Goal: Task Accomplishment & Management: Manage account settings

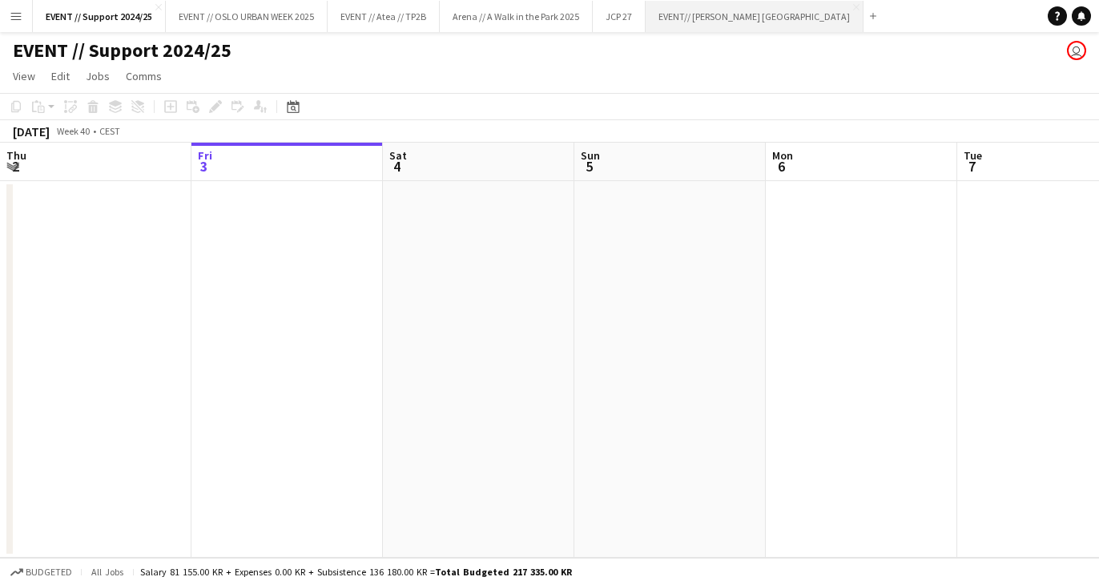
click at [686, 22] on button "EVENT// SIRK NORGE Close" at bounding box center [755, 16] width 218 height 31
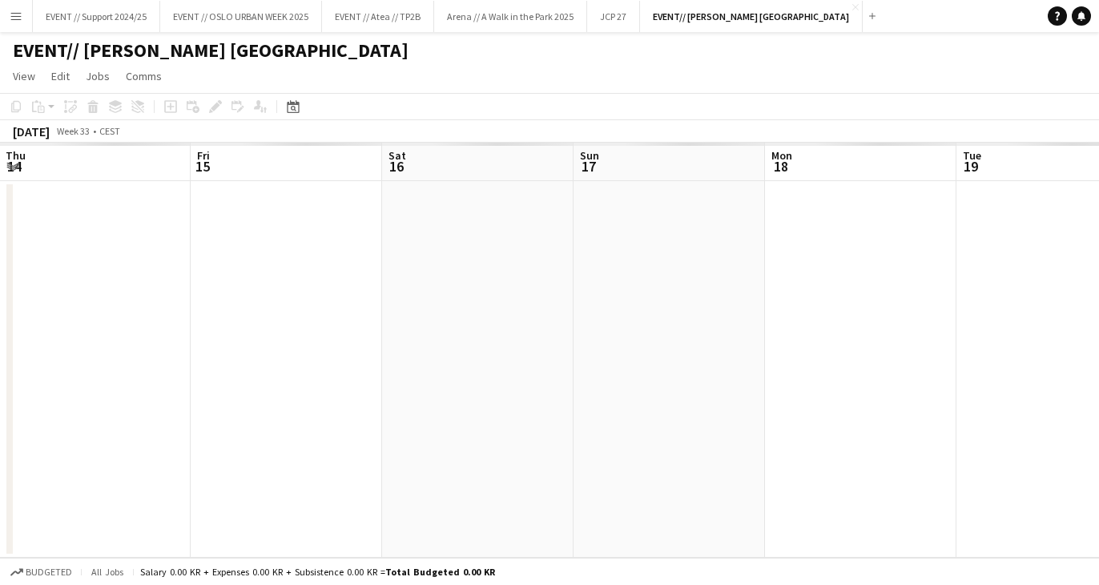
scroll to position [0, 445]
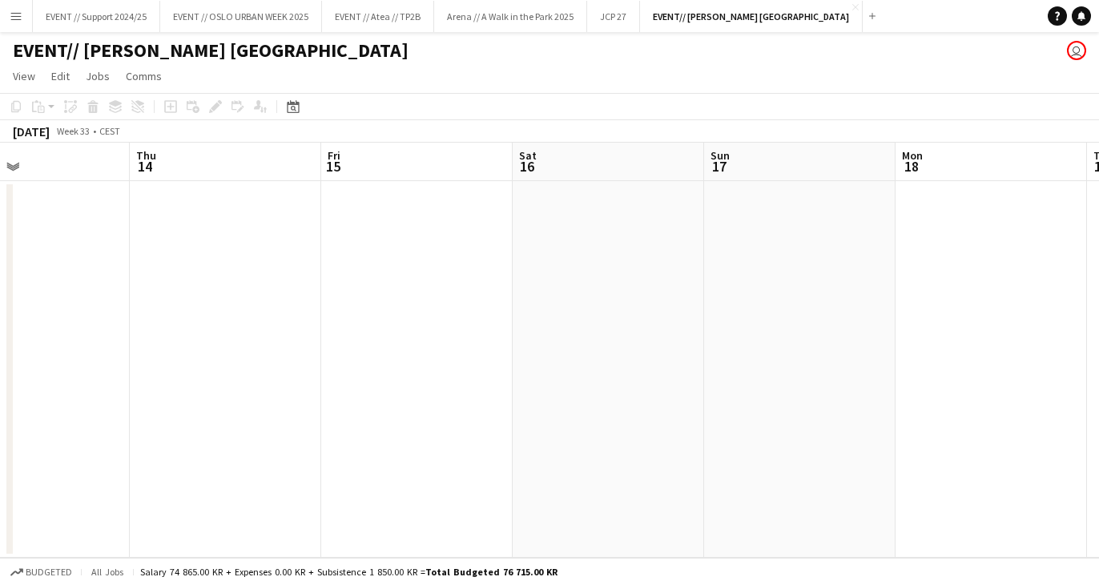
click at [20, 17] on app-icon "Menu" at bounding box center [16, 16] width 13 height 13
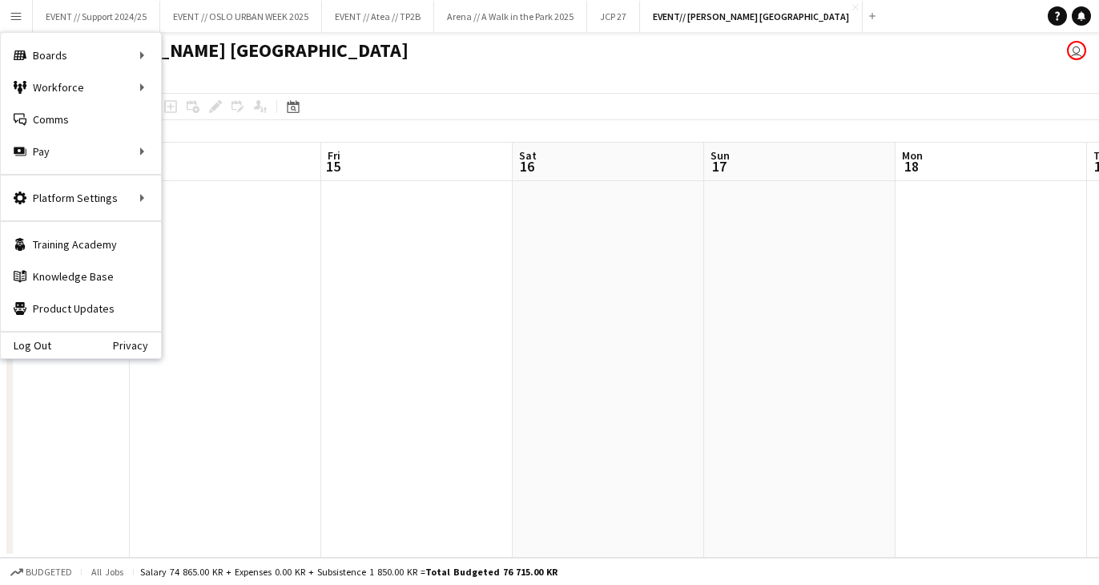
click at [20, 17] on app-icon "Menu" at bounding box center [16, 16] width 13 height 13
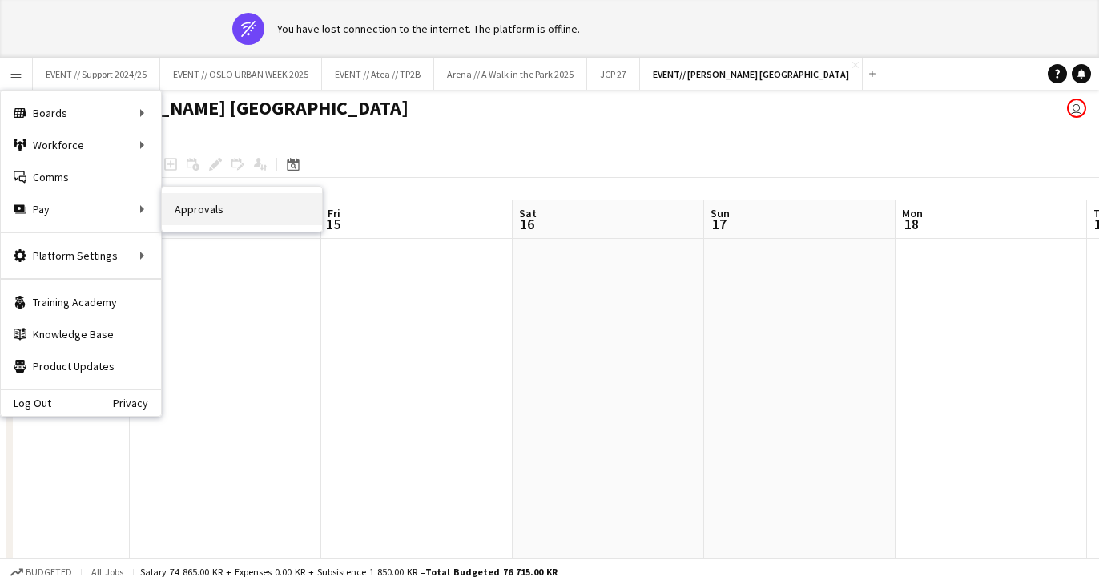
click at [206, 210] on link "Approvals" at bounding box center [242, 209] width 160 height 32
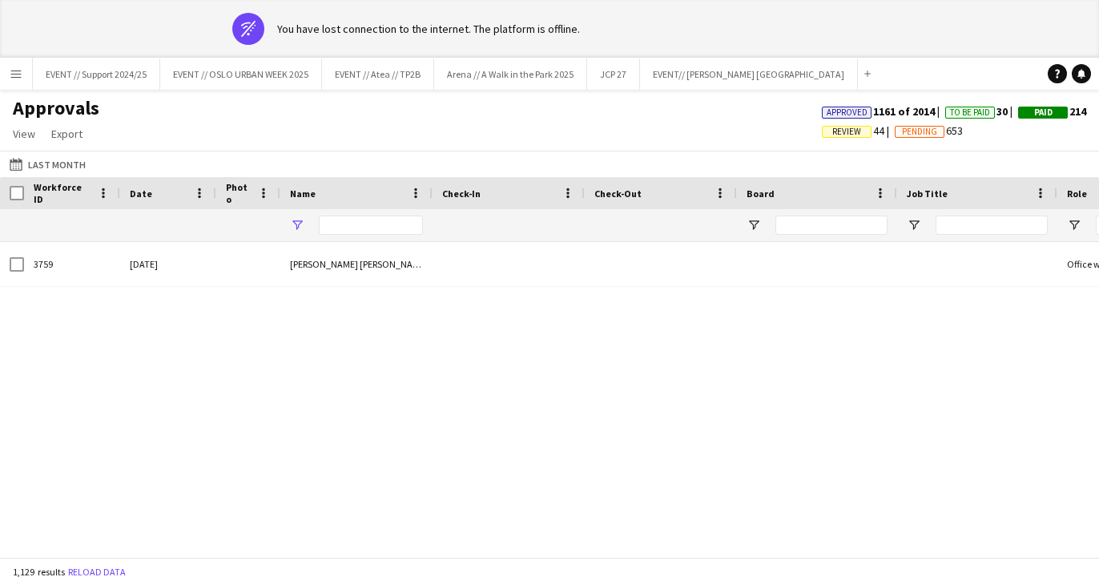
type input "*******"
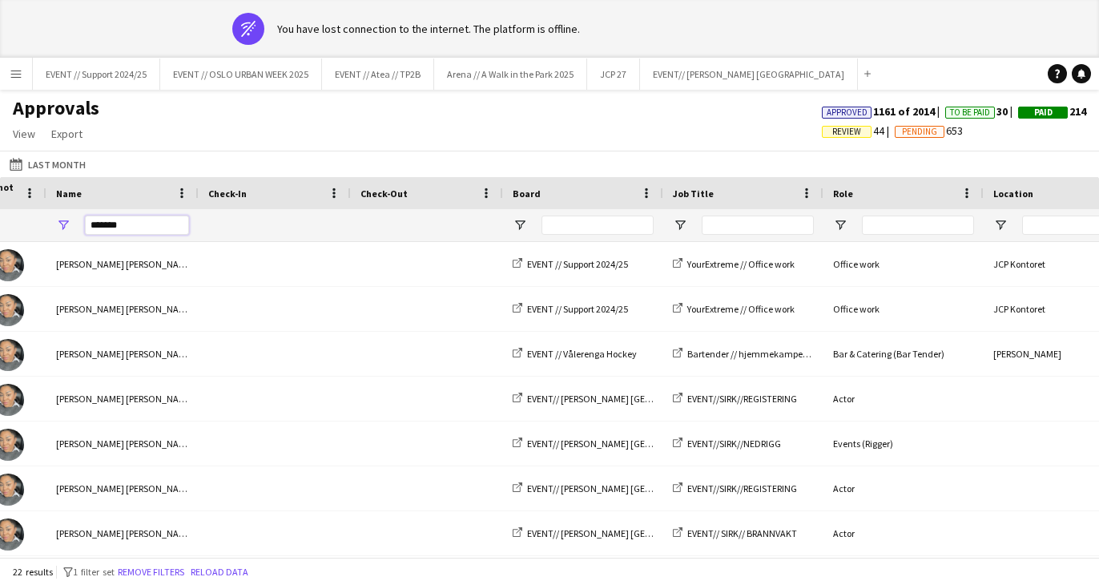
click at [123, 224] on input "*******" at bounding box center [137, 225] width 104 height 19
type input "*"
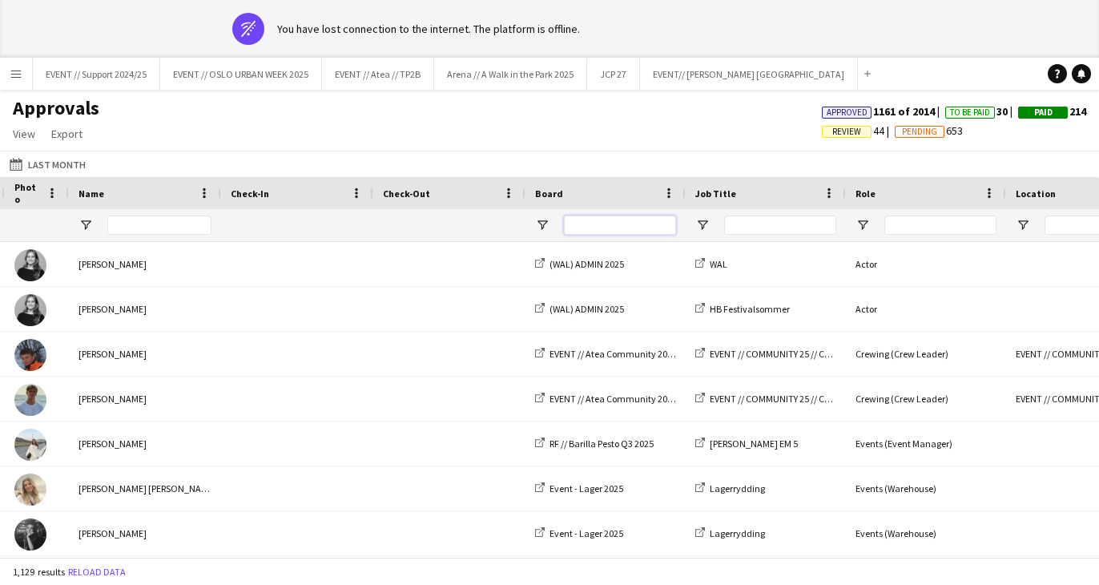
click at [622, 224] on input "Board Filter Input" at bounding box center [620, 225] width 112 height 19
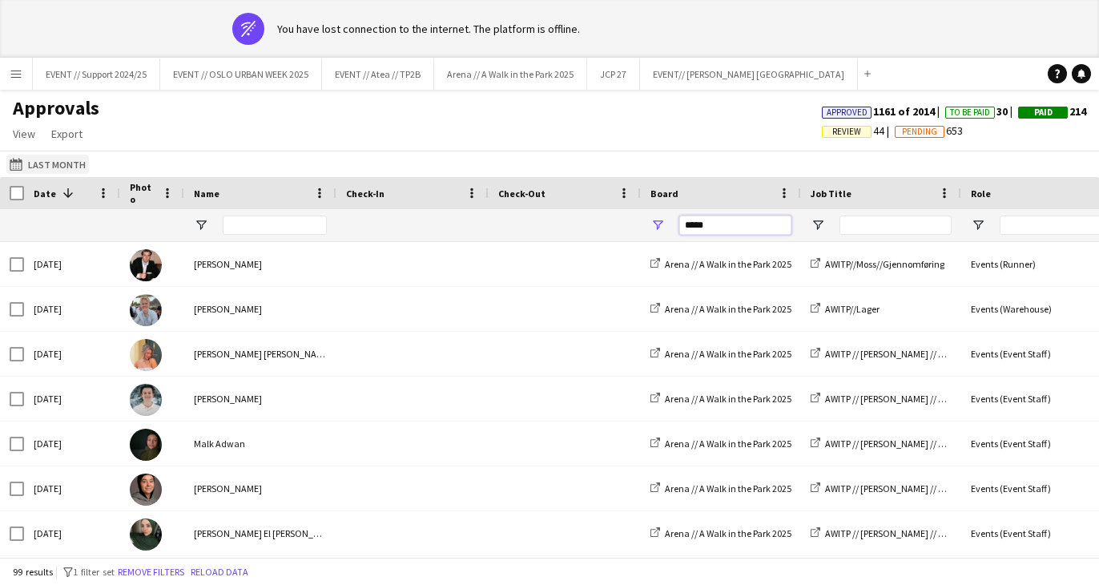
type input "*****"
click at [58, 167] on button "Last Month Last Month" at bounding box center [47, 164] width 83 height 19
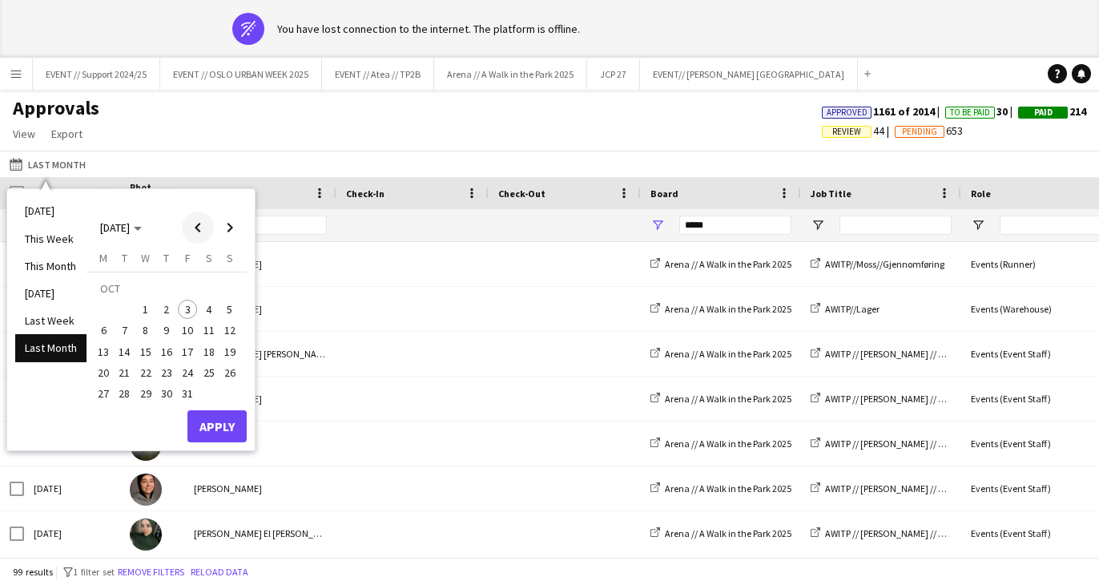
click at [193, 234] on span "Previous month" at bounding box center [198, 228] width 32 height 32
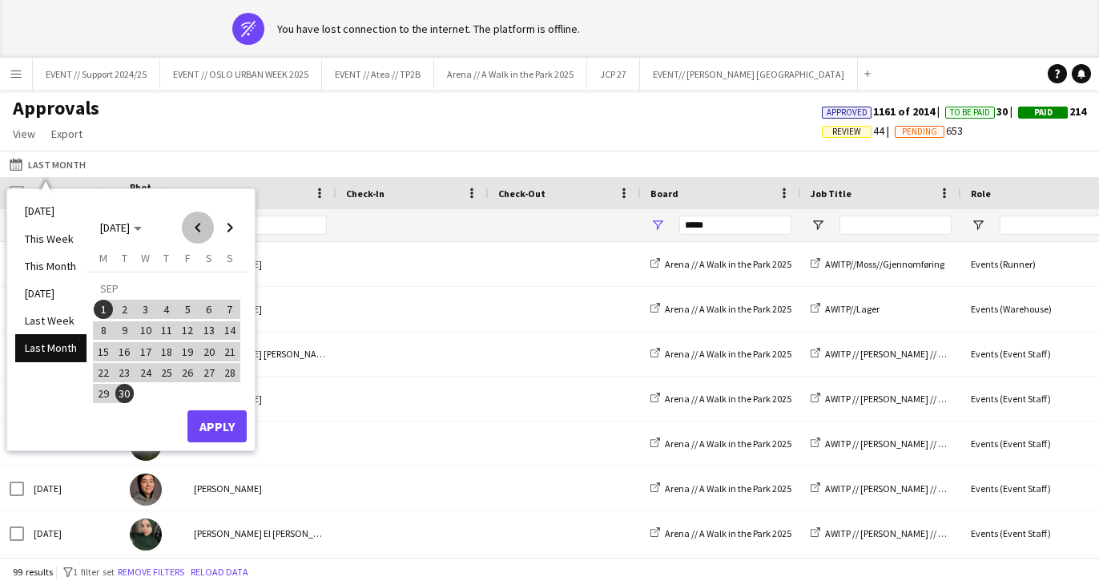
click at [193, 234] on span "Previous month" at bounding box center [198, 228] width 32 height 32
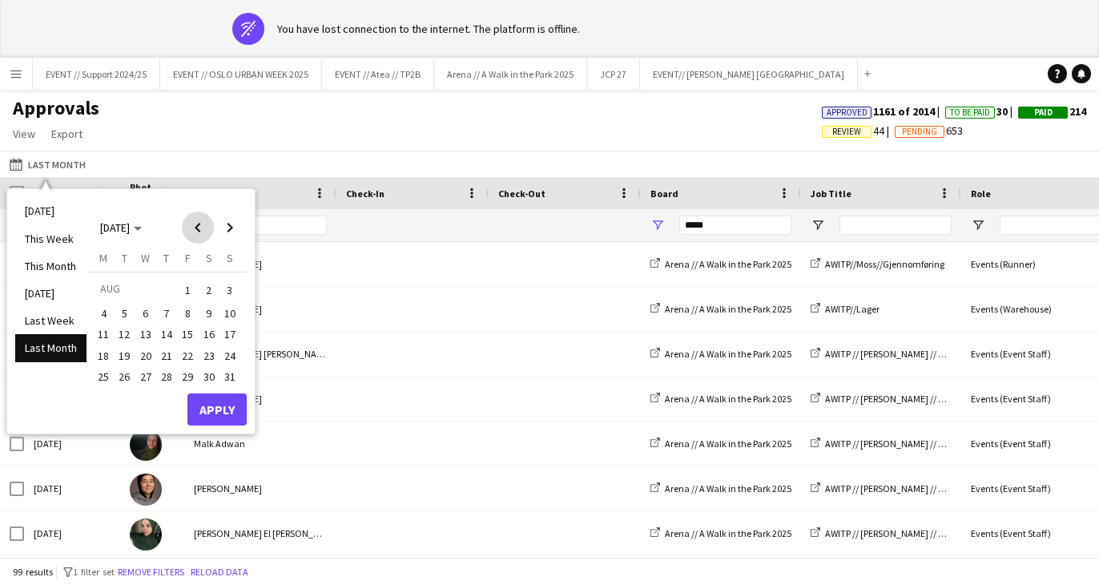
click at [193, 234] on span "Previous month" at bounding box center [198, 228] width 32 height 32
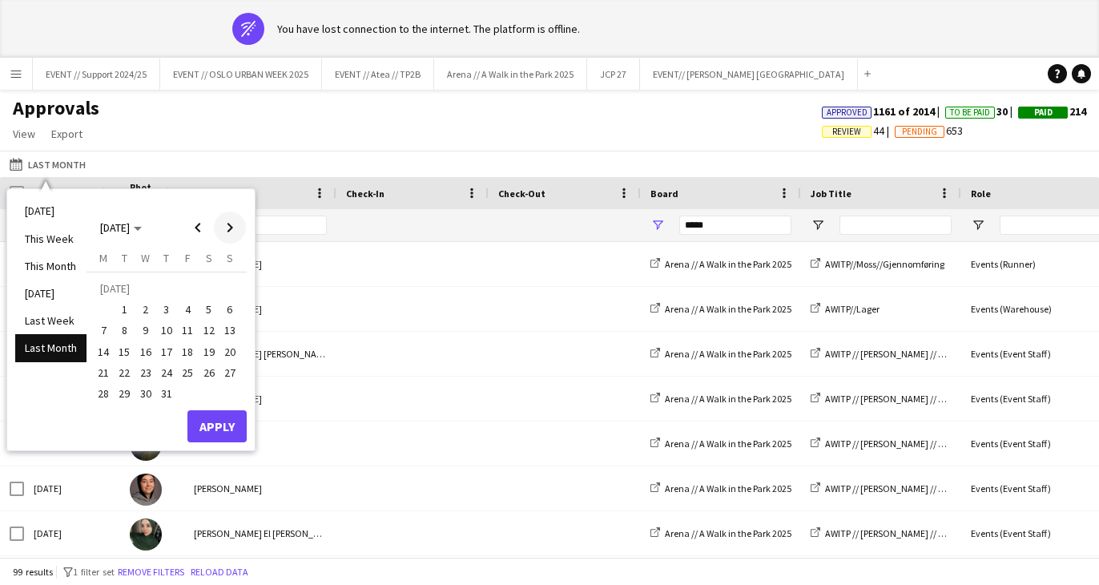
click at [234, 226] on span "Next month" at bounding box center [230, 228] width 32 height 32
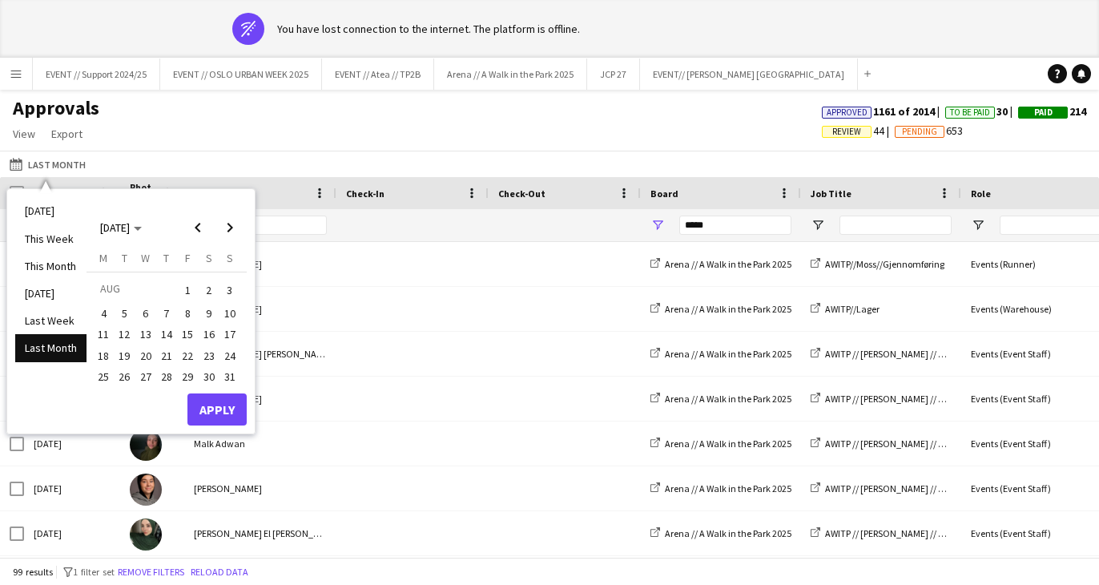
click at [184, 284] on span "1" at bounding box center [187, 290] width 19 height 22
click at [196, 224] on span "Previous month" at bounding box center [198, 228] width 32 height 32
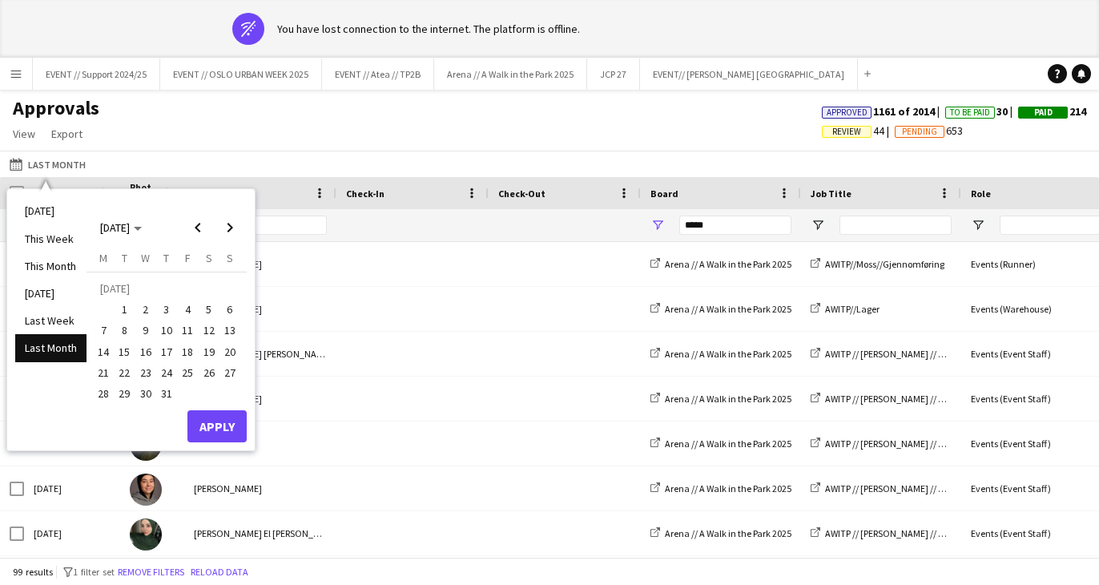
click at [125, 304] on span "1" at bounding box center [124, 309] width 19 height 19
click at [232, 223] on span "Next month" at bounding box center [230, 228] width 32 height 32
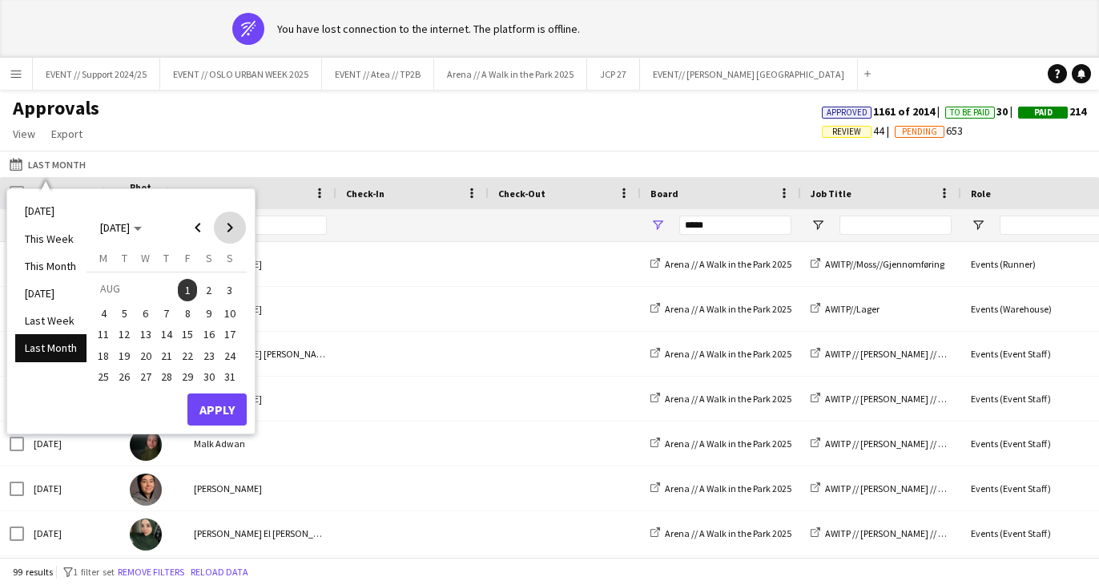
click at [232, 223] on span "Next month" at bounding box center [230, 228] width 32 height 32
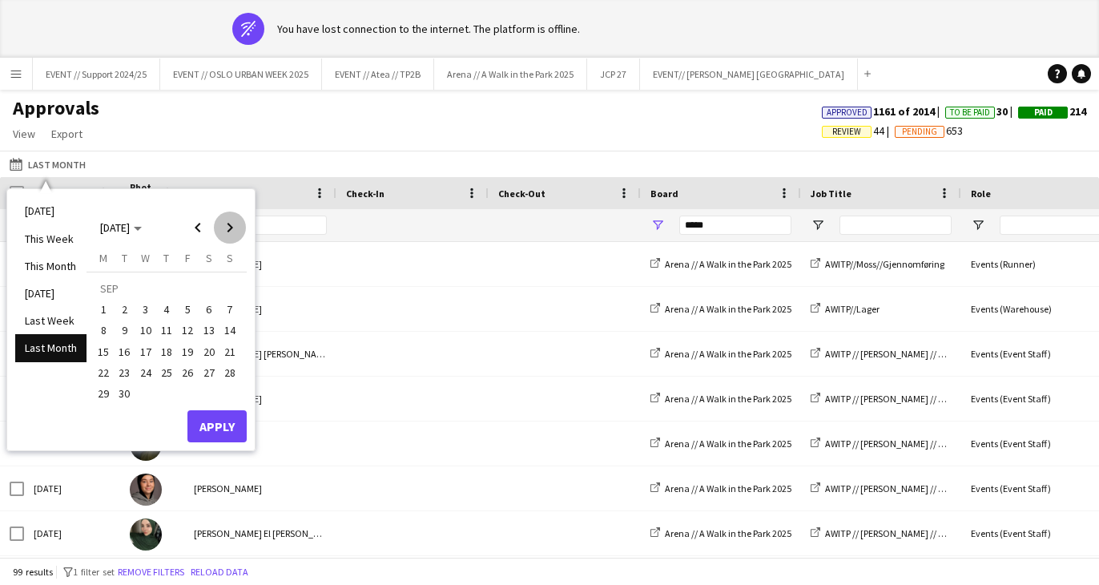
click at [232, 223] on span "Next month" at bounding box center [230, 228] width 32 height 32
click at [189, 307] on span "3" at bounding box center [187, 309] width 19 height 19
click at [221, 430] on button "Apply" at bounding box center [217, 426] width 59 height 32
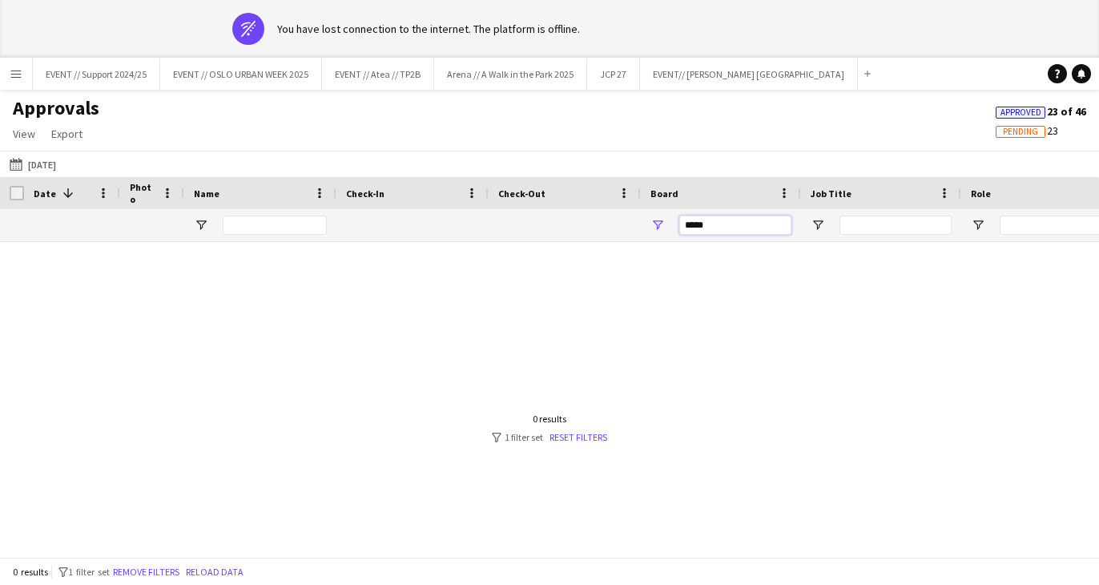
click at [721, 224] on input "*****" at bounding box center [735, 225] width 112 height 19
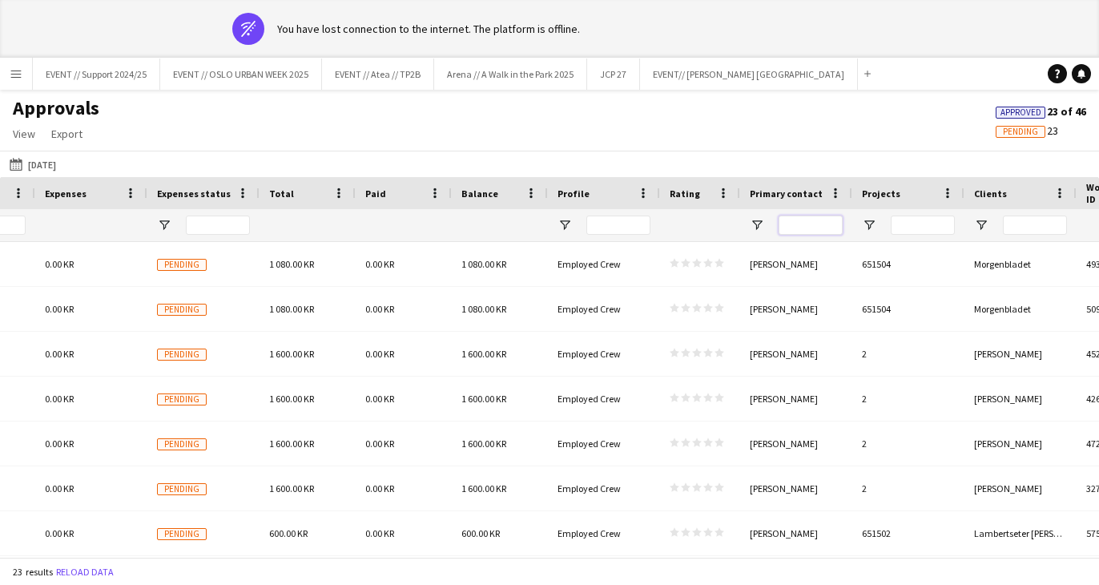
click at [804, 222] on input "Primary contact Filter Input" at bounding box center [811, 225] width 64 height 19
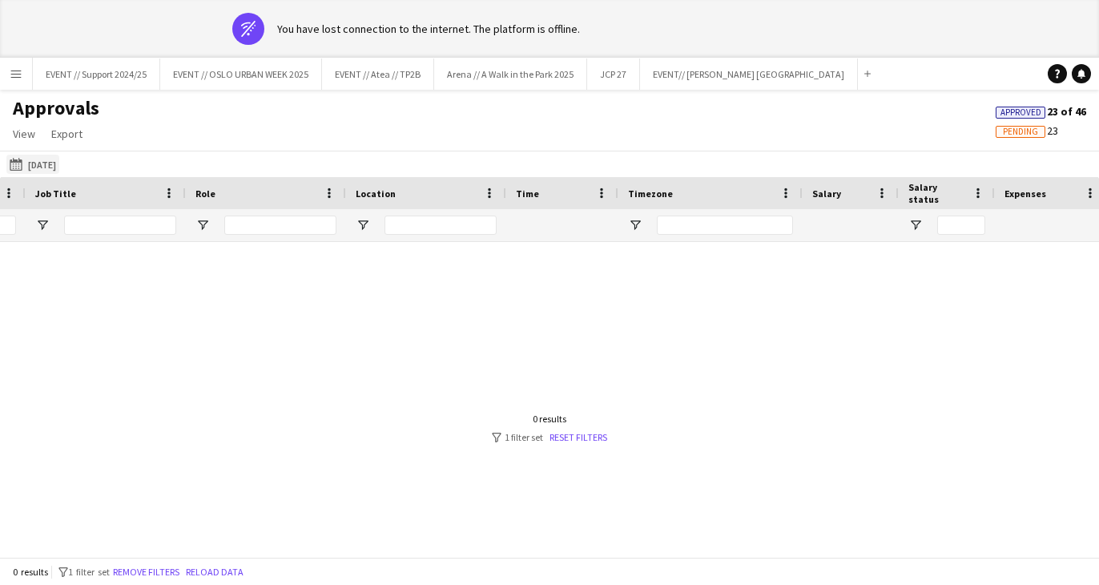
type input "*****"
click at [53, 161] on button "Last Month [DATE]" at bounding box center [32, 164] width 53 height 19
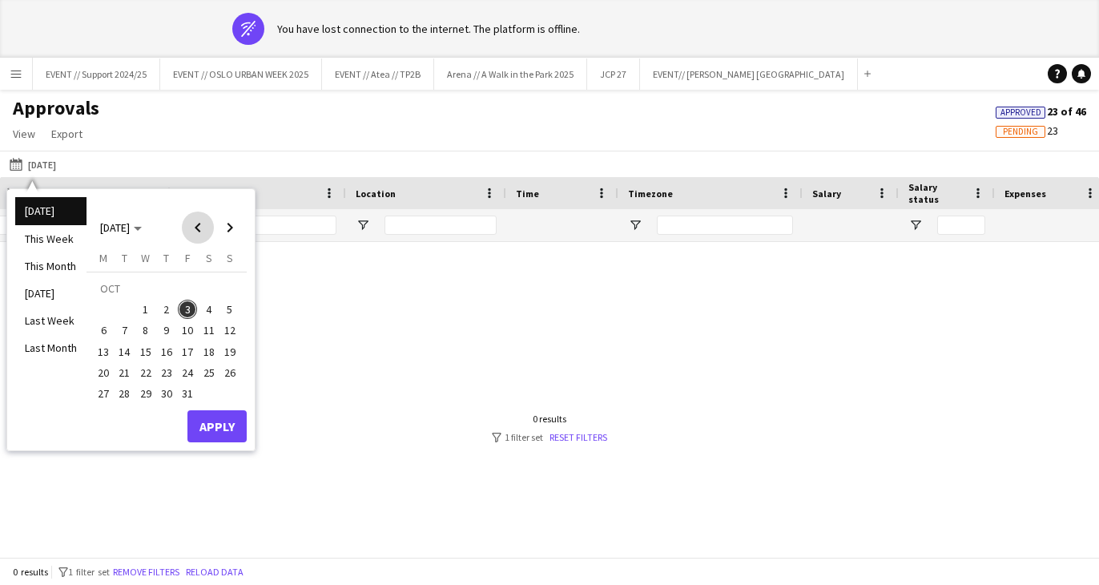
click at [204, 224] on span "Previous month" at bounding box center [198, 228] width 32 height 32
click at [202, 227] on span "Previous month" at bounding box center [198, 228] width 32 height 32
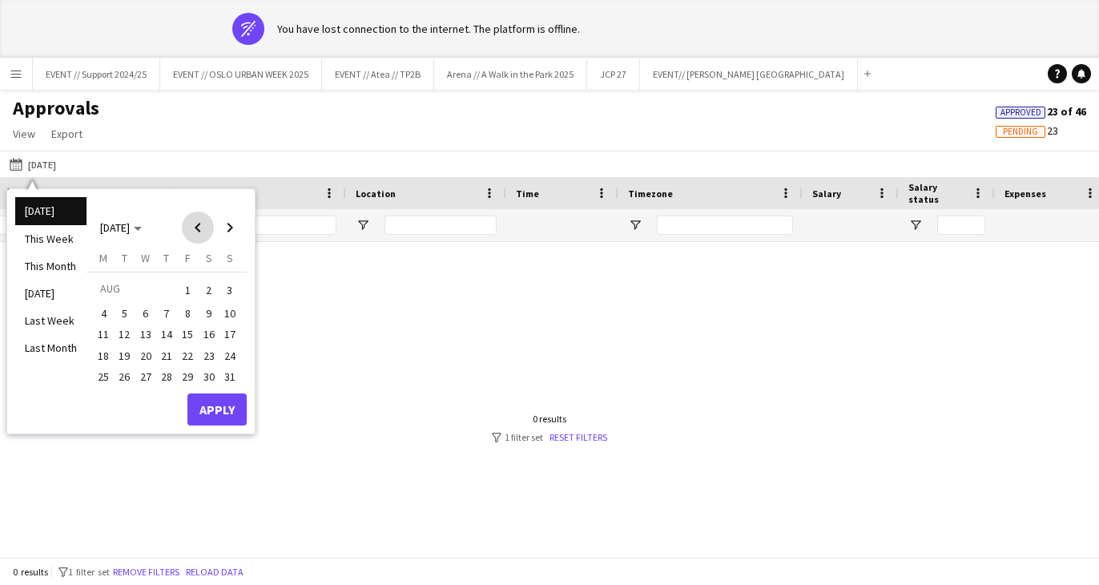
click at [202, 227] on span "Previous month" at bounding box center [198, 228] width 32 height 32
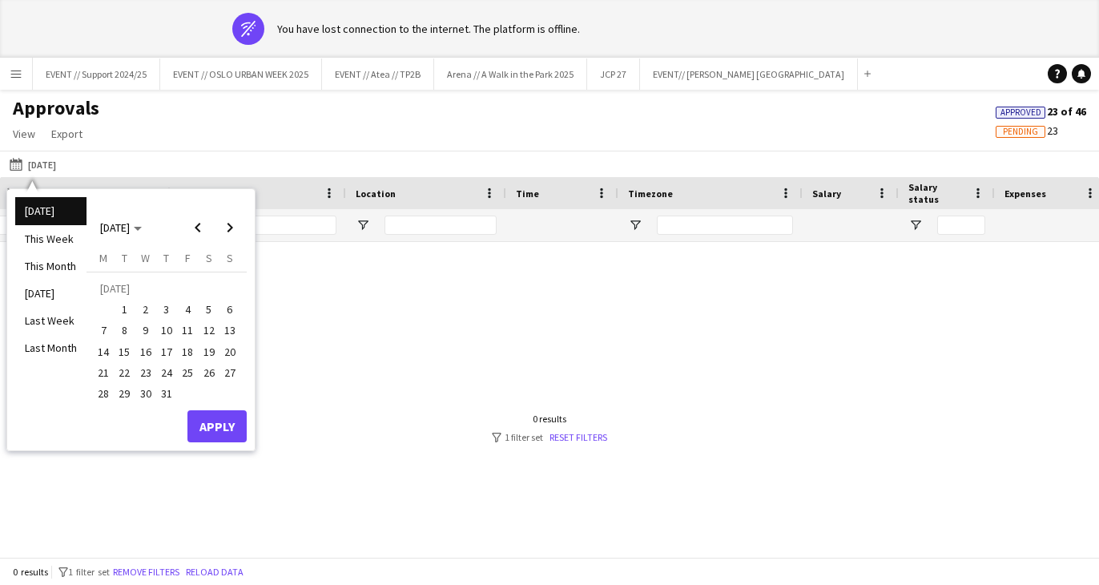
click at [127, 313] on span "1" at bounding box center [124, 309] width 19 height 19
click at [228, 227] on span "Next month" at bounding box center [230, 228] width 32 height 32
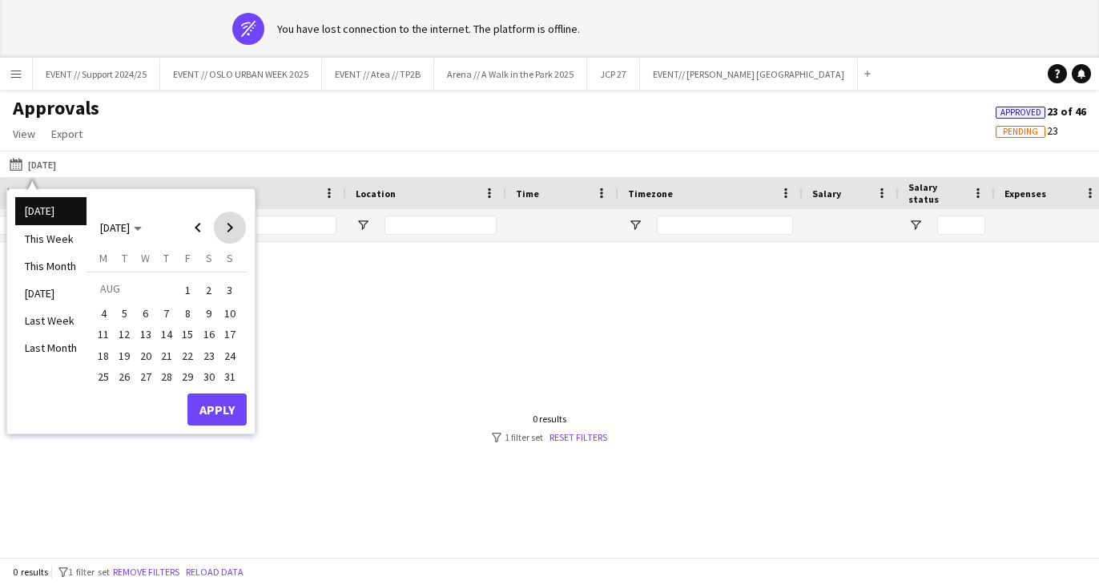
click at [228, 227] on span "Next month" at bounding box center [230, 228] width 32 height 32
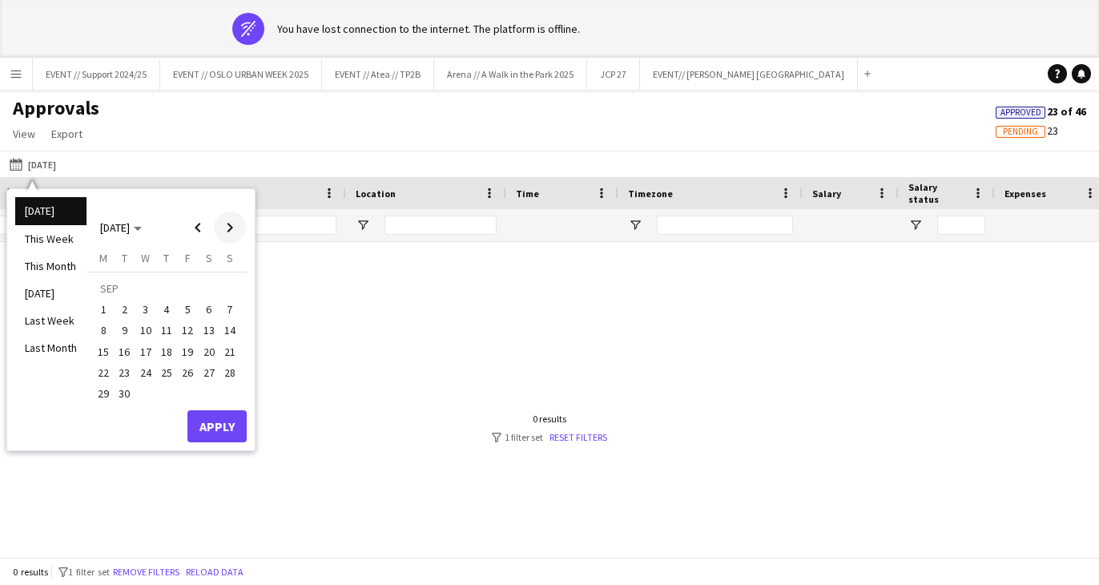
click at [225, 223] on span "Next month" at bounding box center [230, 228] width 32 height 32
click at [187, 308] on span "3" at bounding box center [187, 309] width 19 height 19
click at [210, 421] on button "Apply" at bounding box center [217, 426] width 59 height 32
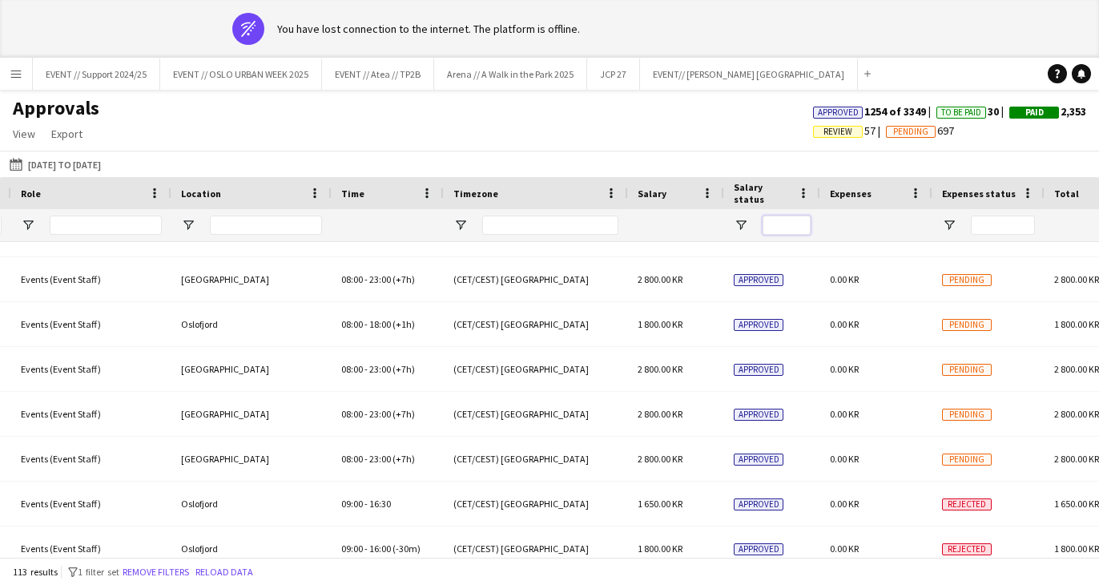
click at [783, 226] on input "Salary status Filter Input" at bounding box center [787, 225] width 48 height 19
click at [742, 224] on span "Open Filter Menu" at bounding box center [741, 225] width 14 height 14
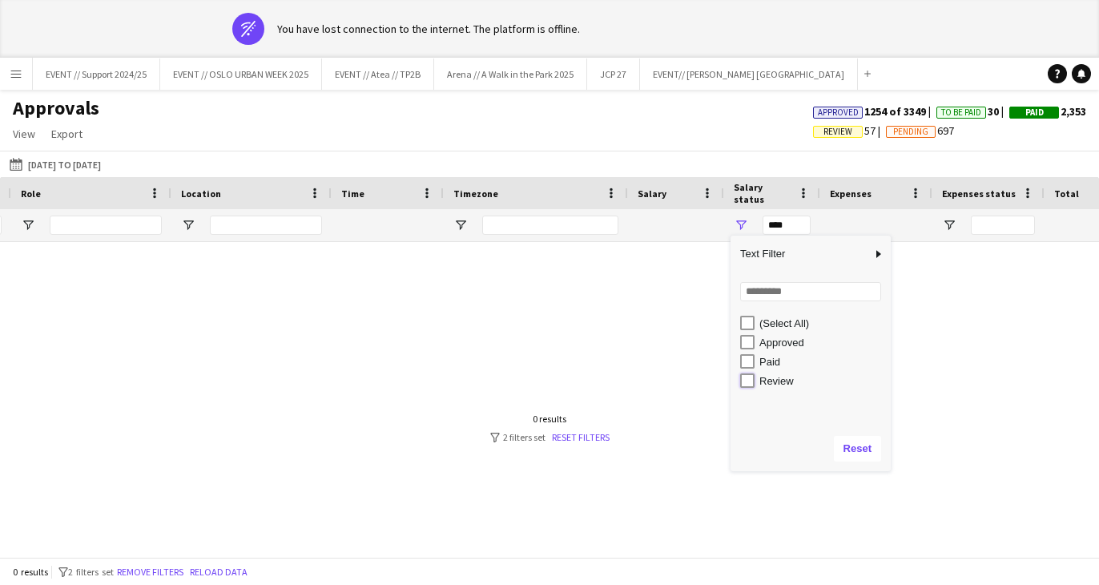
type input "**********"
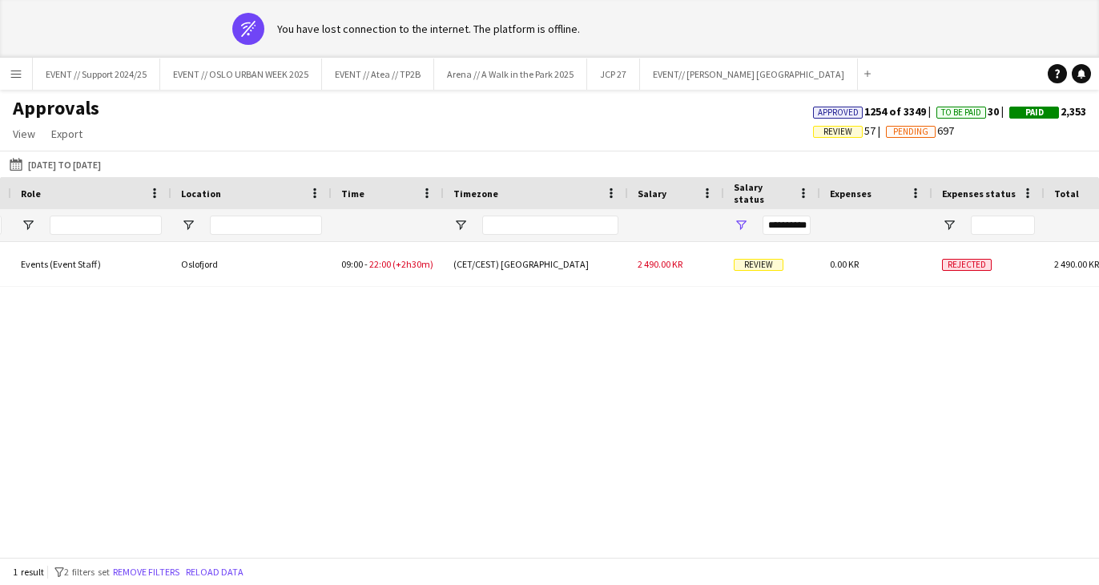
click at [648, 357] on div "EVENT // Atea // TP2B EVENT // Atea // TP2B // Registrering Events (Event Staff…" at bounding box center [549, 428] width 1099 height 373
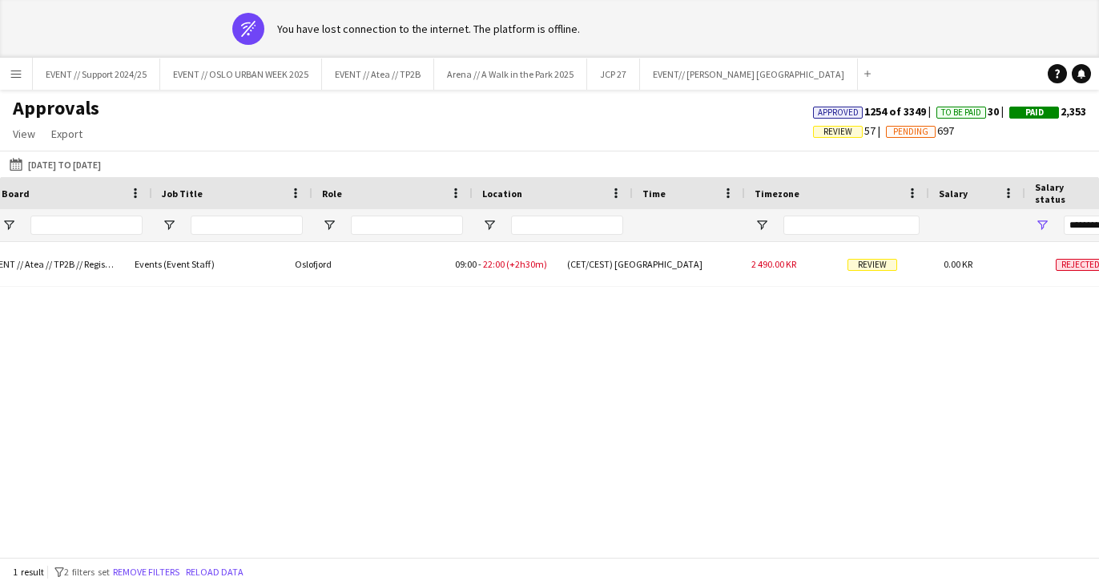
scroll to position [0, 649]
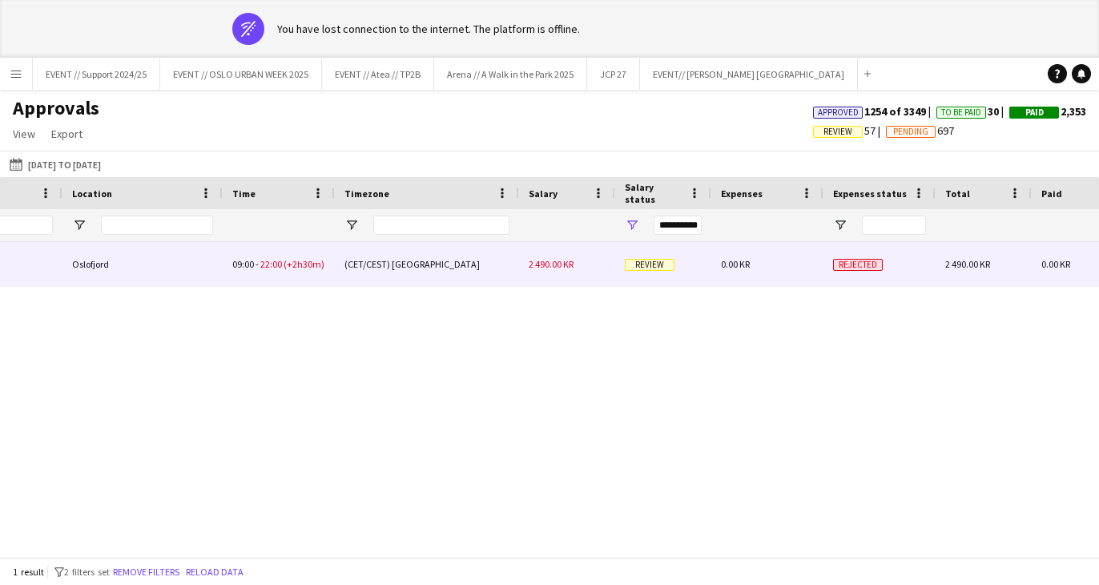
click at [509, 261] on div "(CET/CEST) [GEOGRAPHIC_DATA]" at bounding box center [427, 264] width 184 height 44
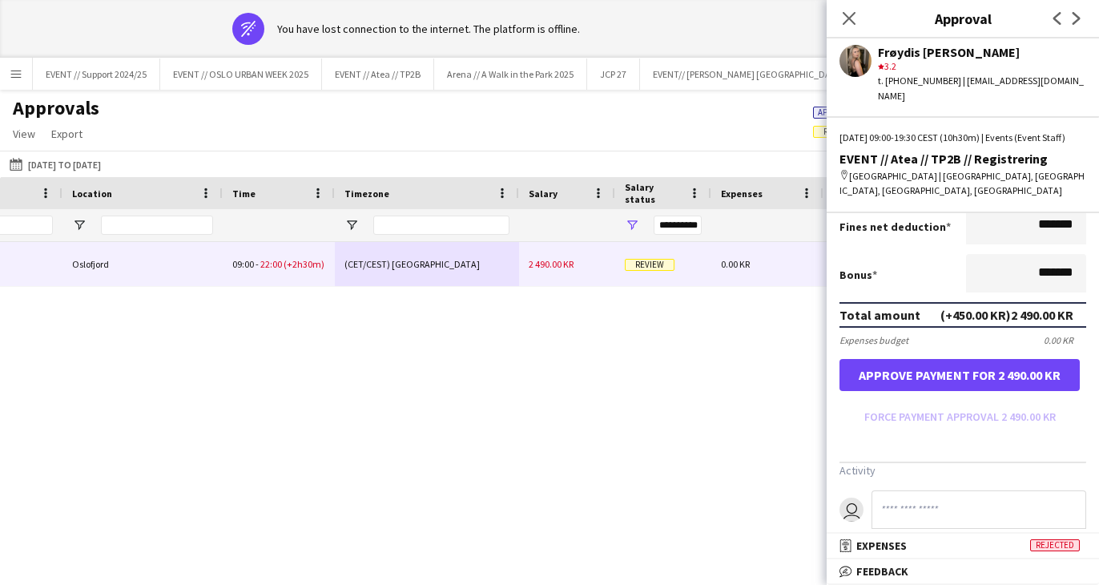
click at [973, 371] on button "Approve payment for 2 490.00 KR" at bounding box center [960, 375] width 240 height 32
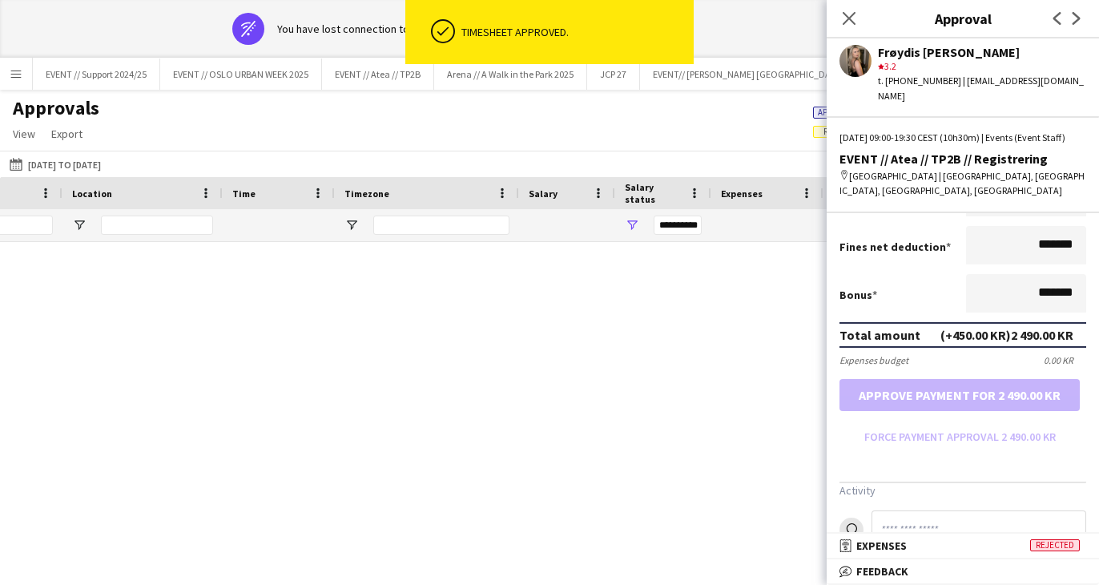
type input "***"
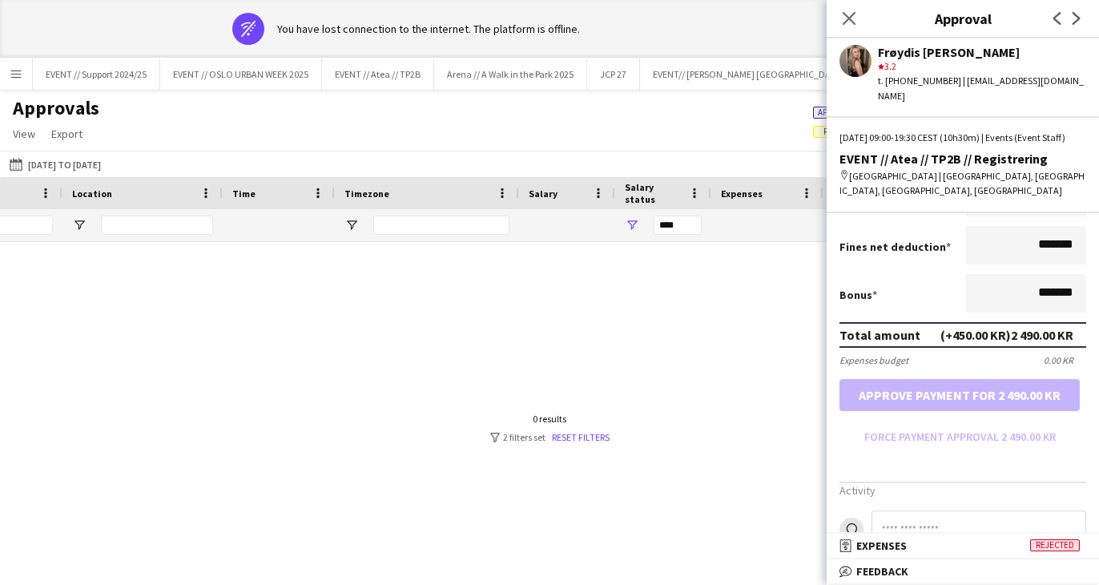
click at [731, 305] on div at bounding box center [549, 428] width 1099 height 373
click at [853, 16] on icon "Close pop-in" at bounding box center [848, 17] width 15 height 15
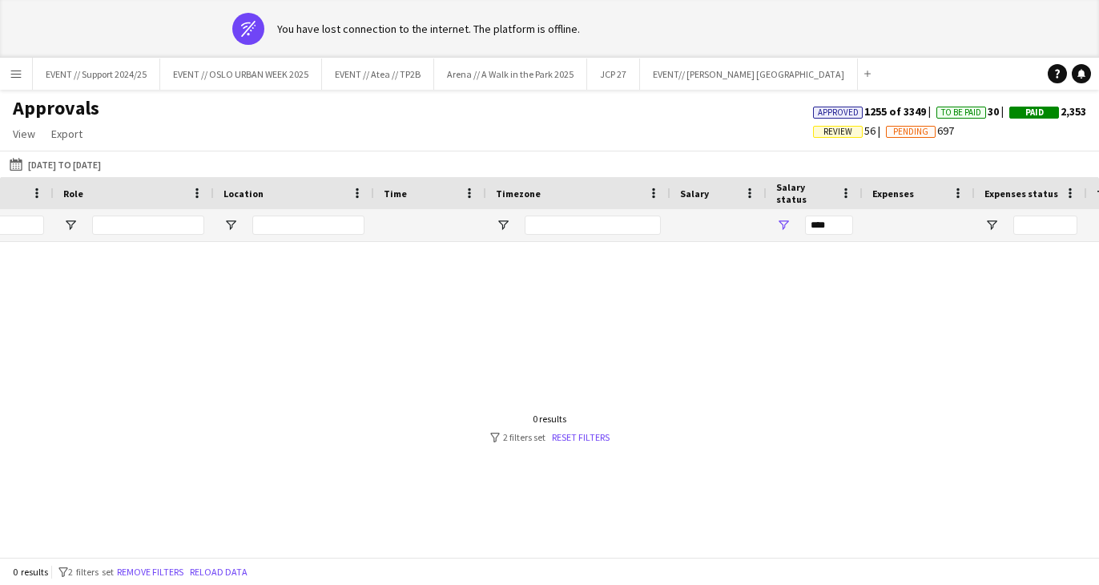
scroll to position [0, 851]
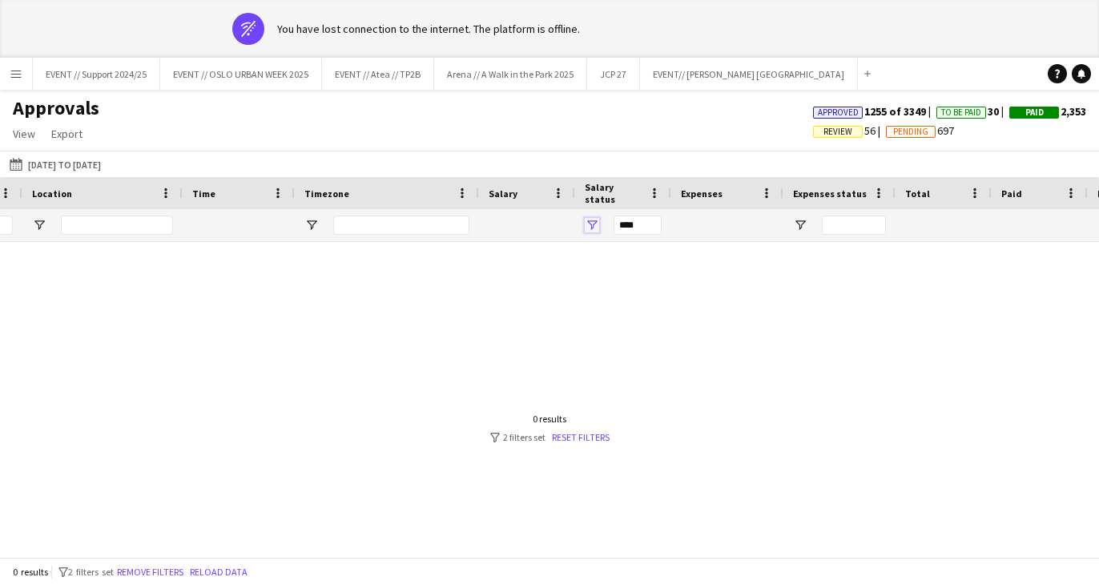
click at [592, 224] on span "Open Filter Menu" at bounding box center [592, 225] width 14 height 14
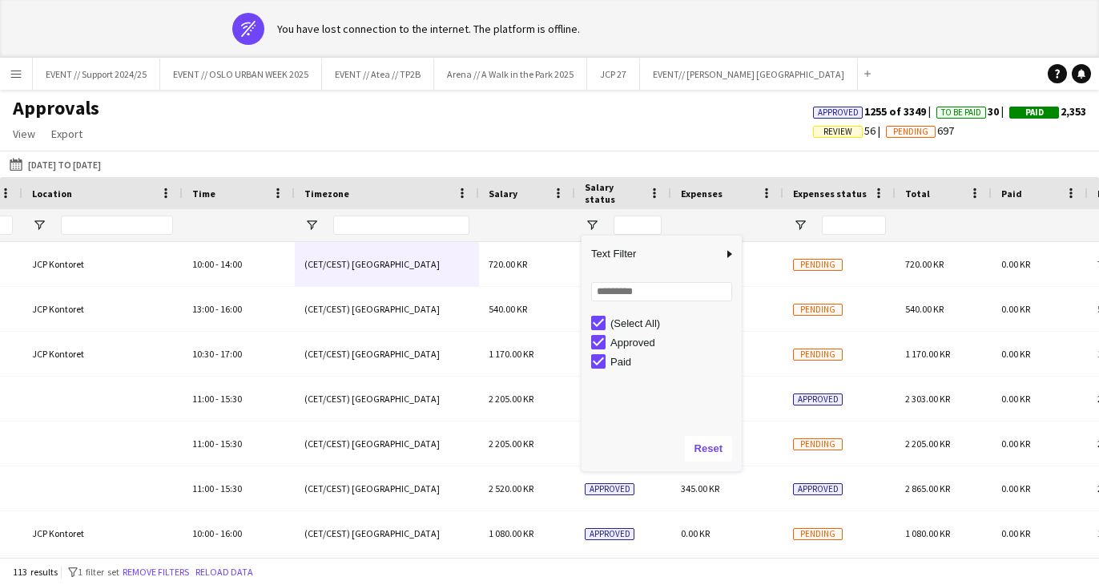
click at [689, 159] on div "Last Month [DATE] to [DATE] [DATE] This Week This Month [DATE] Last Week Last M…" at bounding box center [549, 164] width 1099 height 26
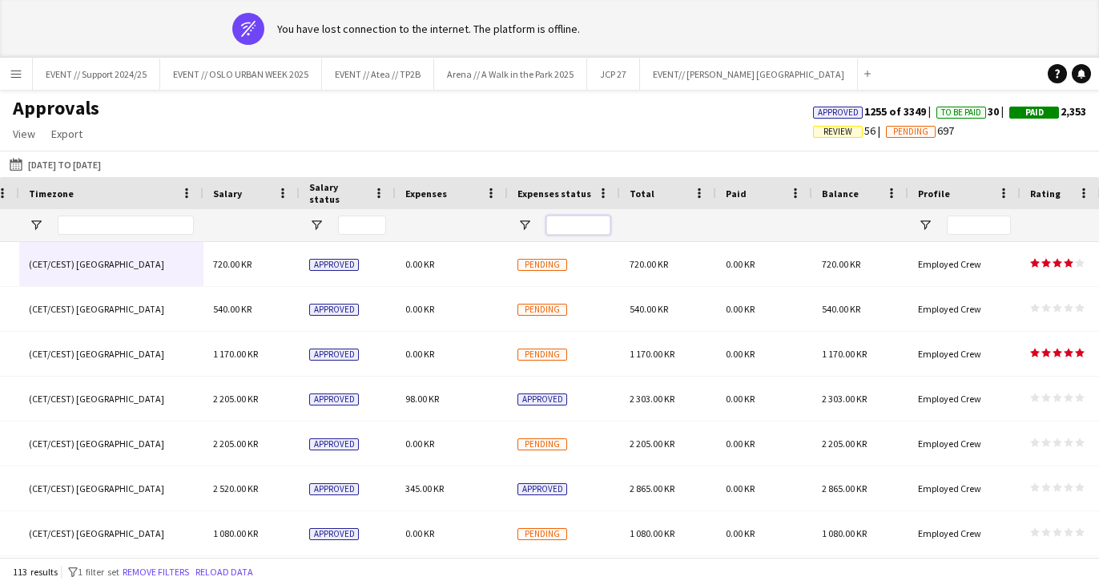
click at [575, 223] on input "Expenses status Filter Input" at bounding box center [578, 225] width 64 height 19
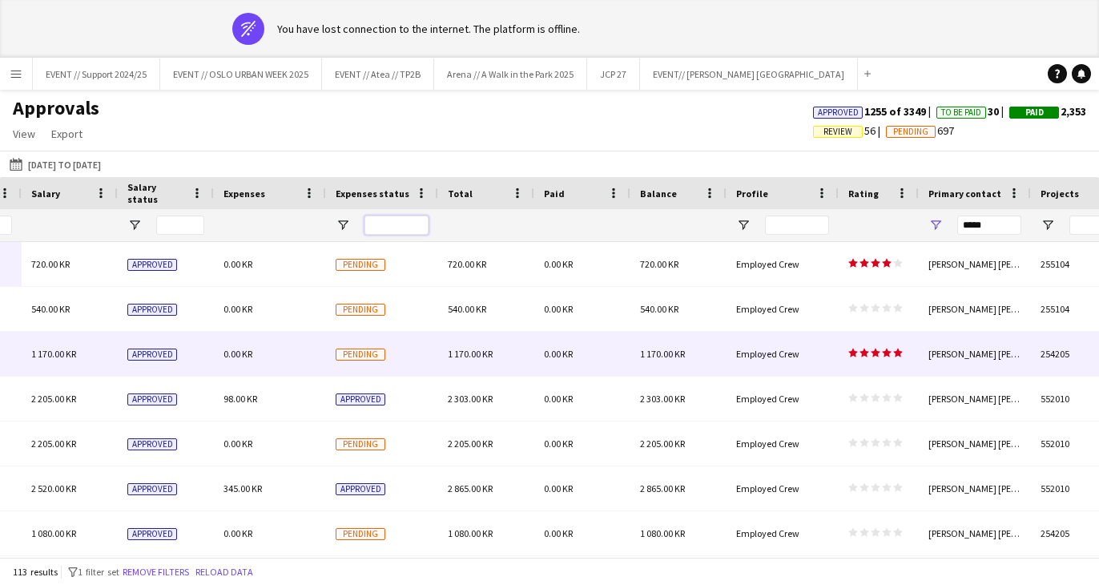
scroll to position [0, 0]
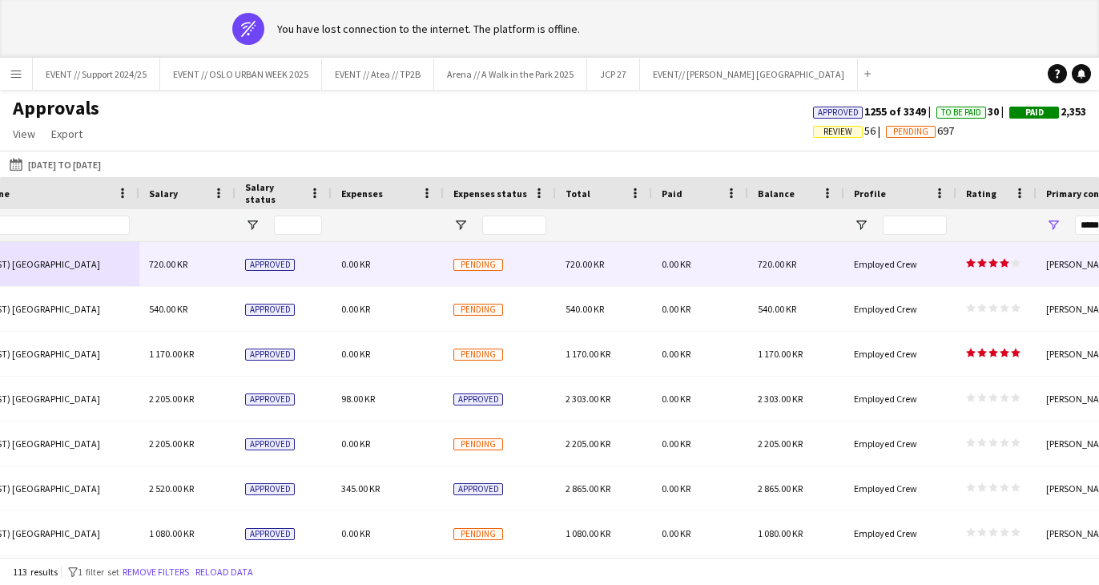
click at [524, 273] on div "Pending" at bounding box center [500, 264] width 112 height 44
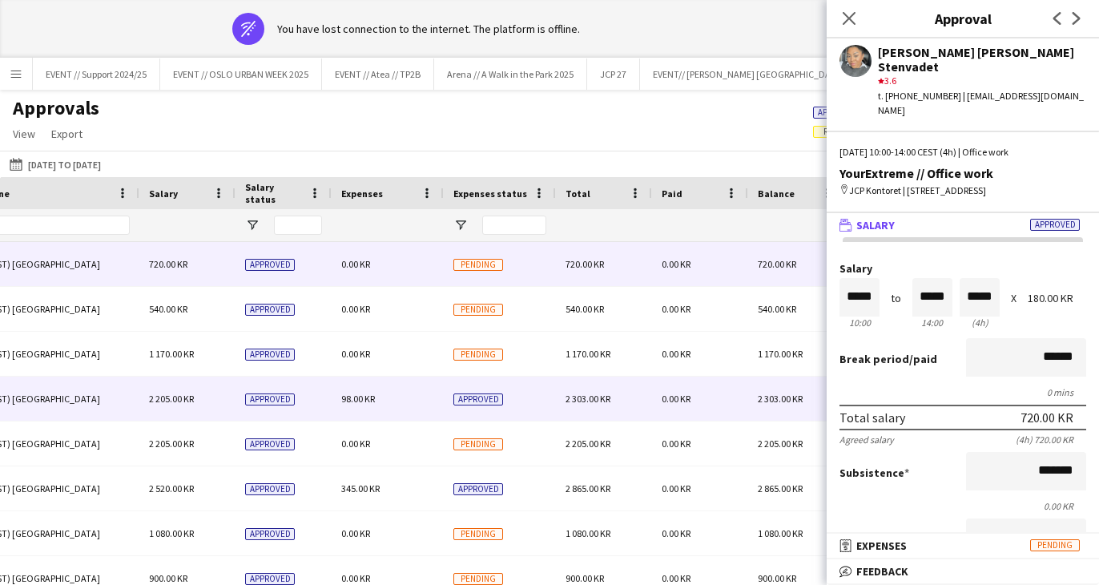
click at [520, 396] on div "Approved" at bounding box center [500, 399] width 112 height 44
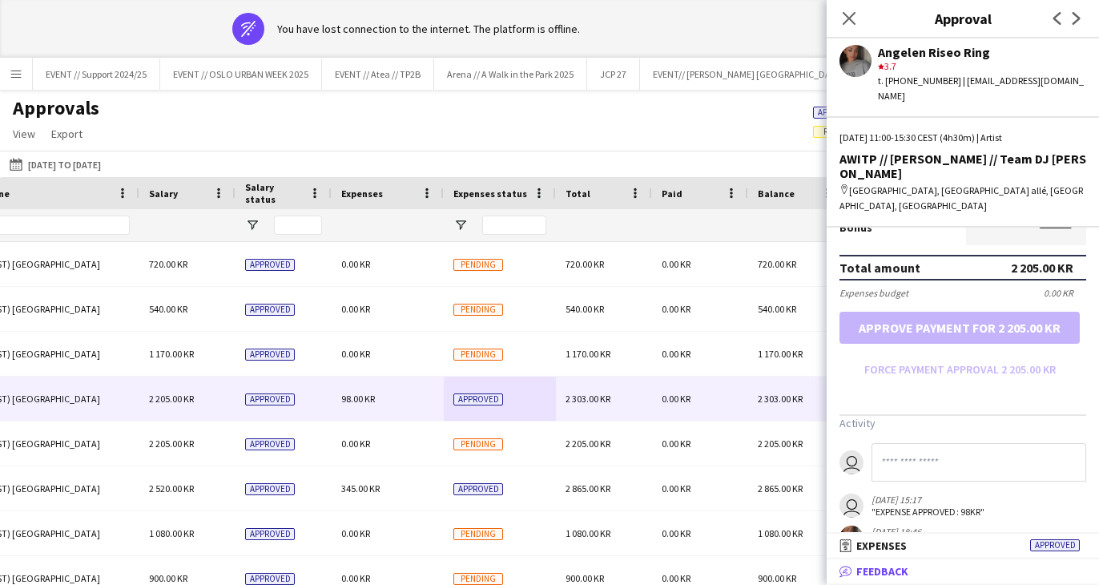
click at [893, 573] on span "Feedback" at bounding box center [883, 571] width 52 height 14
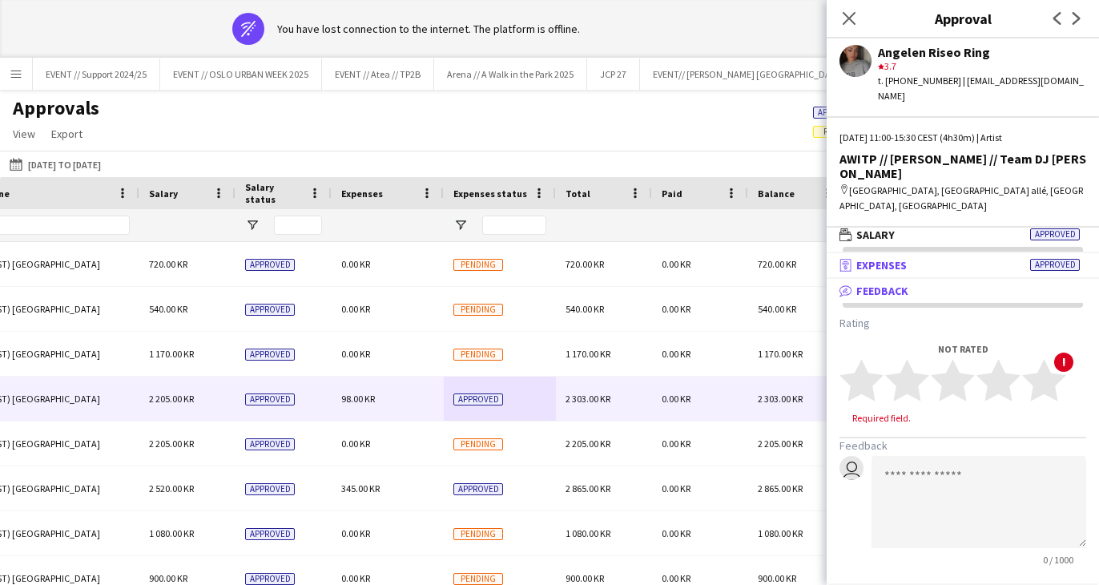
click at [895, 253] on mat-expansion-panel-header "receipt Expenses Approved" at bounding box center [963, 265] width 272 height 24
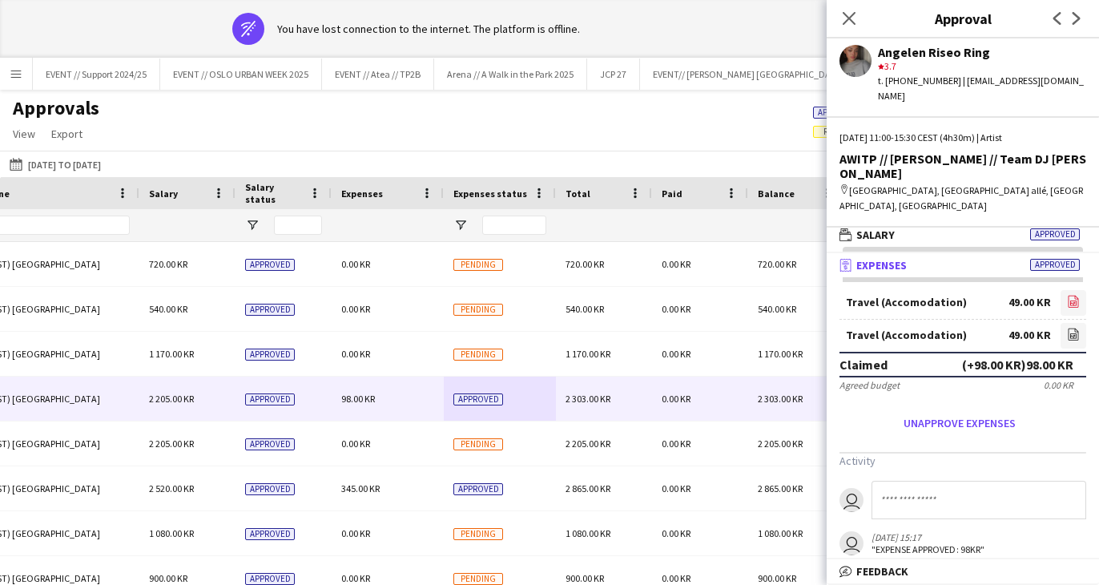
click at [1075, 296] on icon at bounding box center [1074, 302] width 10 height 12
click at [851, 17] on icon at bounding box center [848, 17] width 15 height 15
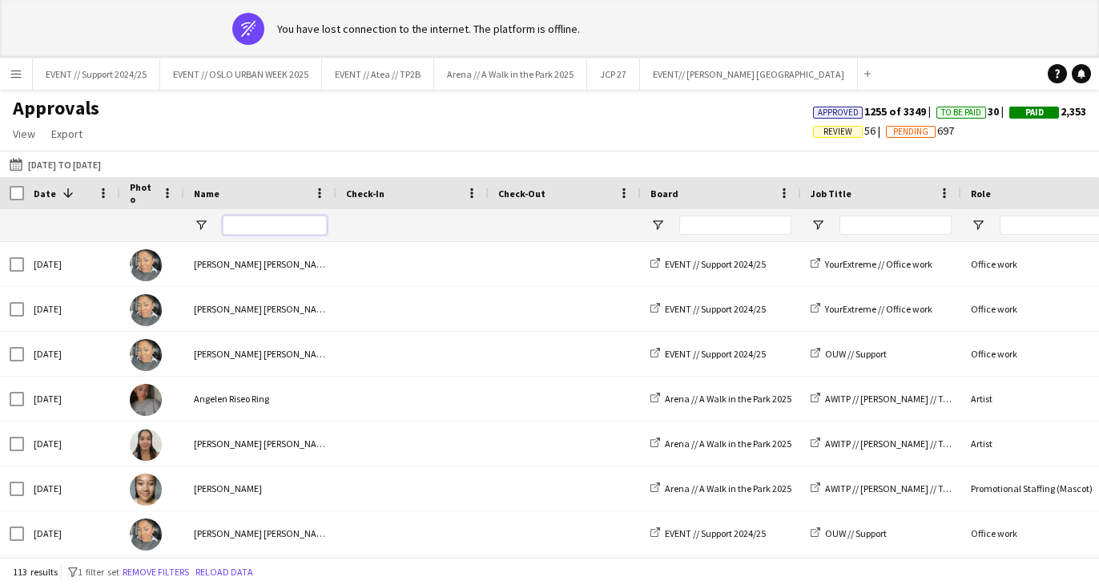
click at [300, 229] on input "Name Filter Input" at bounding box center [275, 225] width 104 height 19
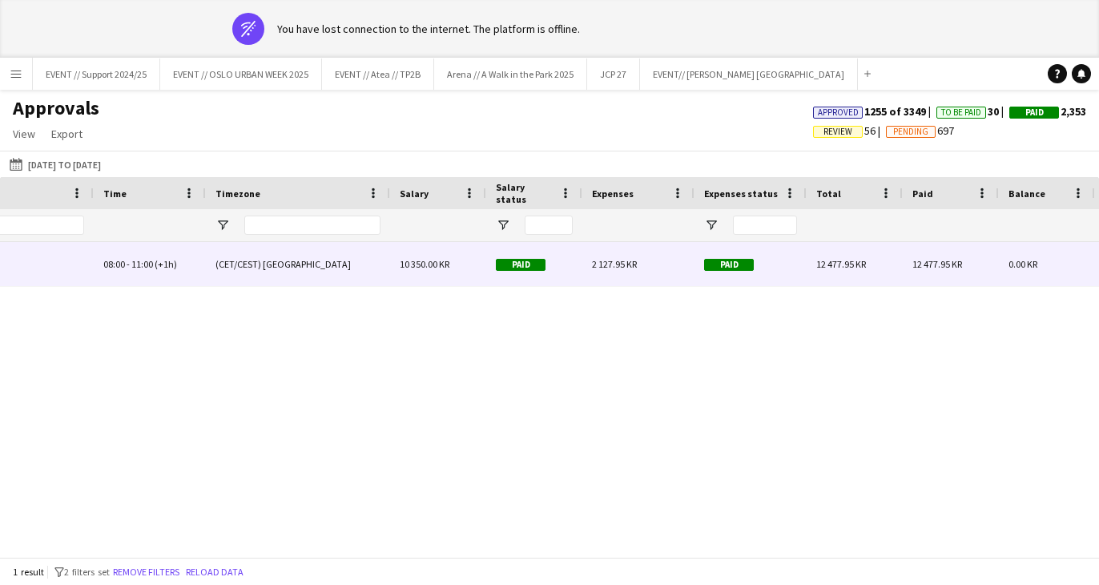
type input "*****"
click at [610, 256] on div "2 127.95 KR" at bounding box center [639, 264] width 112 height 44
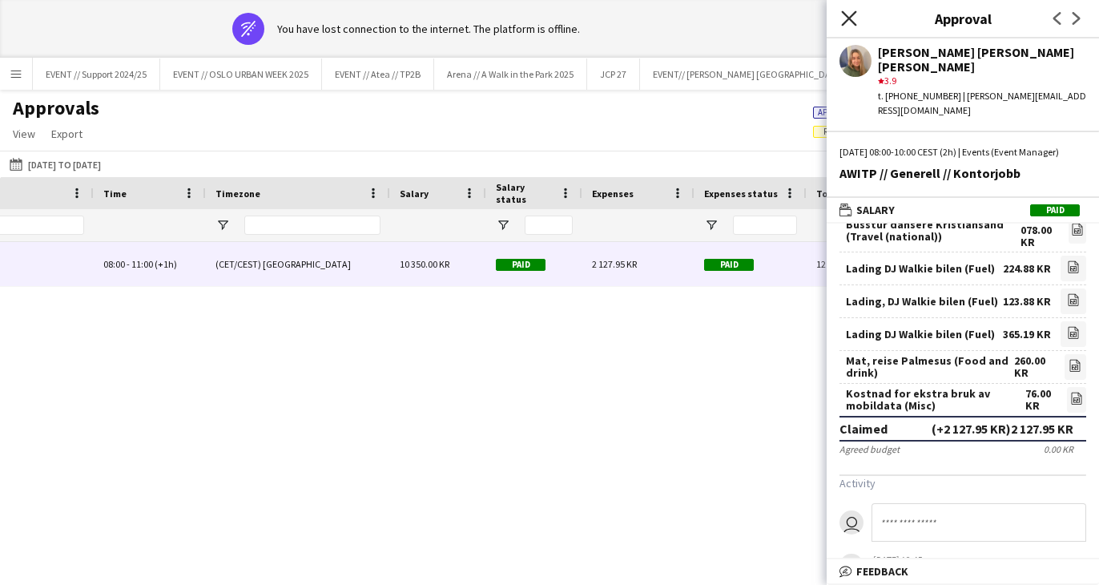
click at [849, 18] on icon at bounding box center [848, 17] width 15 height 15
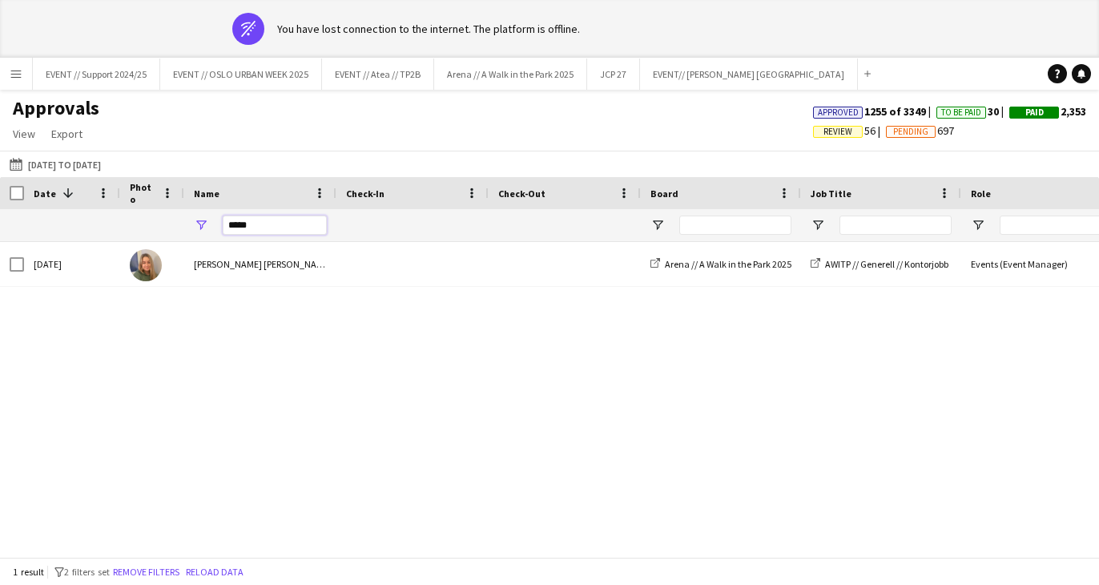
click at [265, 226] on input "*****" at bounding box center [275, 225] width 104 height 19
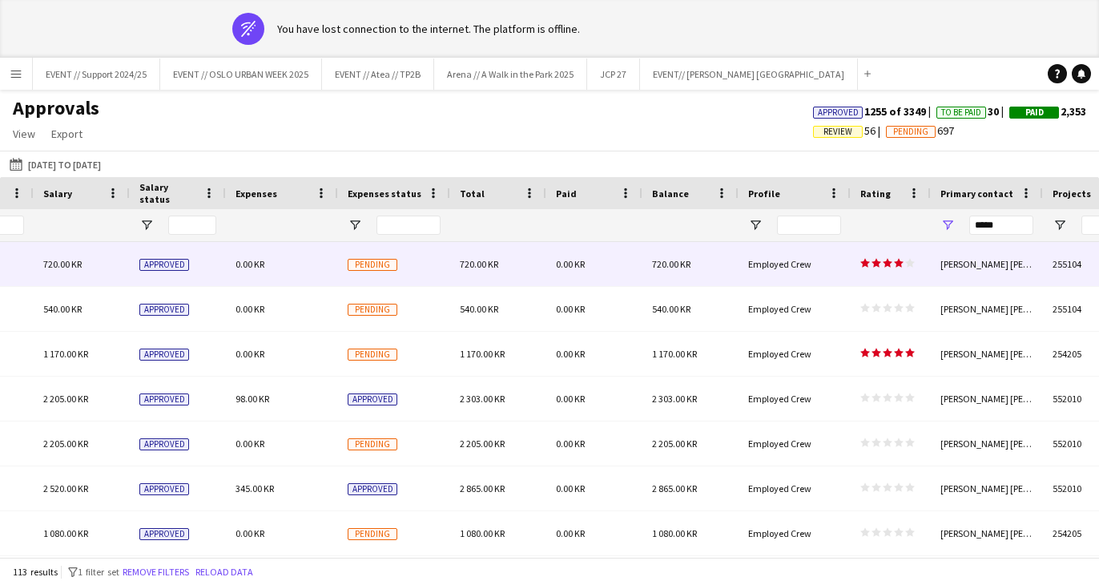
click at [611, 265] on div "0.00 KR" at bounding box center [594, 264] width 96 height 44
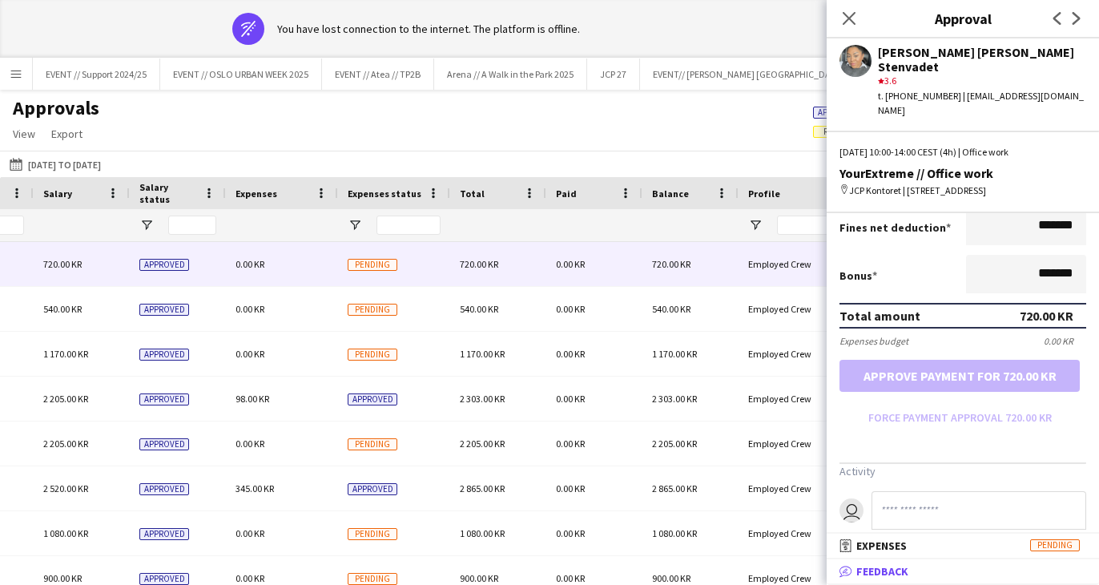
click at [891, 571] on span "Feedback" at bounding box center [883, 571] width 52 height 14
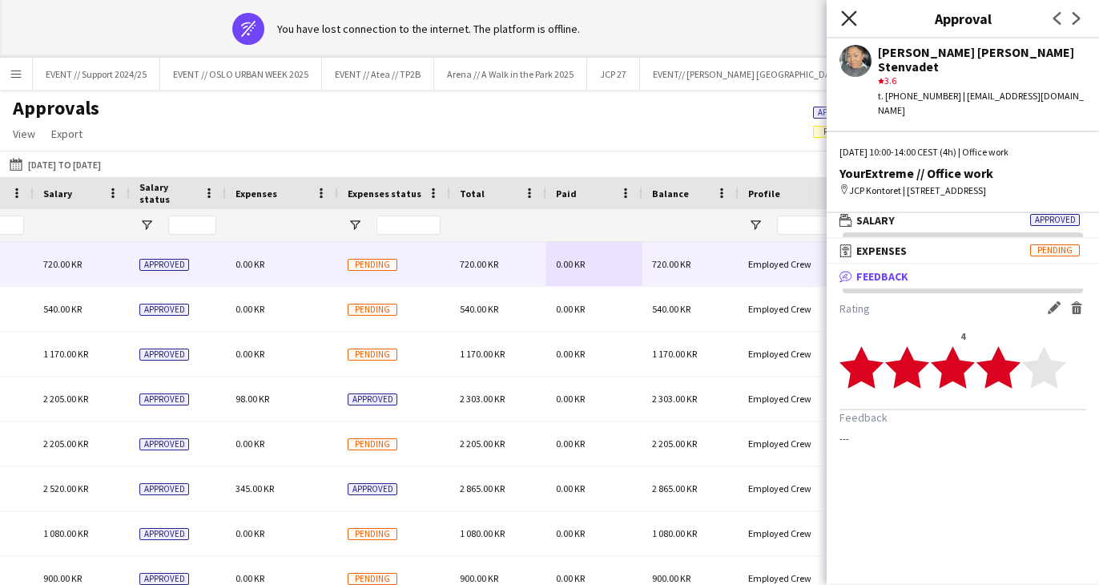
click at [857, 20] on icon "Close pop-in" at bounding box center [848, 17] width 15 height 15
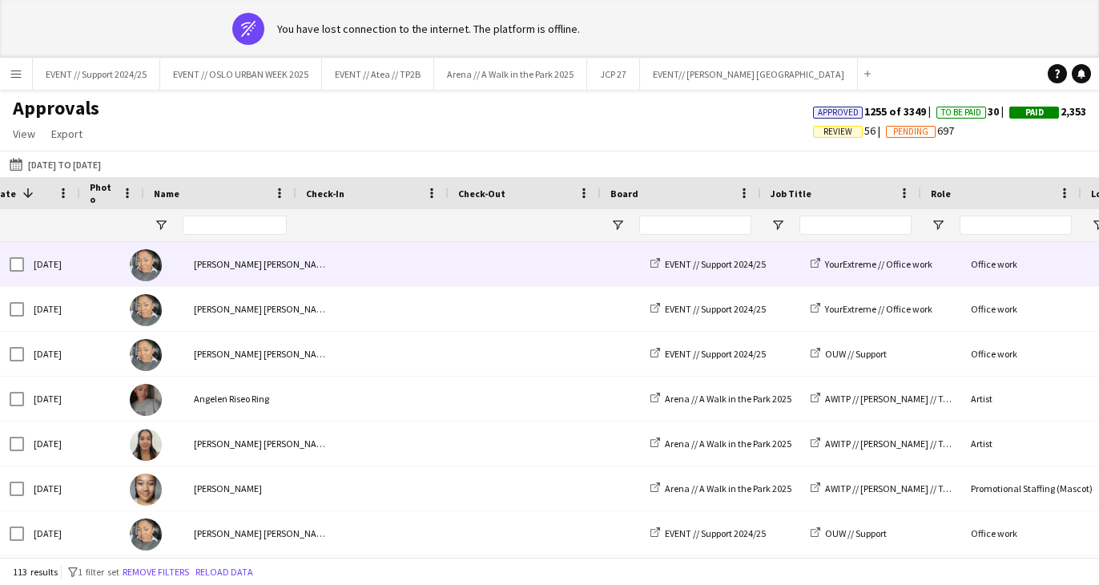
scroll to position [0, -22]
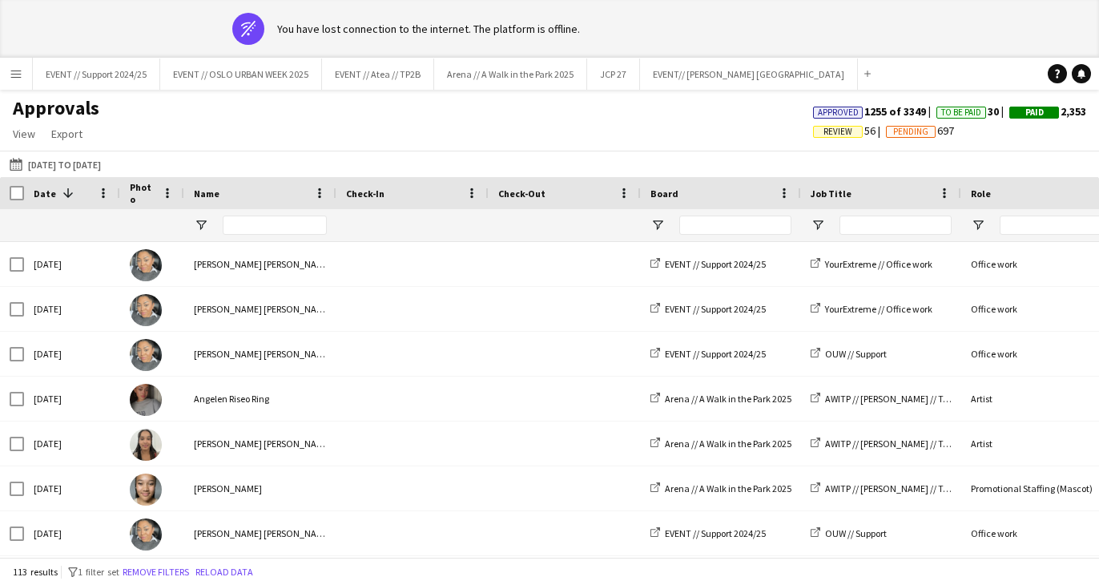
click at [21, 72] on app-icon "Menu" at bounding box center [16, 73] width 13 height 13
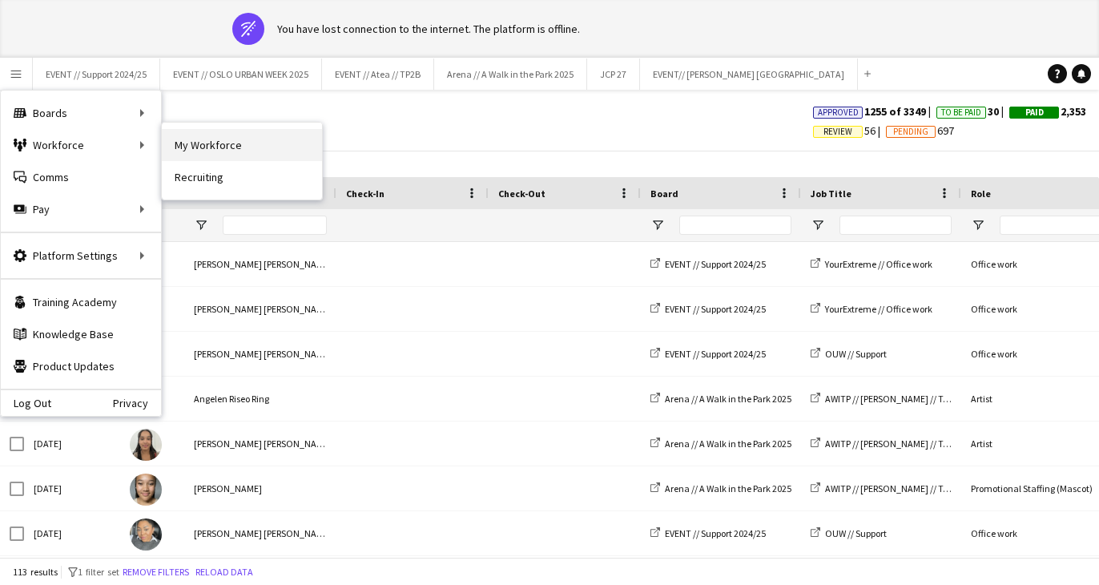
click at [184, 147] on link "My Workforce" at bounding box center [242, 145] width 160 height 32
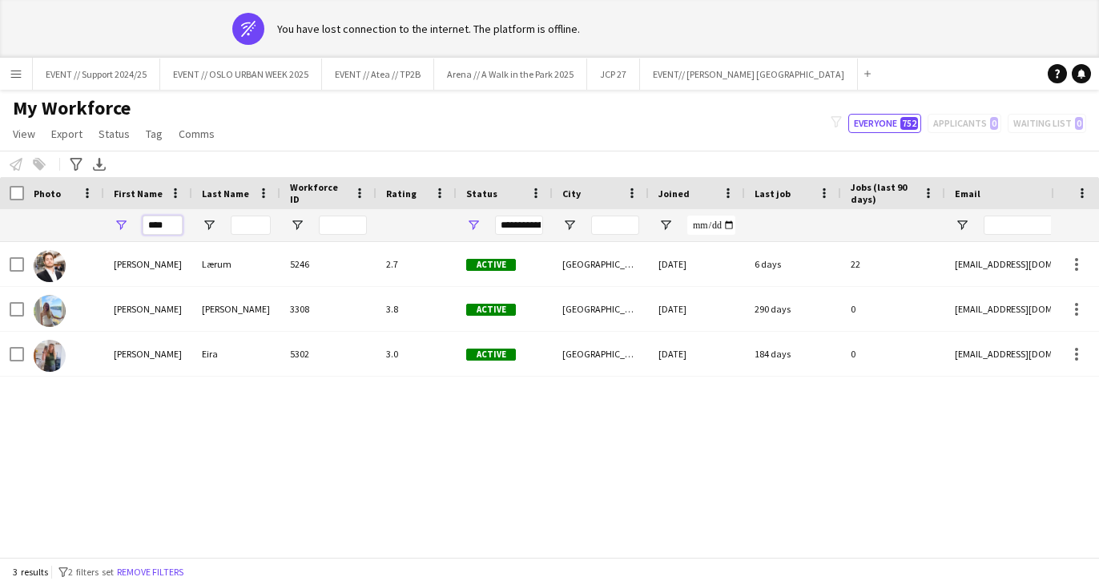
click at [155, 224] on input "****" at bounding box center [163, 225] width 40 height 19
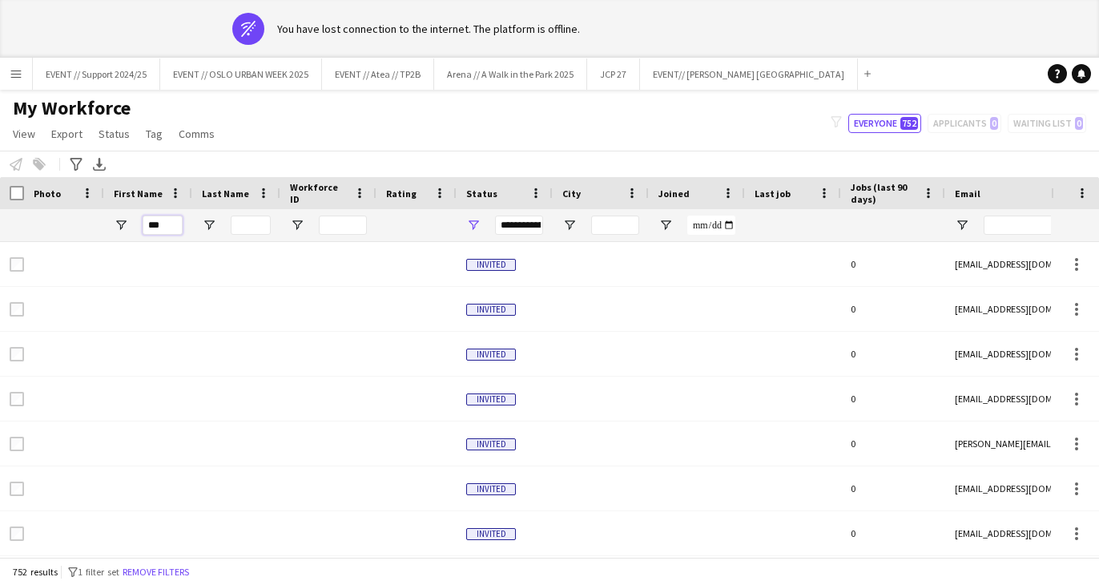
type input "****"
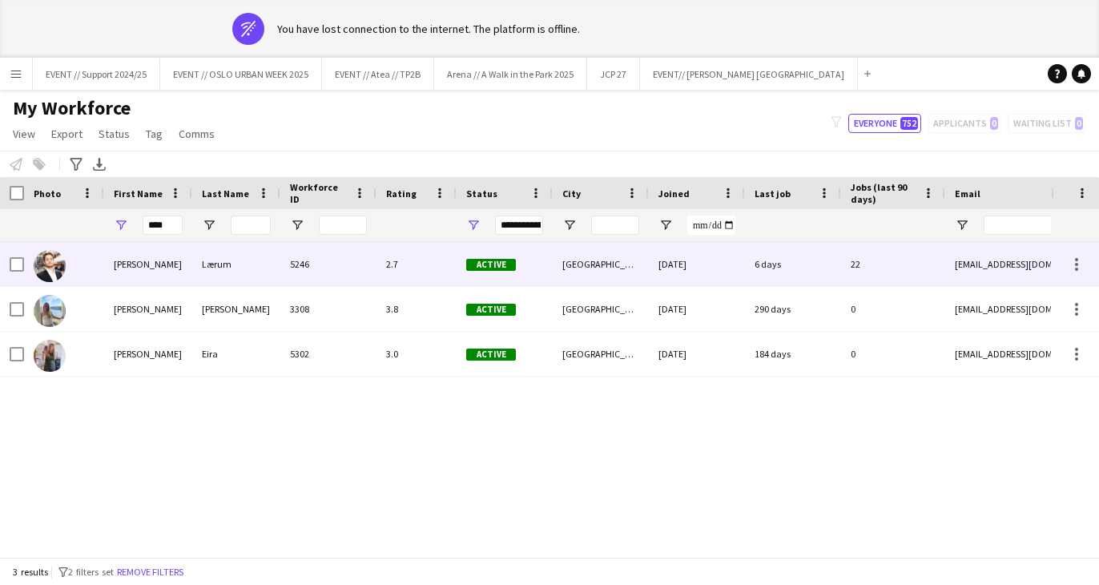
click at [356, 268] on div "5246" at bounding box center [328, 264] width 96 height 44
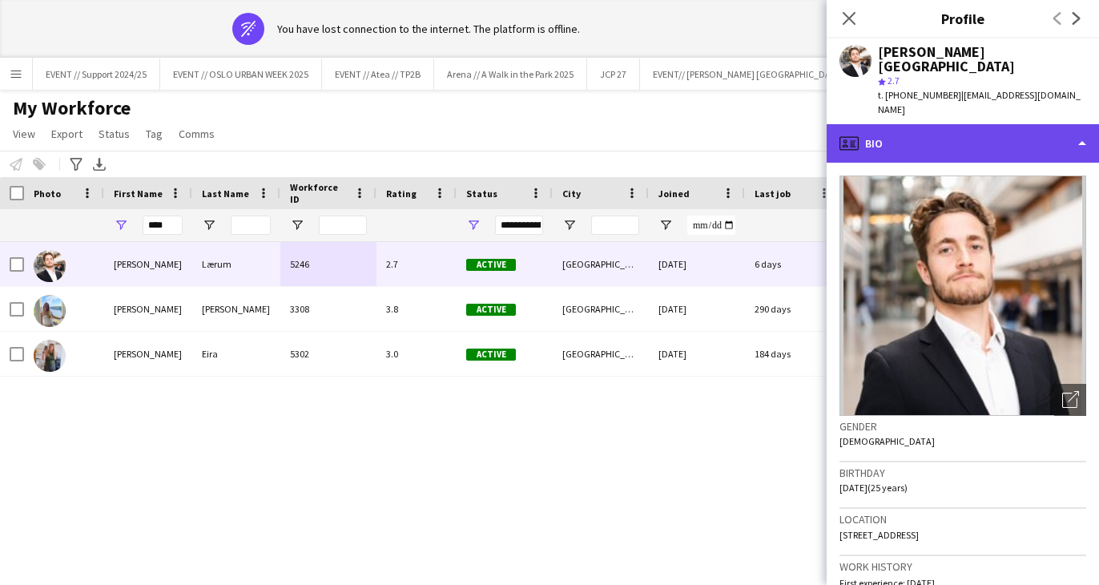
click at [962, 124] on div "profile Bio" at bounding box center [963, 143] width 272 height 38
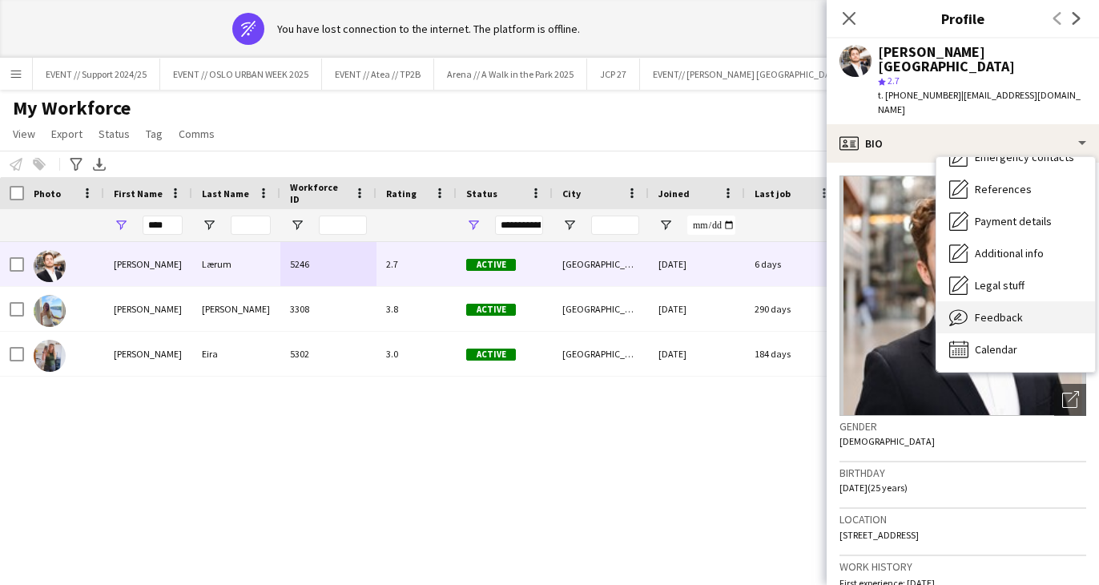
click at [1016, 310] on span "Feedback" at bounding box center [999, 317] width 48 height 14
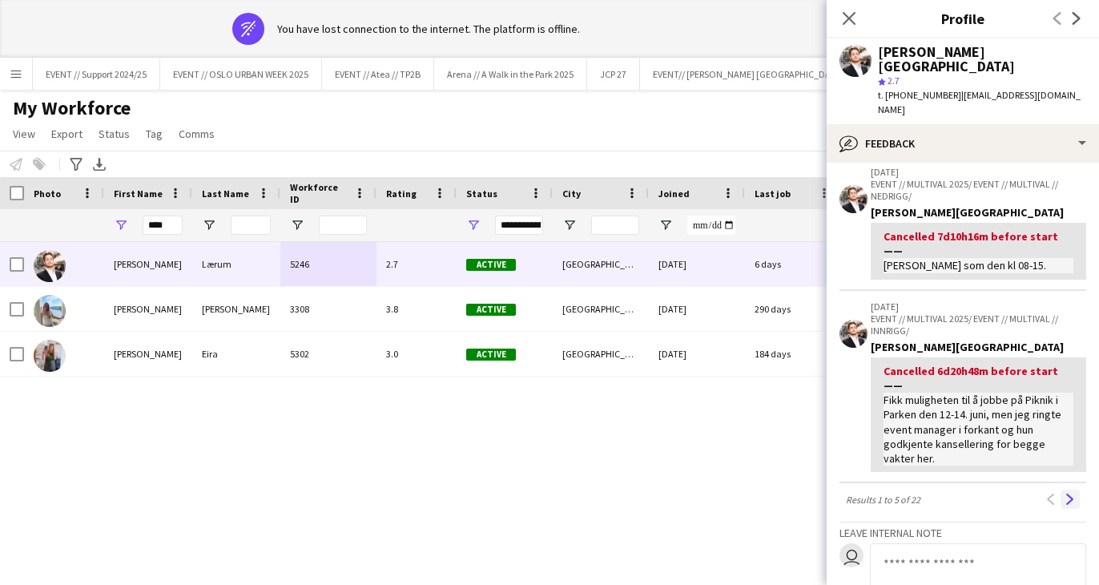
click at [1067, 494] on app-icon "Next" at bounding box center [1070, 499] width 11 height 11
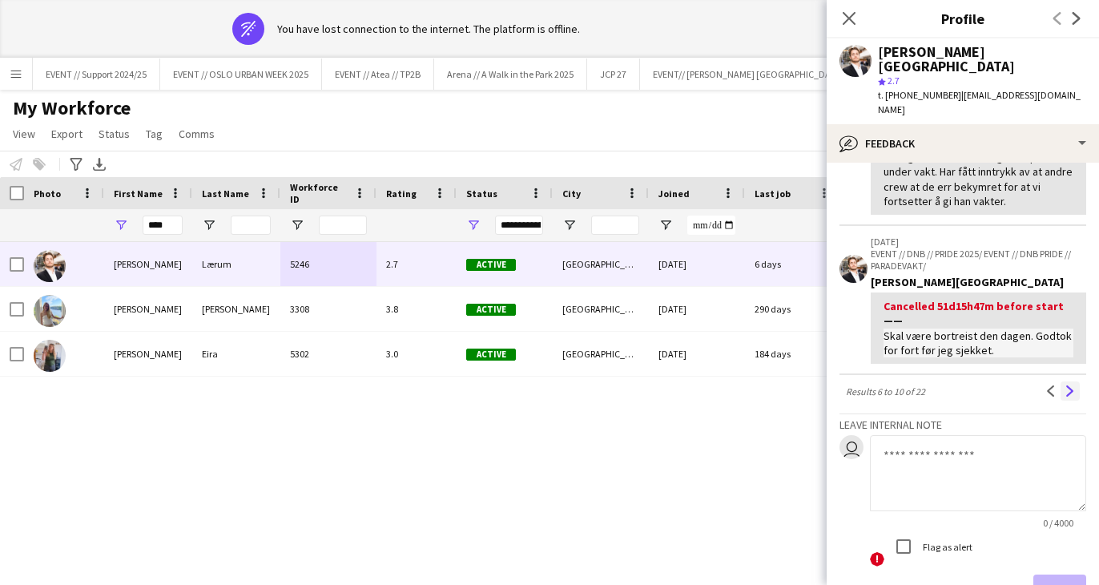
click at [1065, 385] on app-icon "Next" at bounding box center [1070, 390] width 11 height 11
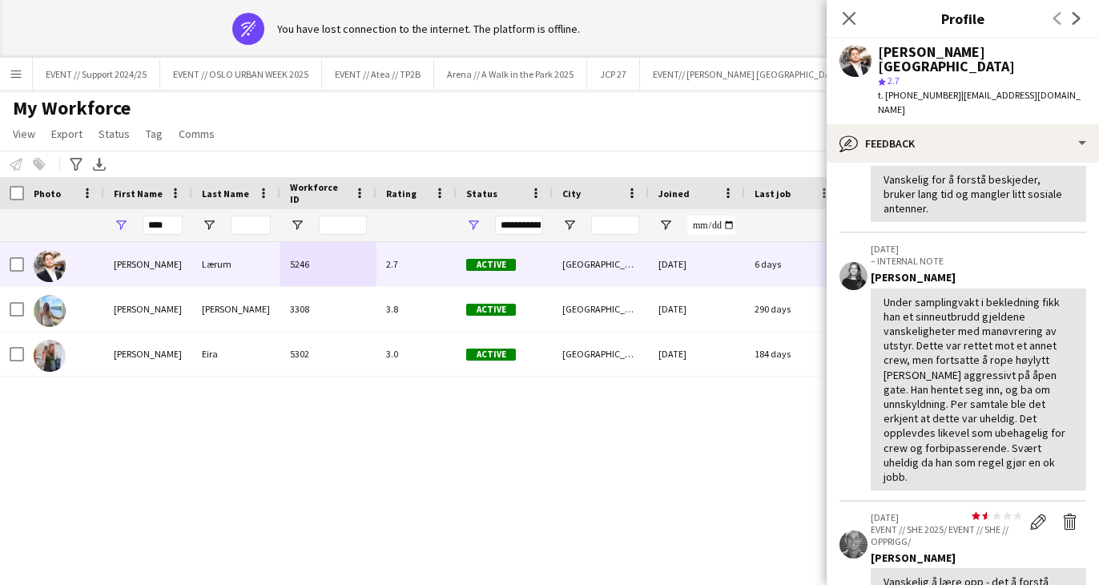
scroll to position [137, 0]
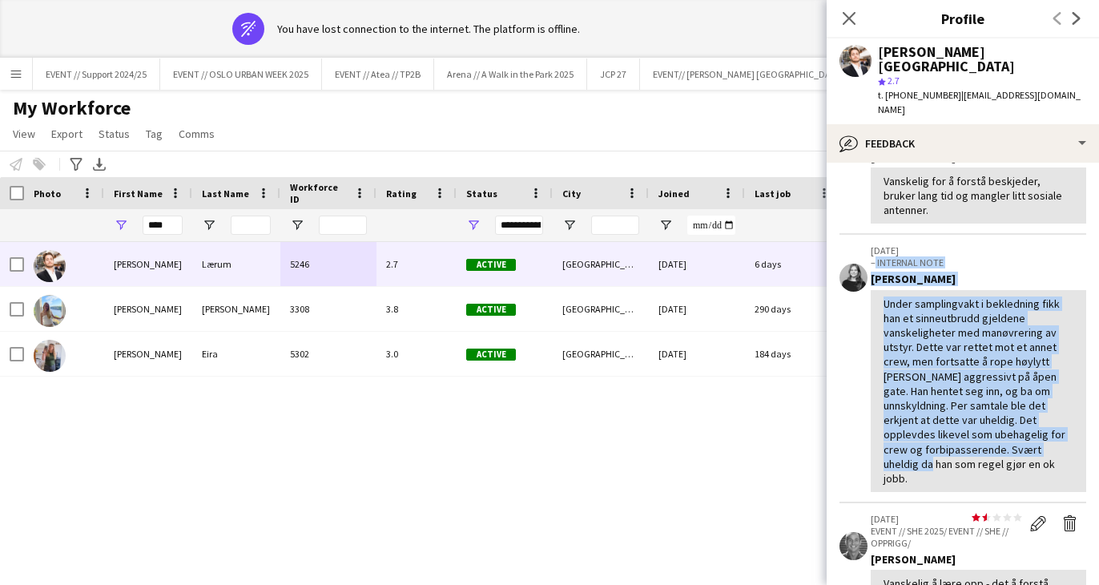
drag, startPoint x: 876, startPoint y: 206, endPoint x: 989, endPoint y: 399, distance: 223.7
click at [989, 399] on div "[DATE] – INTERNAL NOTE [PERSON_NAME] Under samplingvakt i bekledning fikk han e…" at bounding box center [979, 368] width 216 height 248
click at [938, 397] on div "Under samplingvakt i bekledning fikk han et sinneutbrudd gjeldene vanskelighete…" at bounding box center [979, 391] width 190 height 190
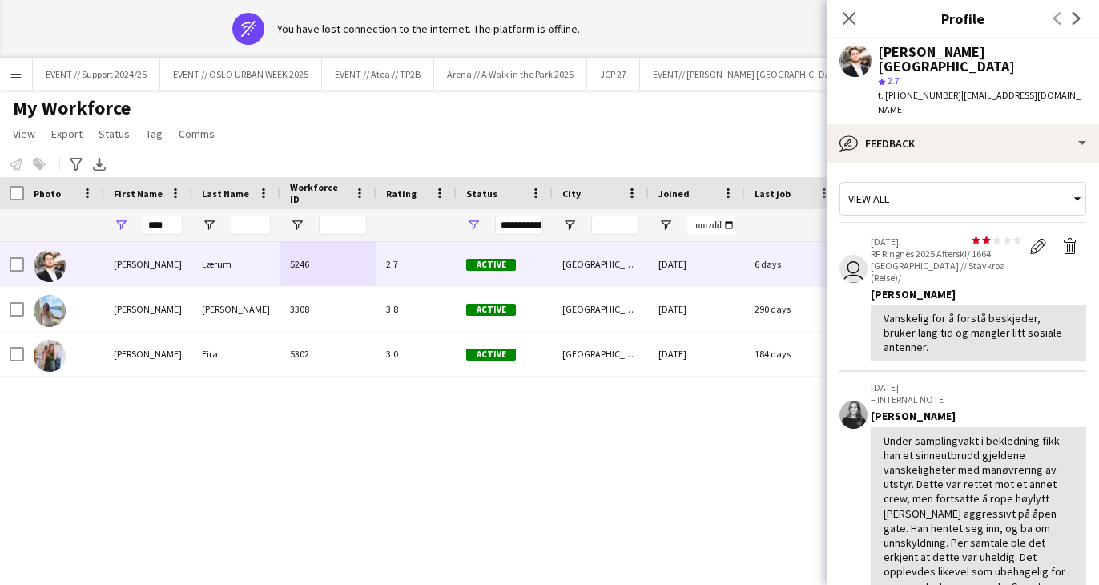
scroll to position [0, 0]
click at [847, 27] on app-icon "Close pop-in" at bounding box center [849, 18] width 23 height 23
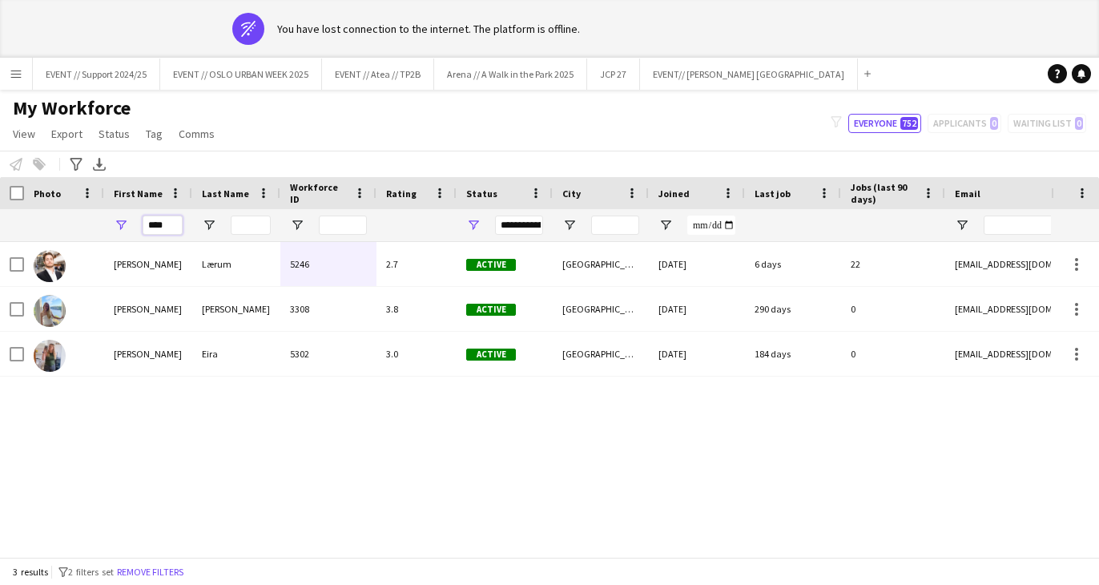
click at [164, 224] on input "****" at bounding box center [163, 225] width 40 height 19
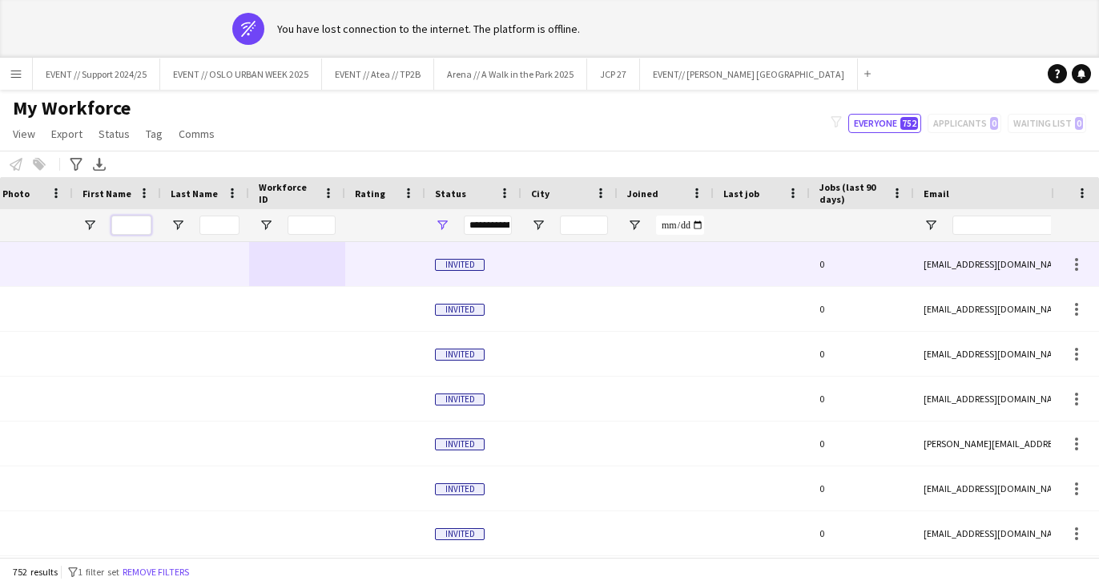
scroll to position [0, -11]
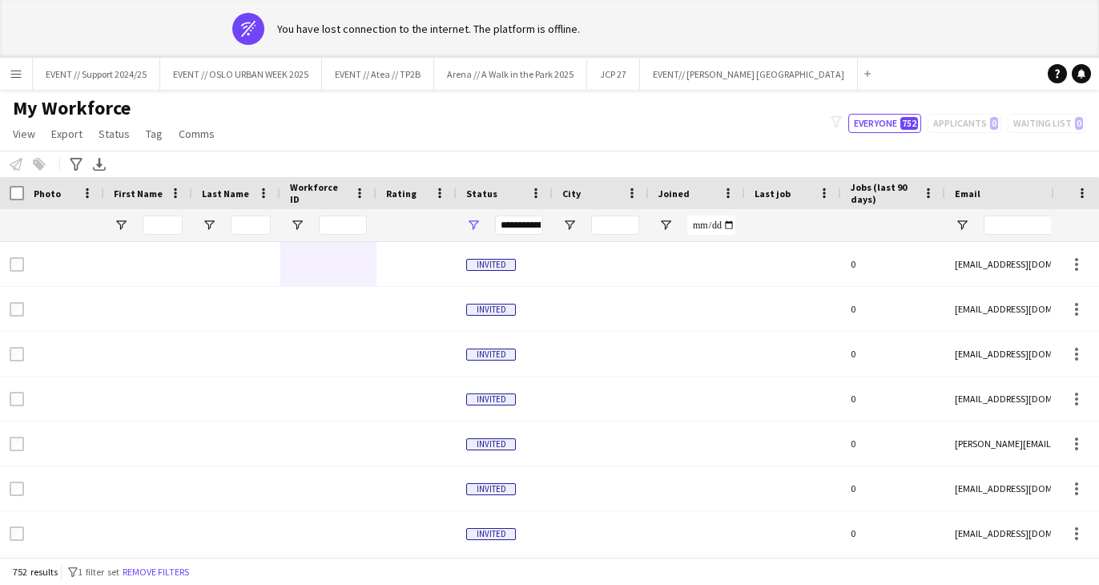
click at [527, 222] on div "**********" at bounding box center [519, 225] width 48 height 19
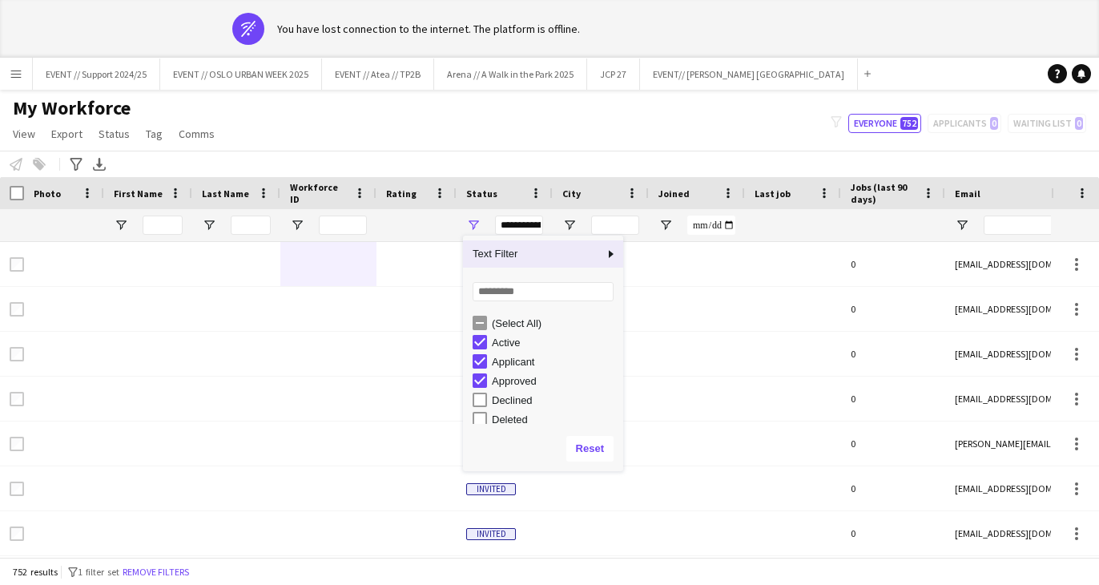
click at [527, 222] on div "**********" at bounding box center [519, 225] width 48 height 19
click at [425, 216] on div at bounding box center [416, 225] width 61 height 32
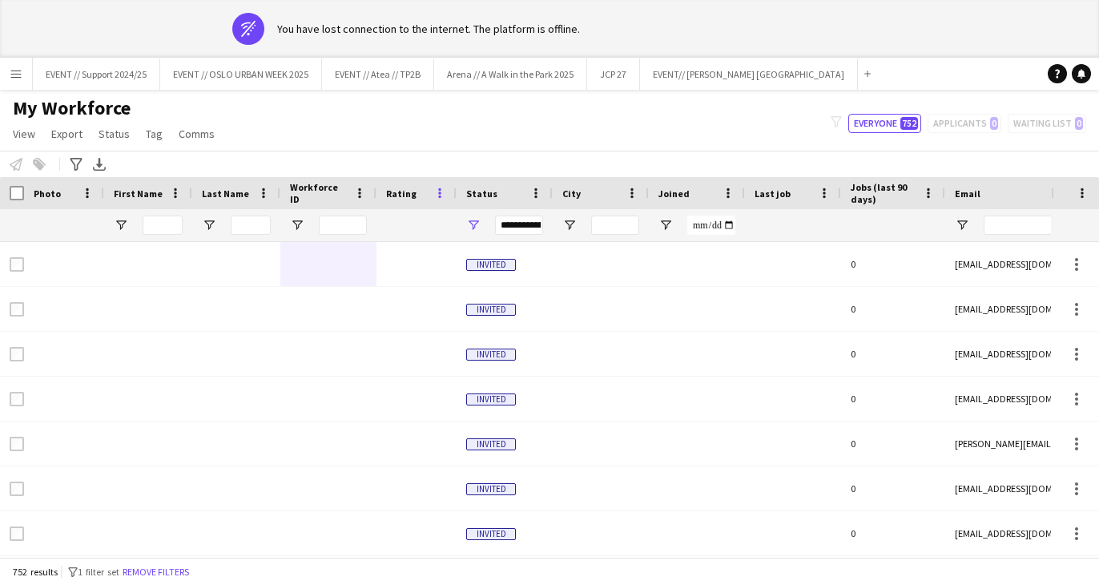
click at [443, 189] on span at bounding box center [440, 193] width 14 height 14
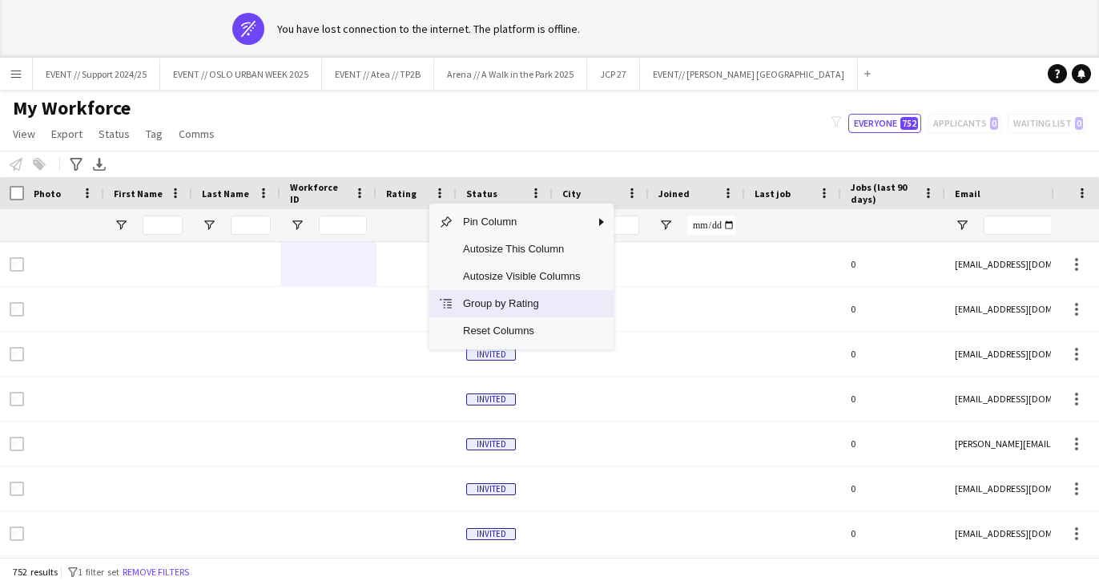
click at [517, 308] on span "Group by Rating" at bounding box center [522, 303] width 136 height 27
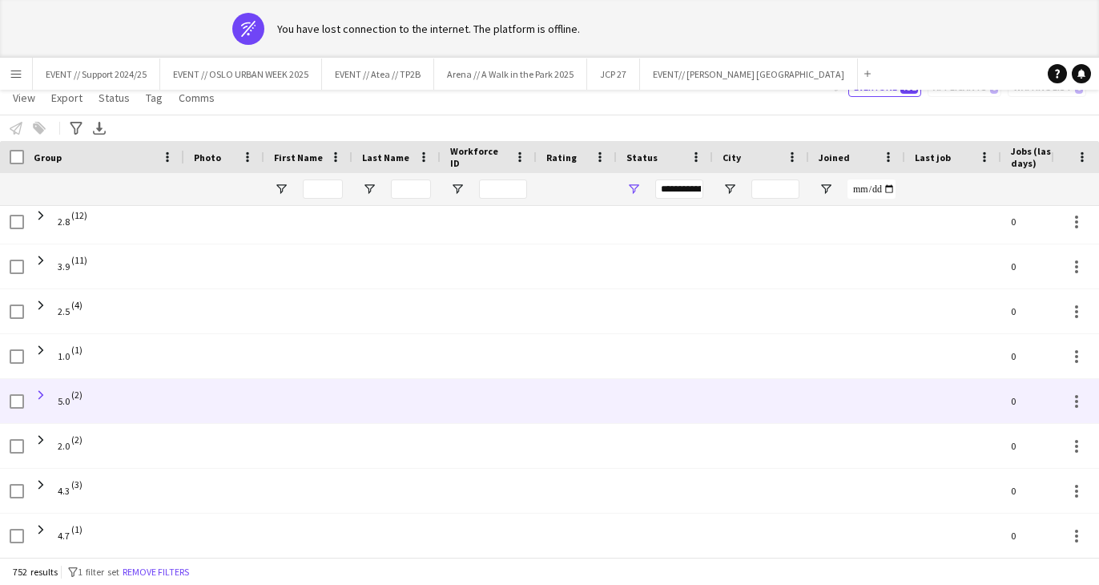
click at [42, 395] on span at bounding box center [41, 395] width 14 height 14
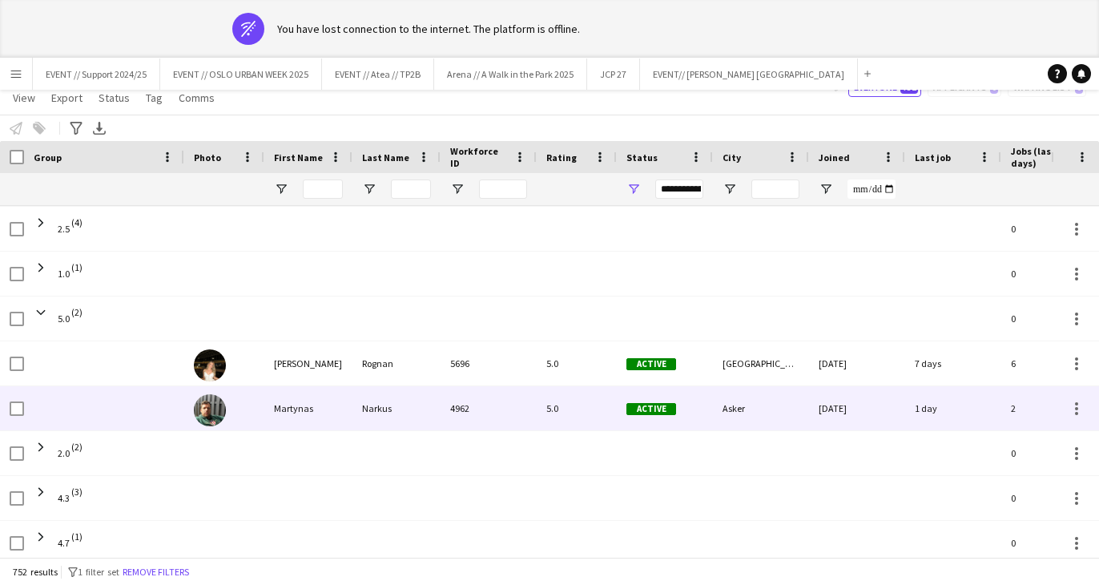
click at [212, 408] on img at bounding box center [210, 410] width 32 height 32
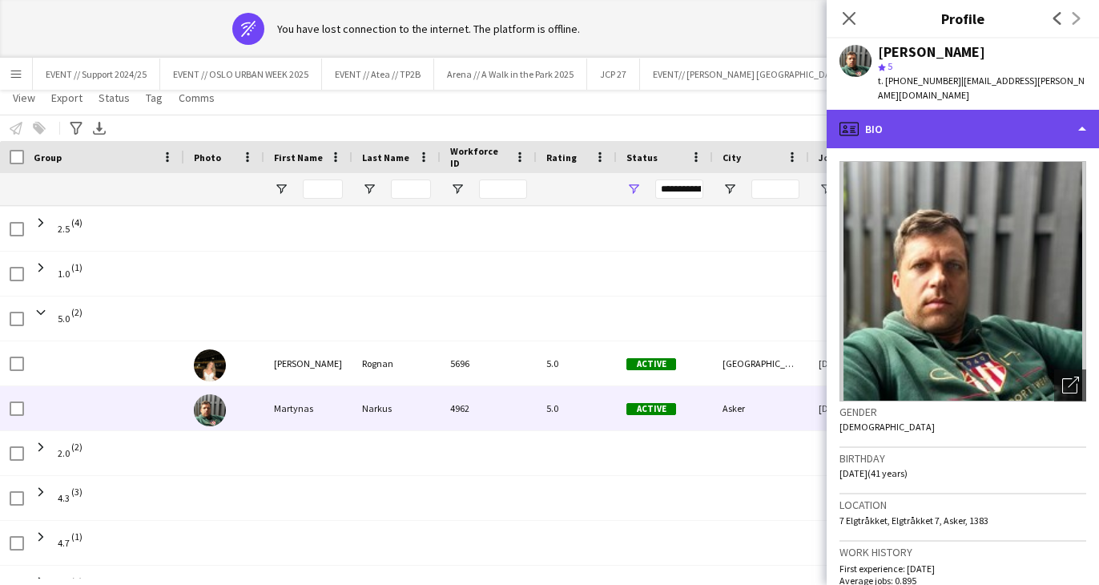
click at [989, 124] on div "profile Bio" at bounding box center [963, 129] width 272 height 38
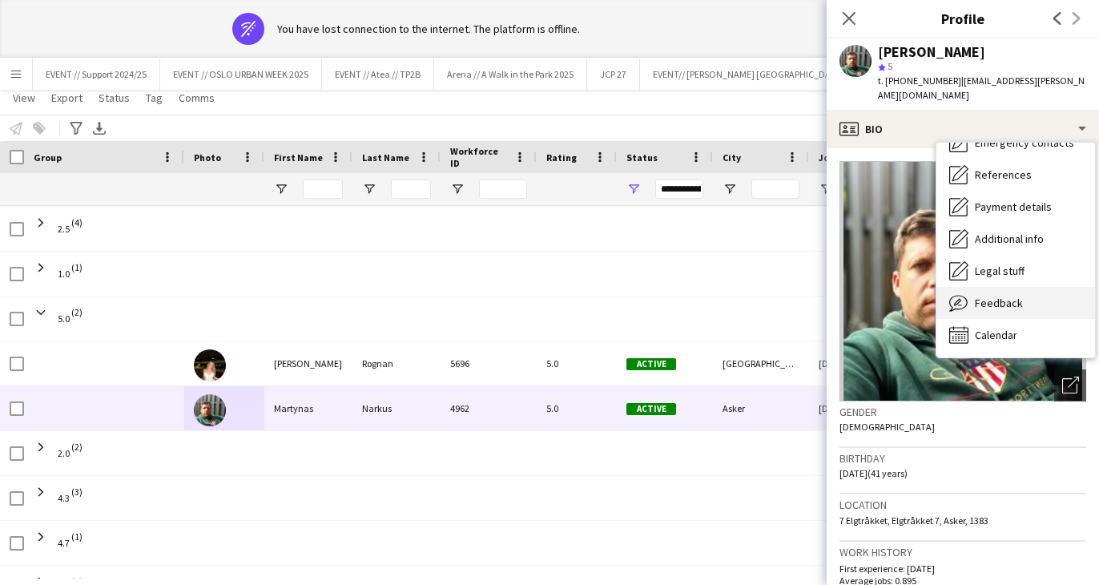
click at [1005, 296] on span "Feedback" at bounding box center [999, 303] width 48 height 14
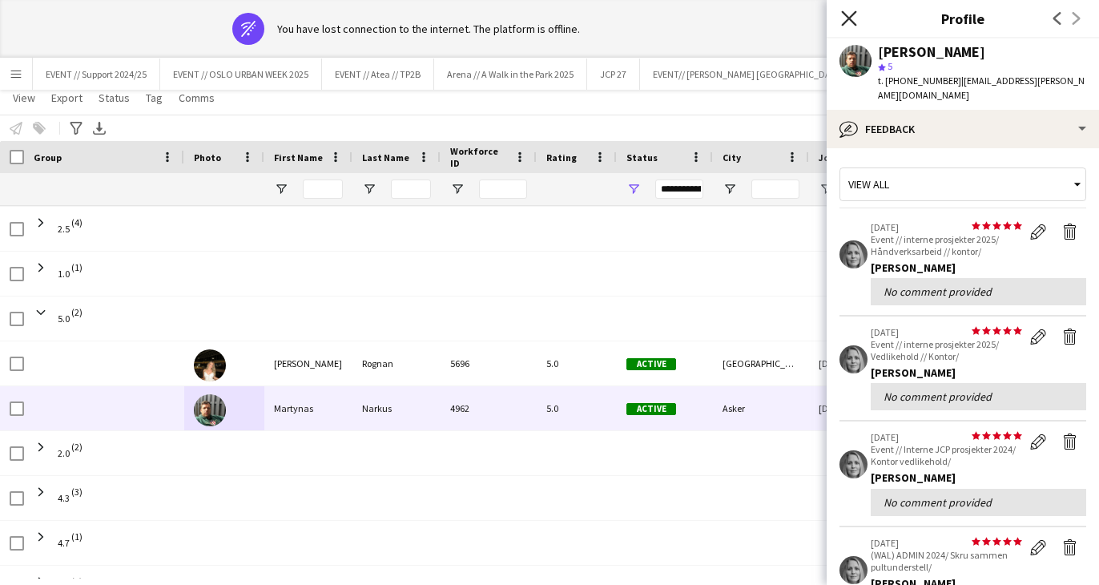
click at [852, 15] on icon at bounding box center [848, 17] width 15 height 15
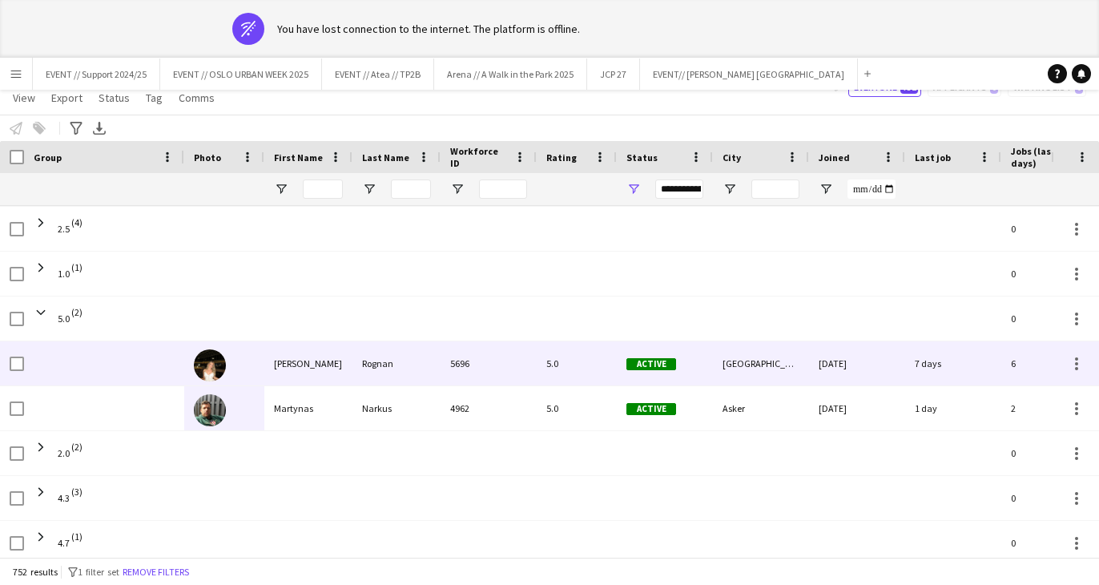
click at [203, 368] on img at bounding box center [210, 365] width 32 height 32
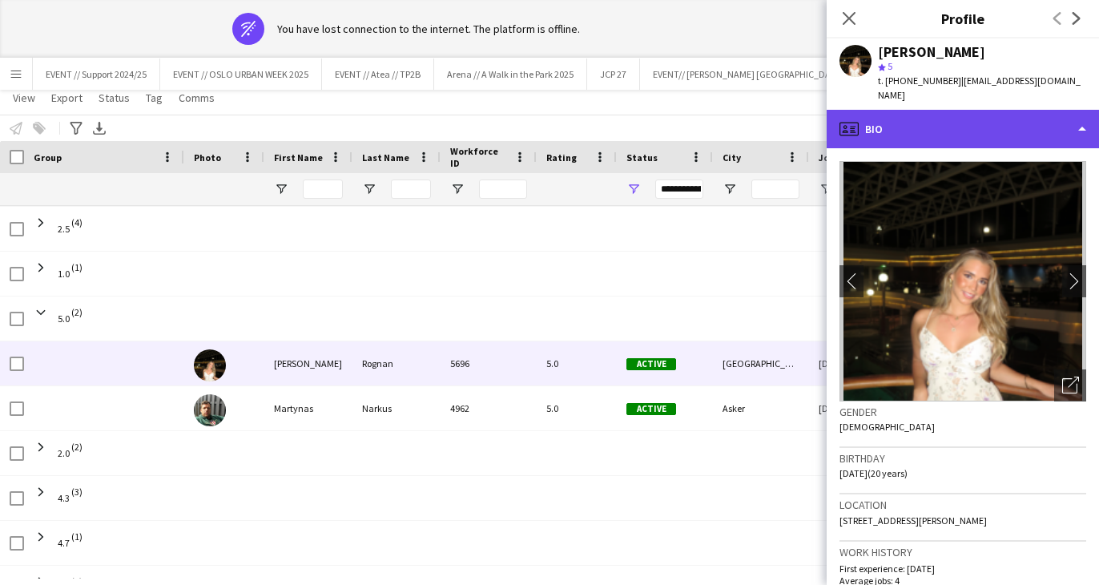
click at [985, 123] on div "profile Bio" at bounding box center [963, 129] width 272 height 38
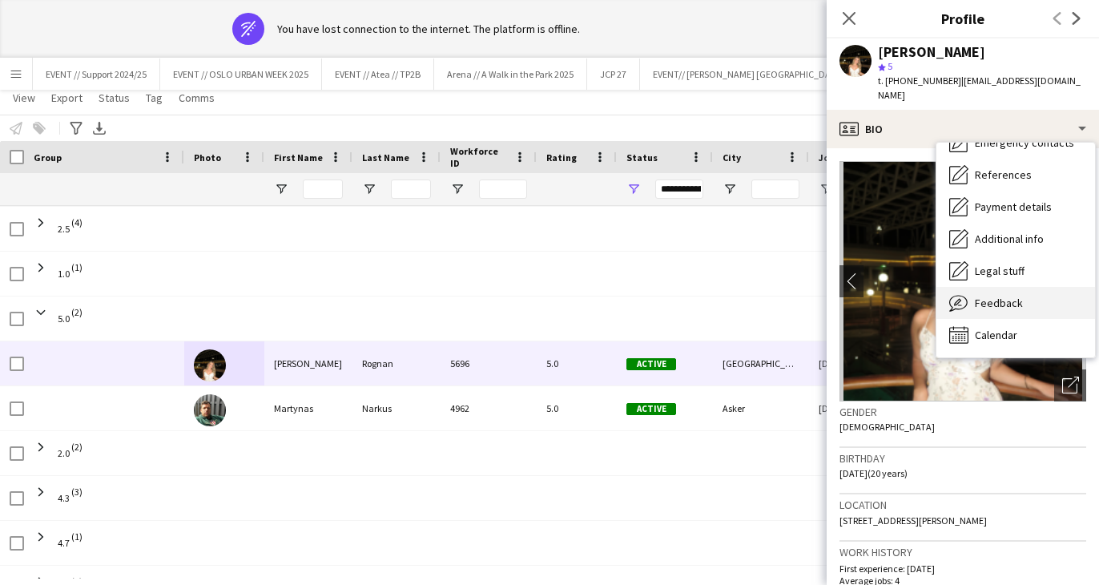
click at [1015, 296] on span "Feedback" at bounding box center [999, 303] width 48 height 14
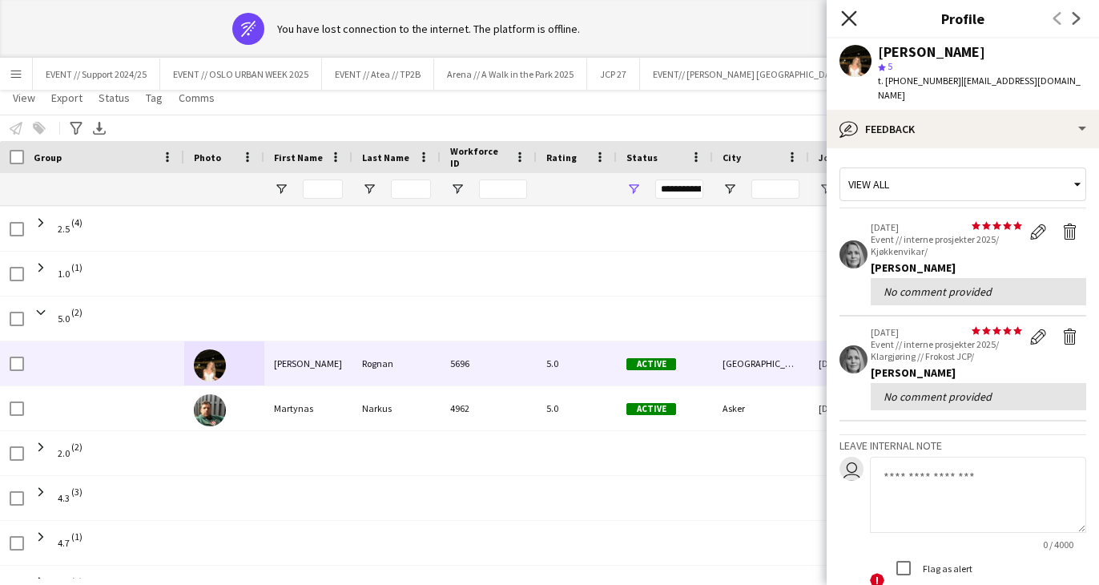
click at [844, 17] on icon "Close pop-in" at bounding box center [848, 17] width 15 height 15
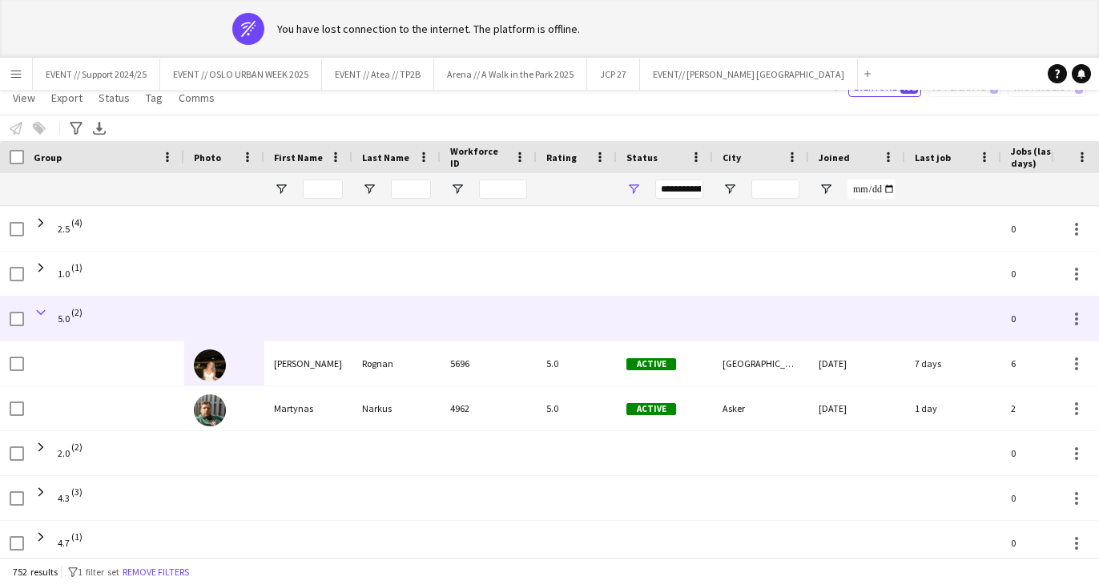
click at [38, 310] on span at bounding box center [41, 312] width 14 height 14
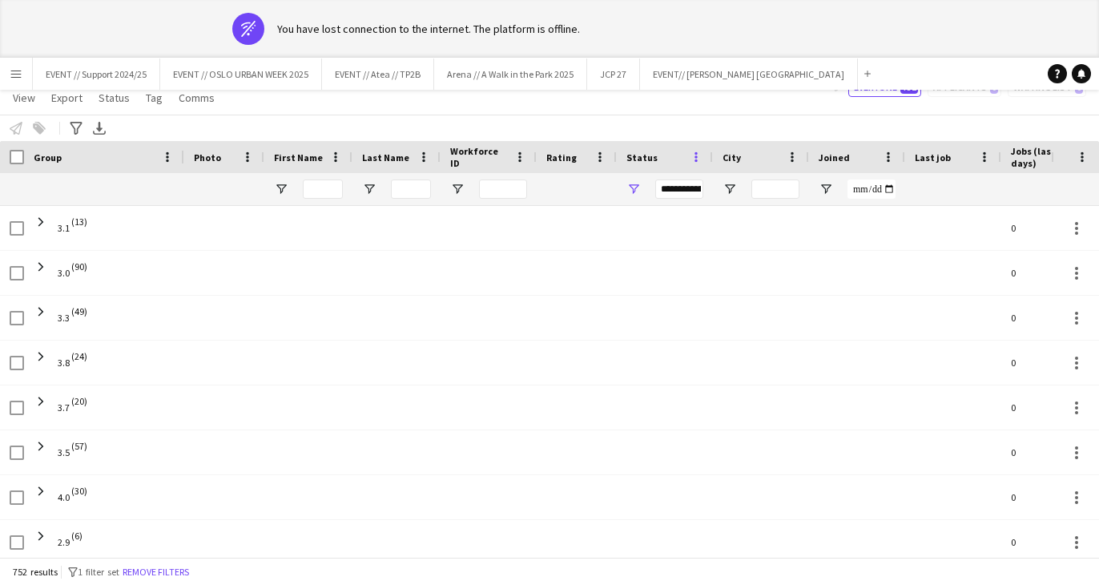
click at [694, 155] on span at bounding box center [696, 157] width 14 height 14
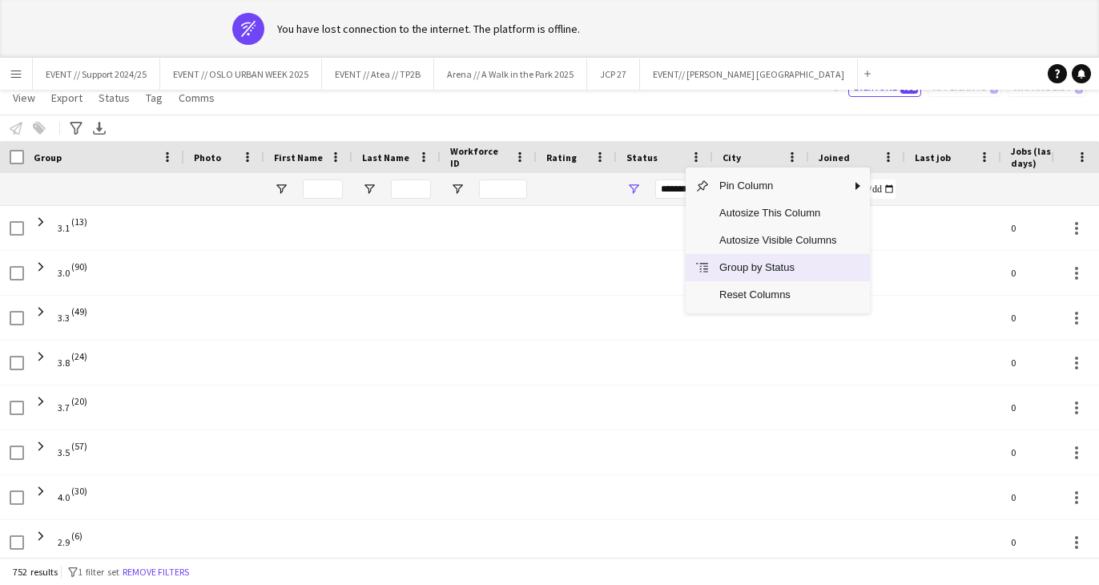
click at [775, 269] on span "Group by Status" at bounding box center [778, 267] width 136 height 27
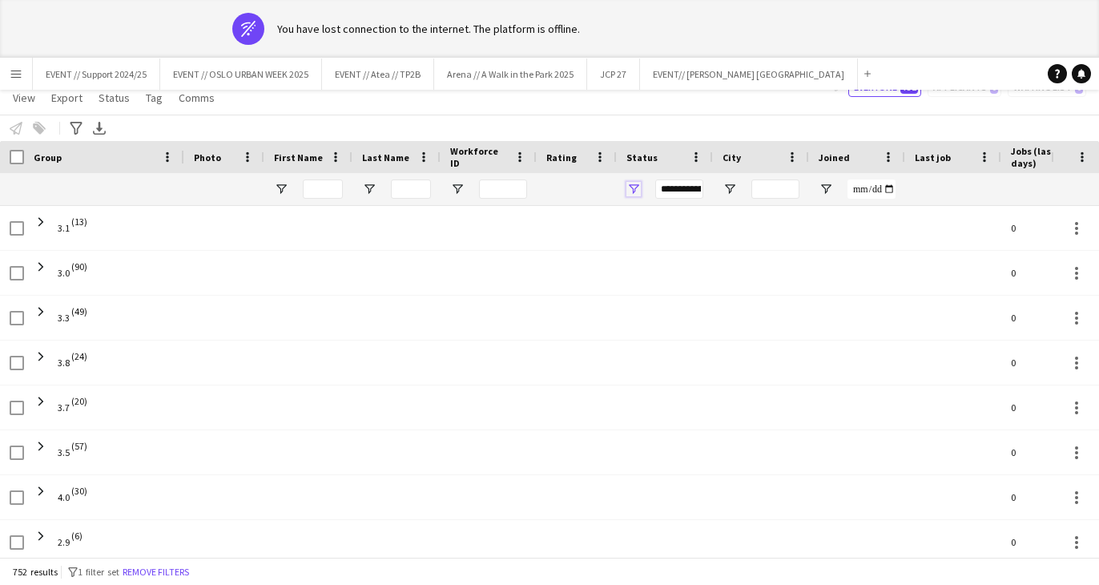
click at [631, 186] on span "Open Filter Menu" at bounding box center [634, 189] width 14 height 14
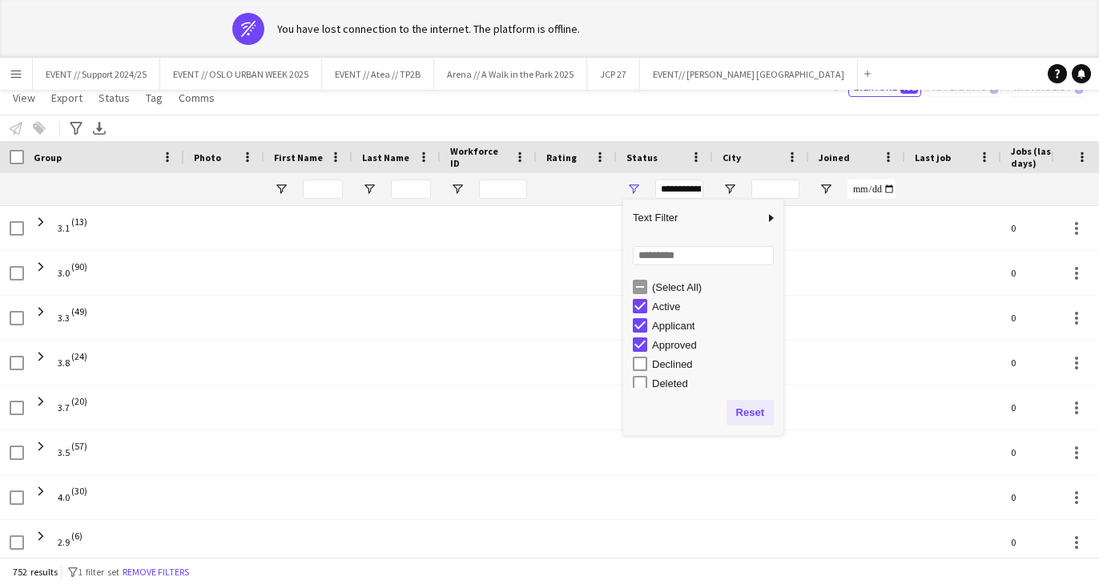
click at [746, 410] on button "Reset" at bounding box center [750, 413] width 47 height 26
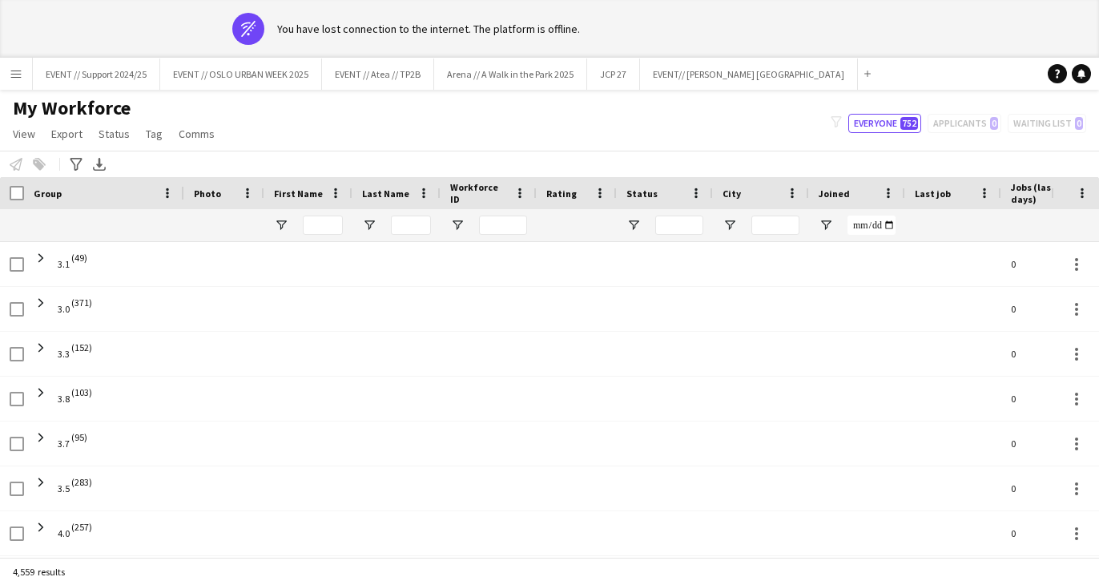
click at [595, 228] on div at bounding box center [576, 225] width 61 height 32
click at [675, 223] on input "Status Filter Input" at bounding box center [679, 225] width 48 height 19
click at [639, 226] on span "Open Filter Menu" at bounding box center [634, 225] width 14 height 14
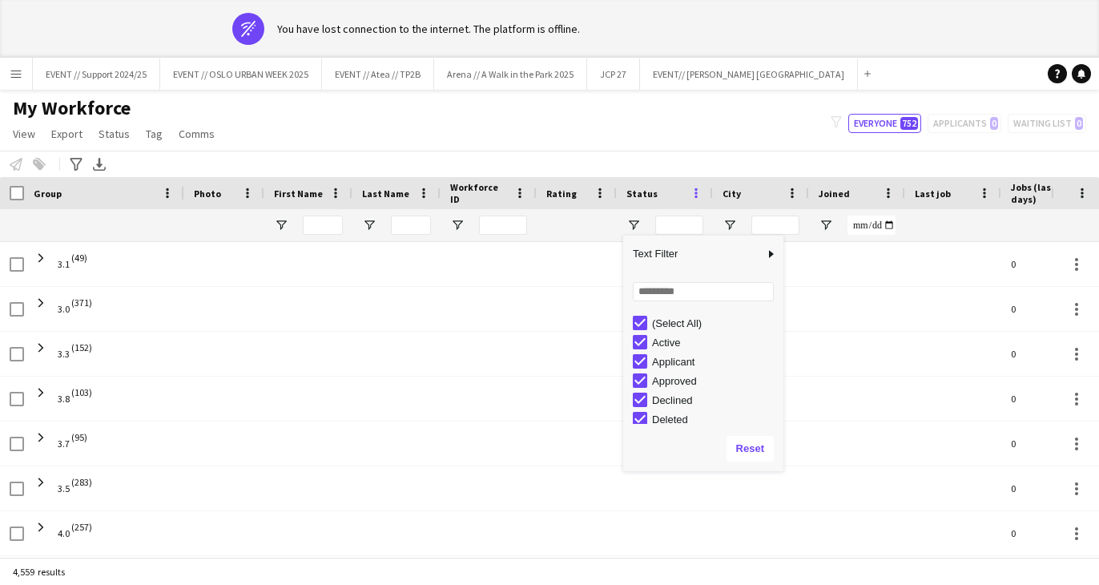
click at [692, 195] on span at bounding box center [696, 193] width 14 height 14
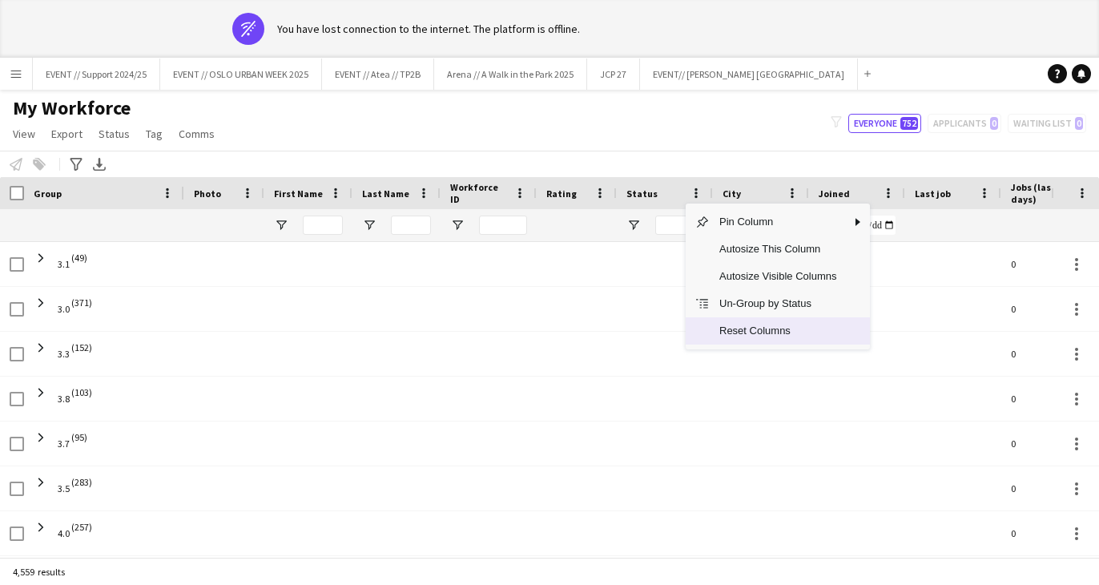
click at [776, 328] on span "Reset Columns" at bounding box center [778, 330] width 136 height 27
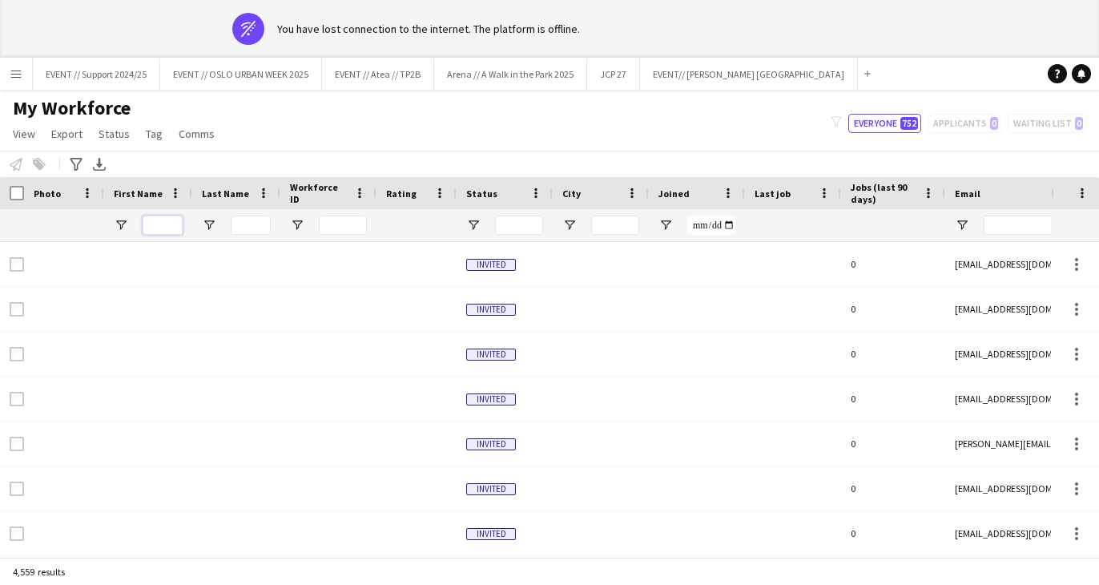
click at [161, 223] on input "First Name Filter Input" at bounding box center [163, 225] width 40 height 19
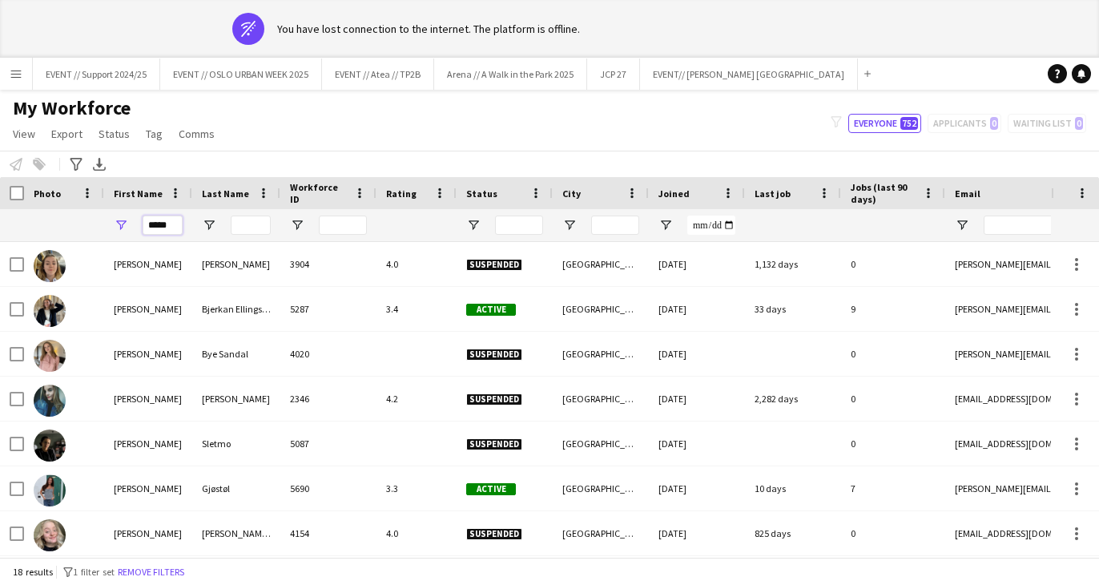
type input "*****"
click at [249, 219] on input "Last Name Filter Input" at bounding box center [251, 225] width 40 height 19
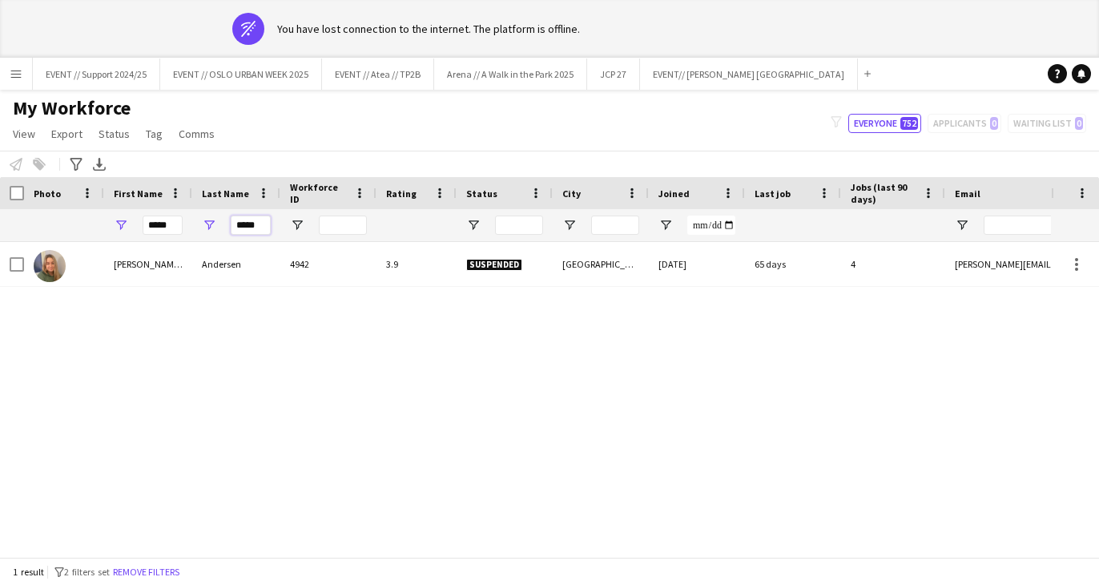
type input "*****"
click at [498, 362] on div "[PERSON_NAME] [PERSON_NAME] [PERSON_NAME] 4942 3.9 Suspended [GEOGRAPHIC_DATA] …" at bounding box center [525, 428] width 1051 height 373
click at [255, 227] on input "*****" at bounding box center [251, 225] width 40 height 19
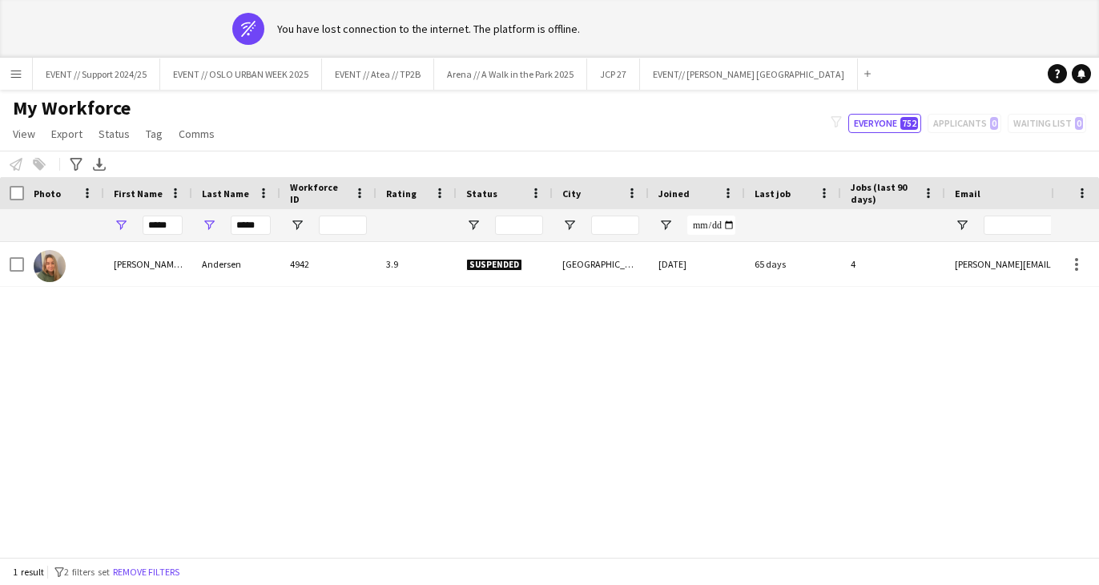
click at [322, 333] on div "[PERSON_NAME] [PERSON_NAME] [PERSON_NAME] 4942 3.9 Suspended [GEOGRAPHIC_DATA] …" at bounding box center [525, 428] width 1051 height 373
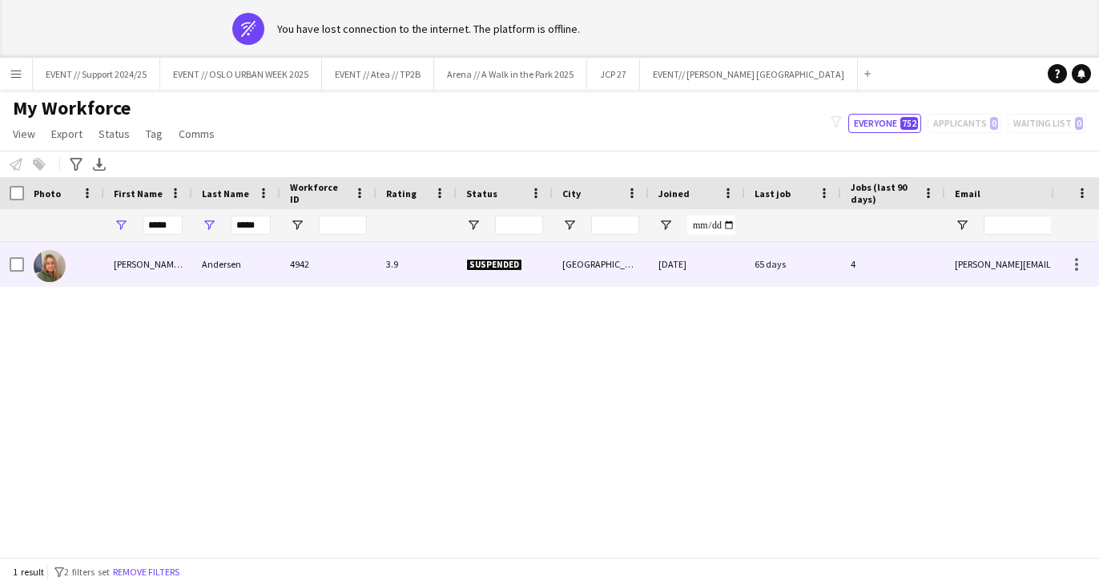
click at [346, 265] on div "4942" at bounding box center [328, 264] width 96 height 44
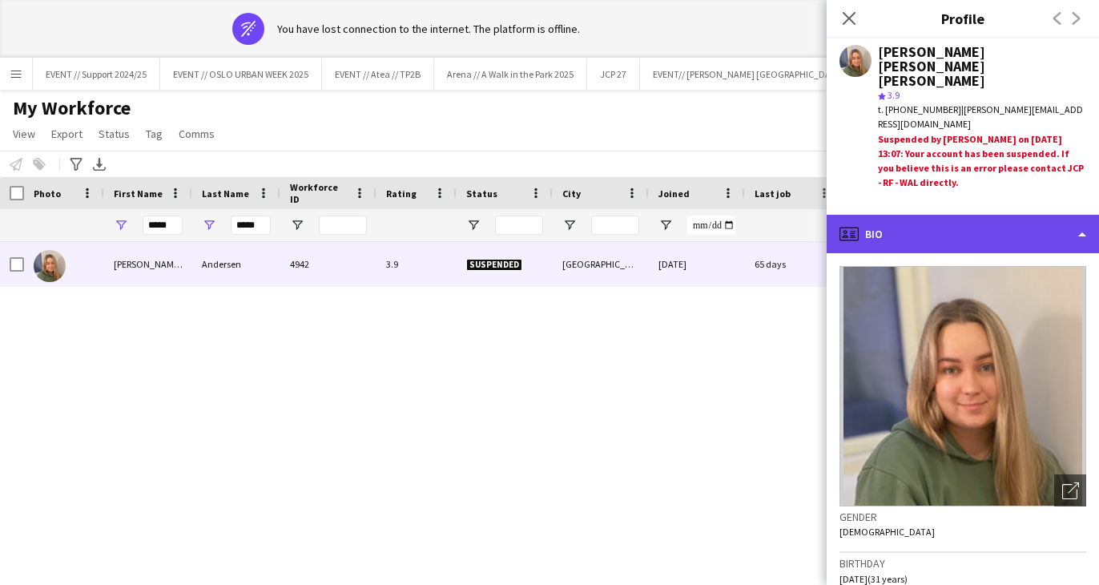
click at [933, 228] on div "profile Bio" at bounding box center [963, 234] width 272 height 38
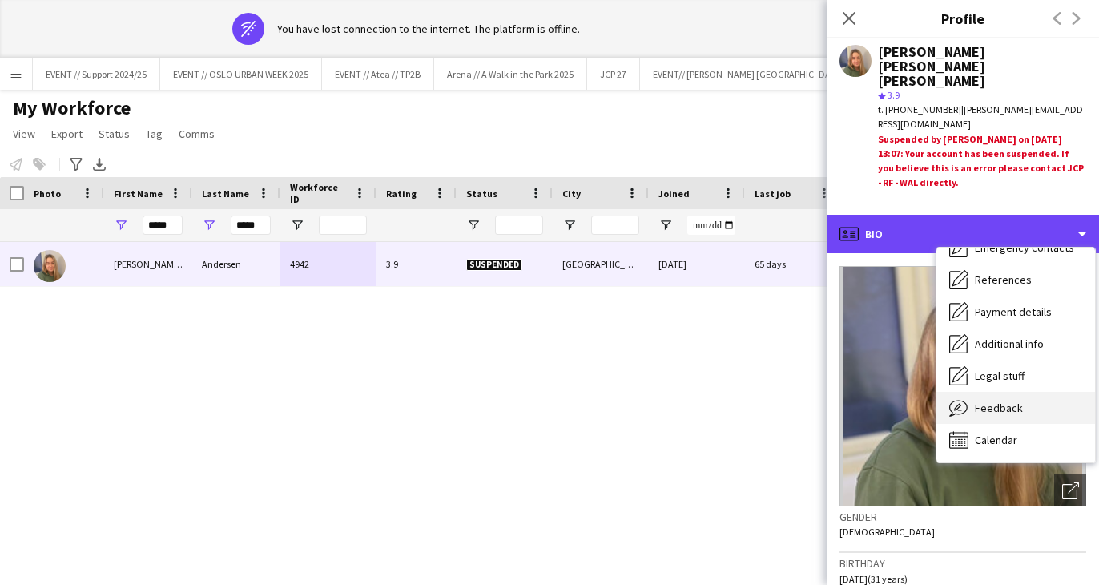
scroll to position [151, 0]
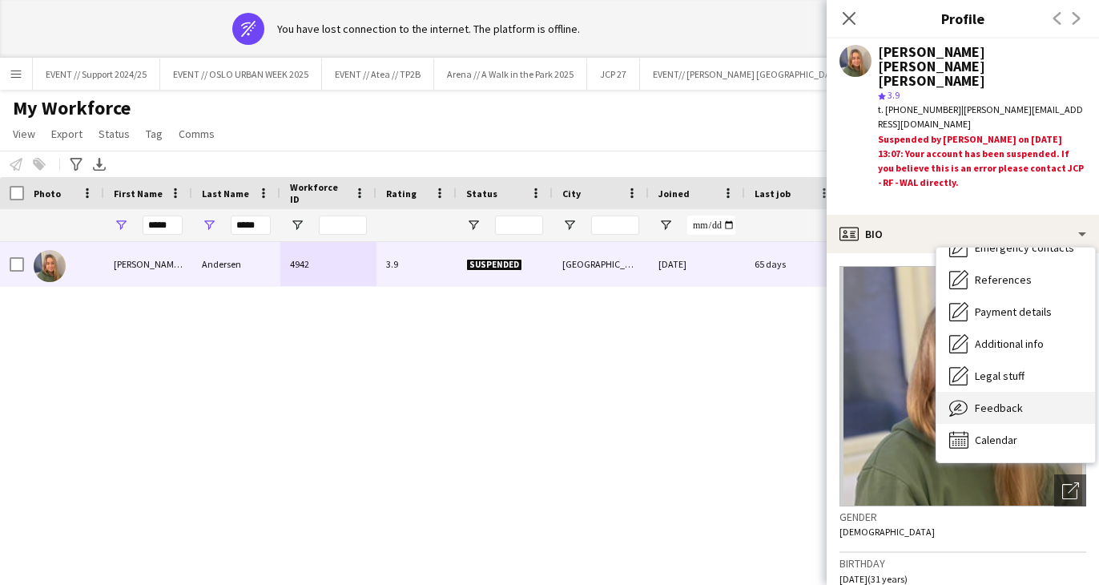
click at [997, 403] on span "Feedback" at bounding box center [999, 408] width 48 height 14
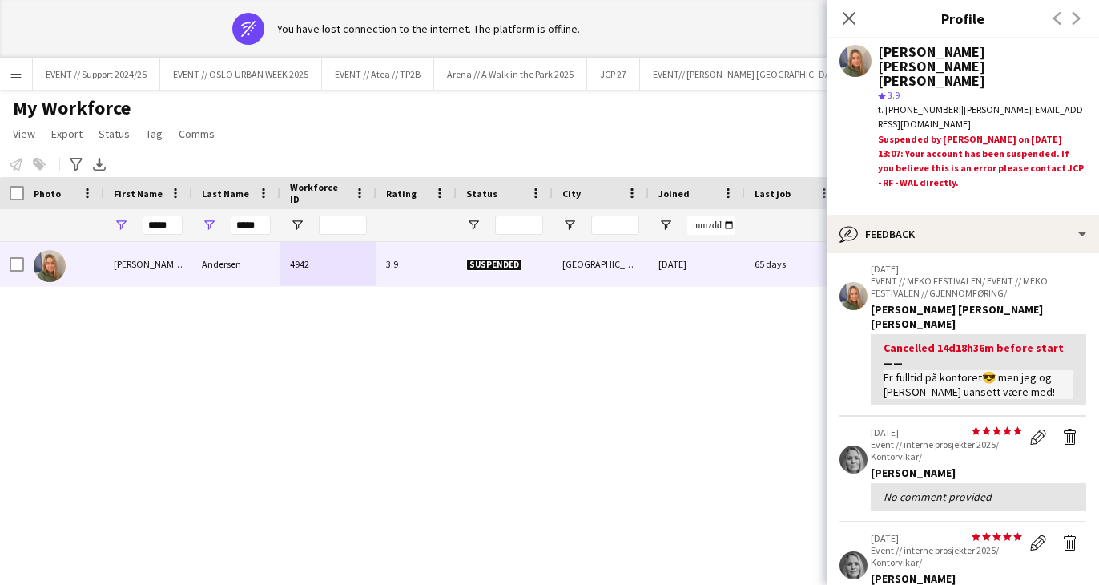
scroll to position [65, 0]
drag, startPoint x: 885, startPoint y: 353, endPoint x: 1003, endPoint y: 379, distance: 121.5
click at [1003, 379] on div "Cancelled 14d18h36m before start Er fulltid på kontoret😎 men jeg og [PERSON_NAM…" at bounding box center [979, 368] width 216 height 71
click at [1014, 376] on div "Er fulltid på kontoret😎 men jeg og [PERSON_NAME] uansett være med!" at bounding box center [979, 383] width 190 height 29
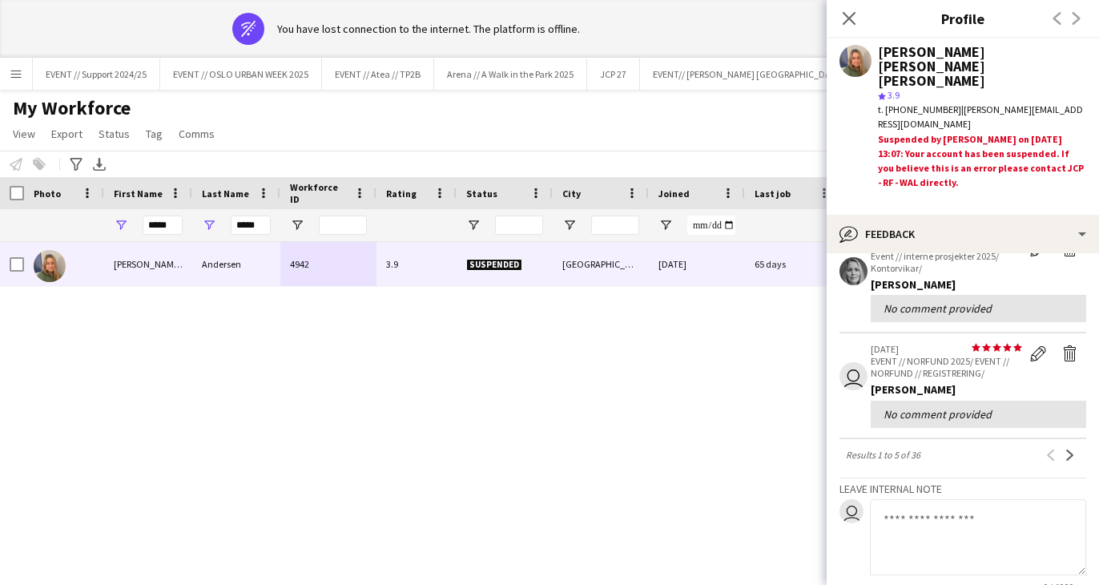
scroll to position [471, 0]
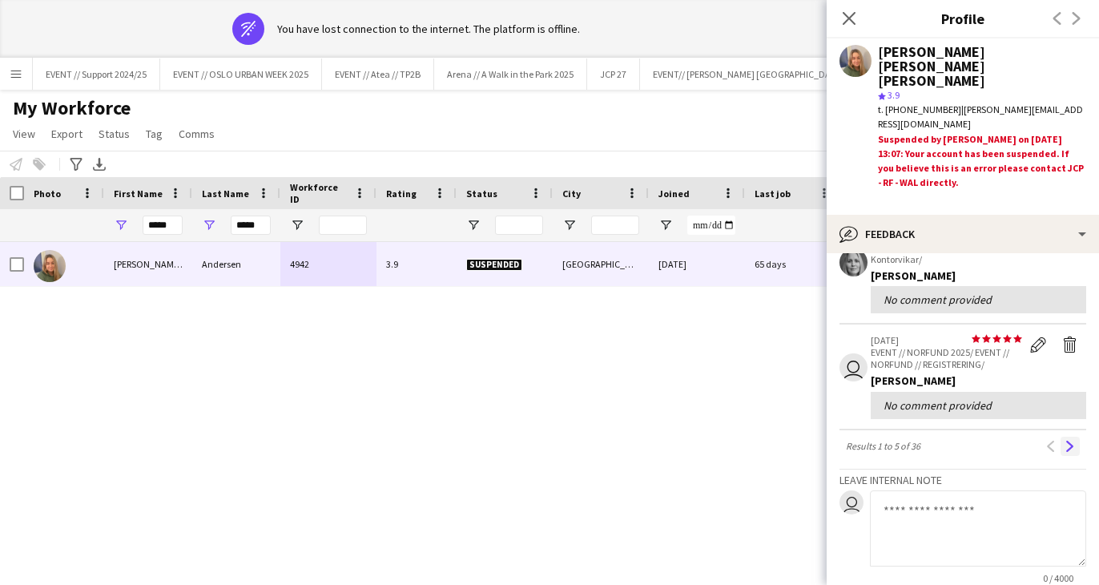
click at [1070, 441] on app-icon "Next" at bounding box center [1070, 446] width 11 height 11
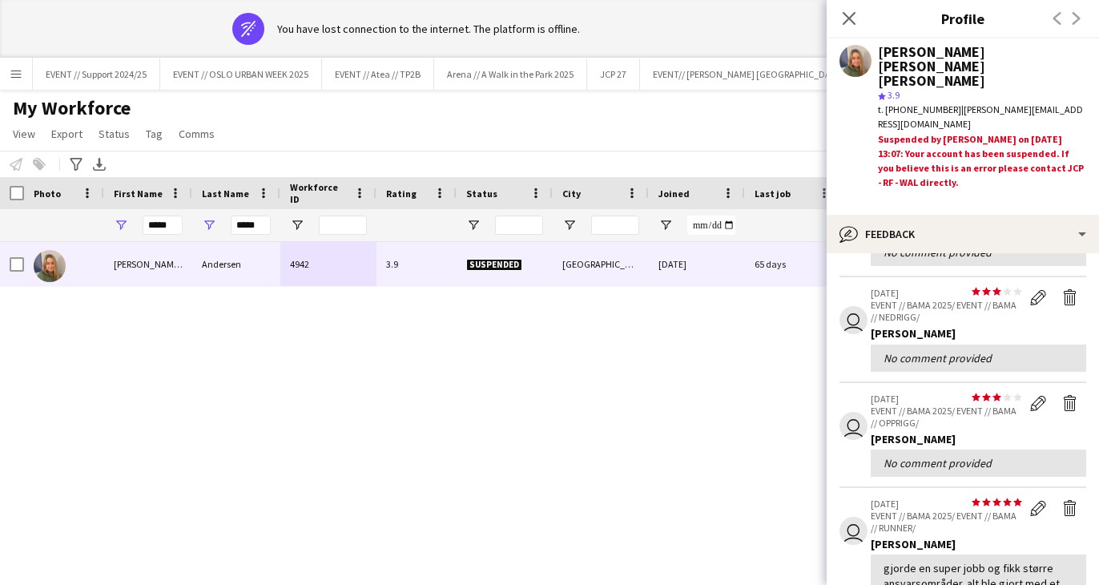
scroll to position [147, 0]
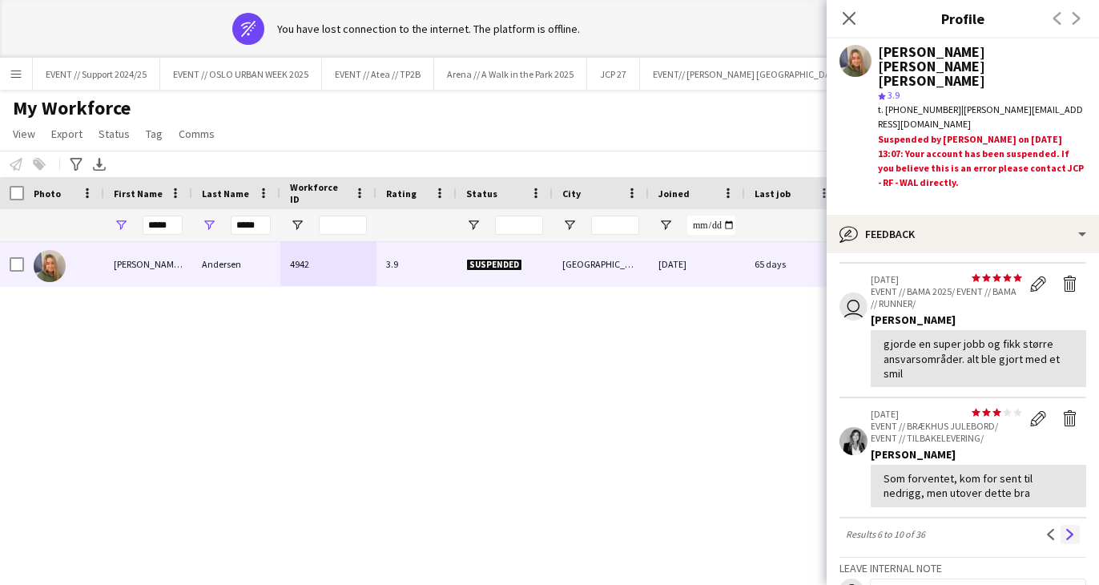
click at [1071, 529] on app-icon "Next" at bounding box center [1070, 534] width 11 height 11
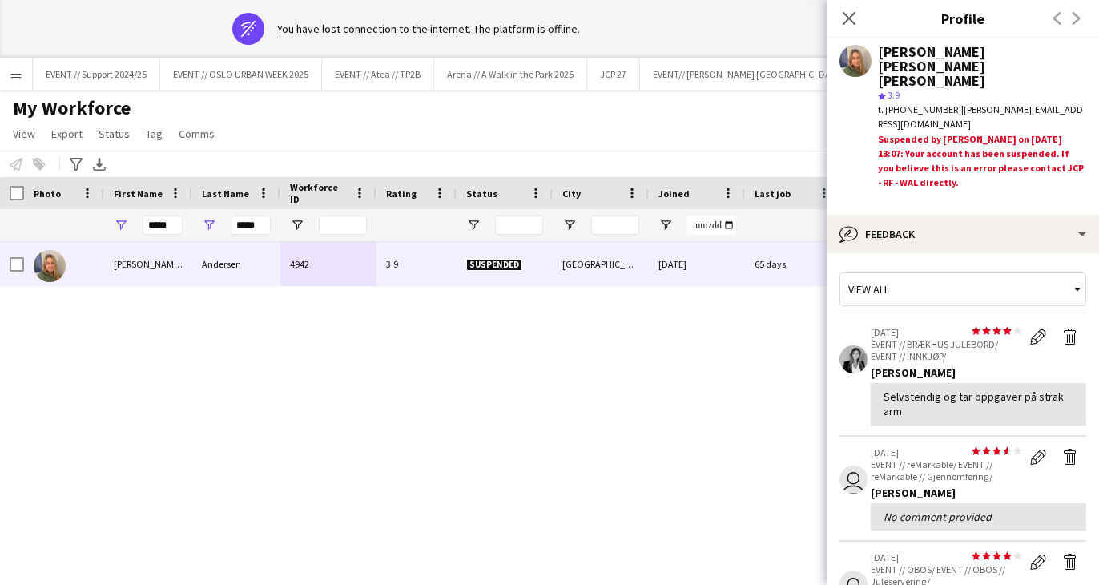
scroll to position [0, 0]
click at [853, 19] on icon "Close pop-in" at bounding box center [848, 17] width 15 height 15
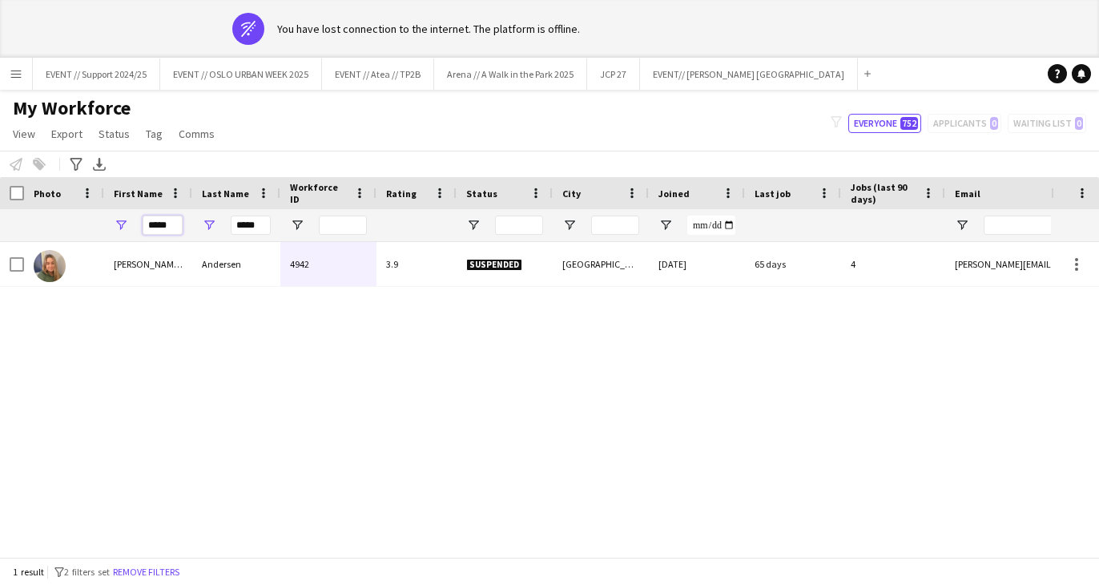
click at [171, 224] on input "*****" at bounding box center [163, 225] width 40 height 19
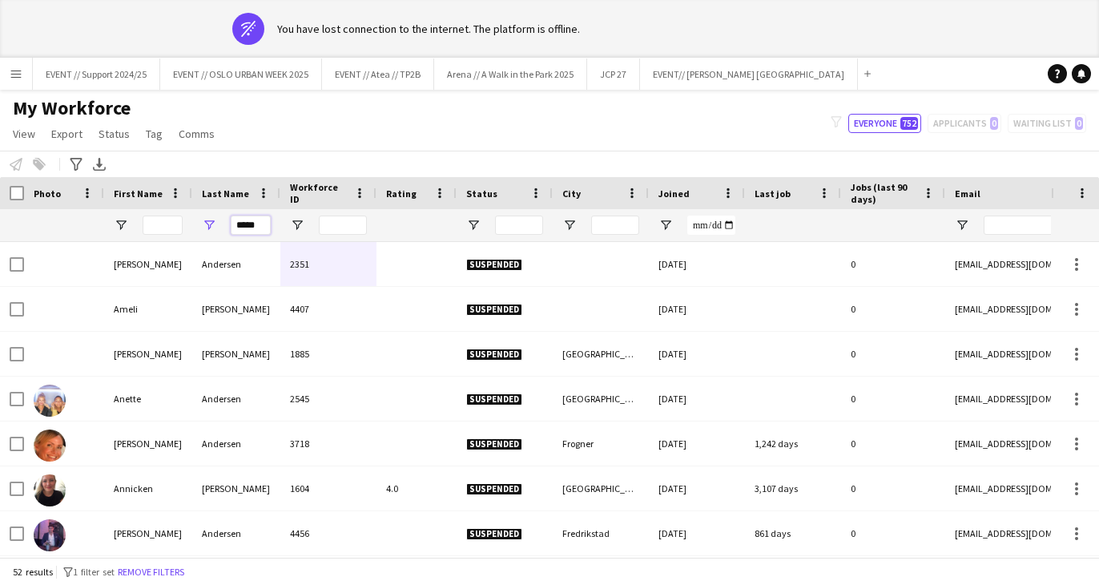
click at [248, 227] on input "*****" at bounding box center [251, 225] width 40 height 19
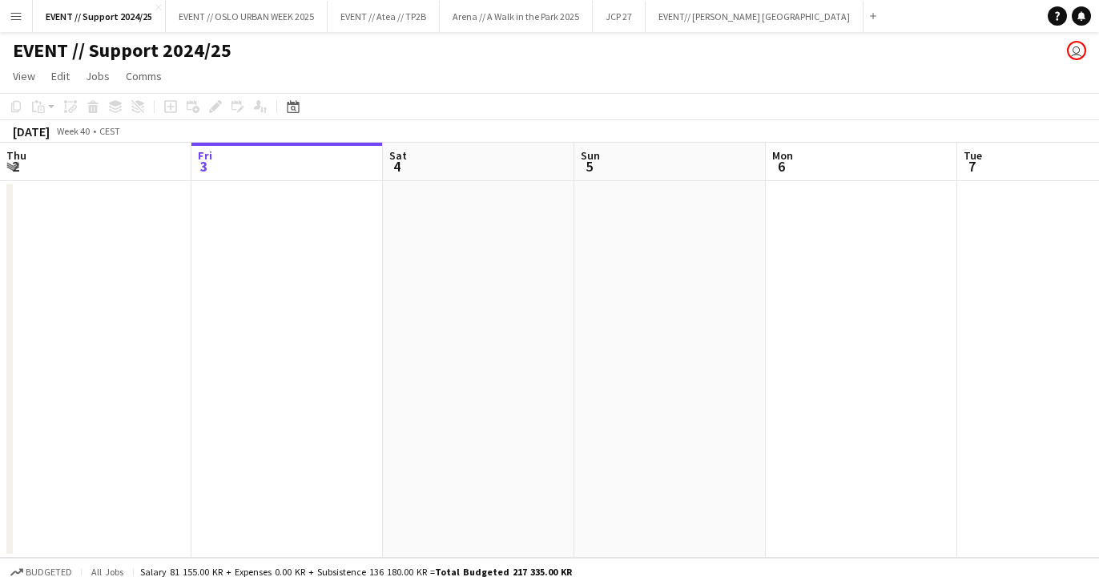
click at [14, 16] on app-icon "Menu" at bounding box center [16, 16] width 13 height 13
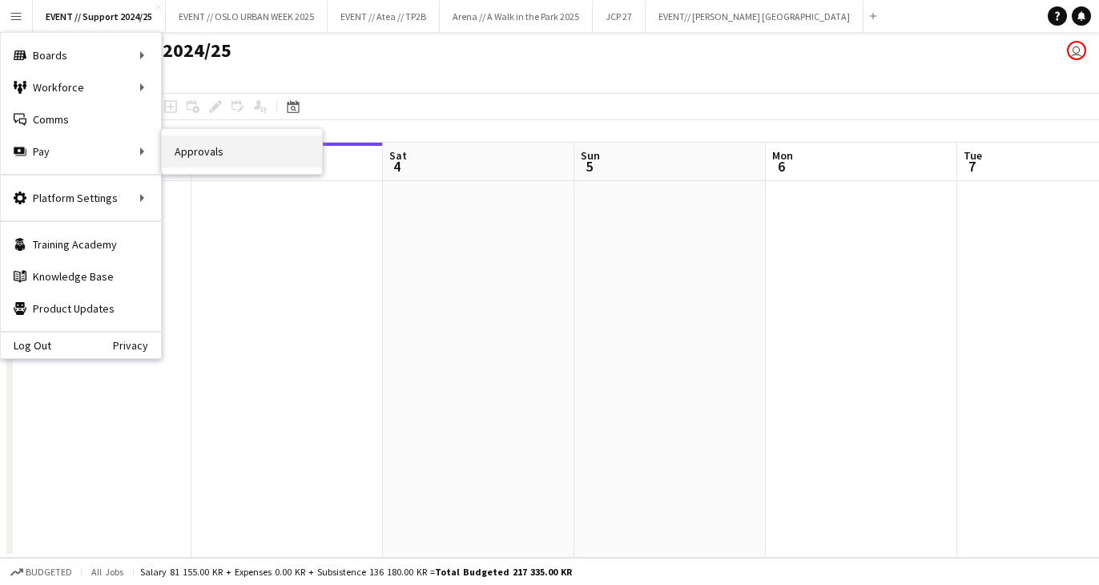
click at [200, 150] on link "Approvals" at bounding box center [242, 151] width 160 height 32
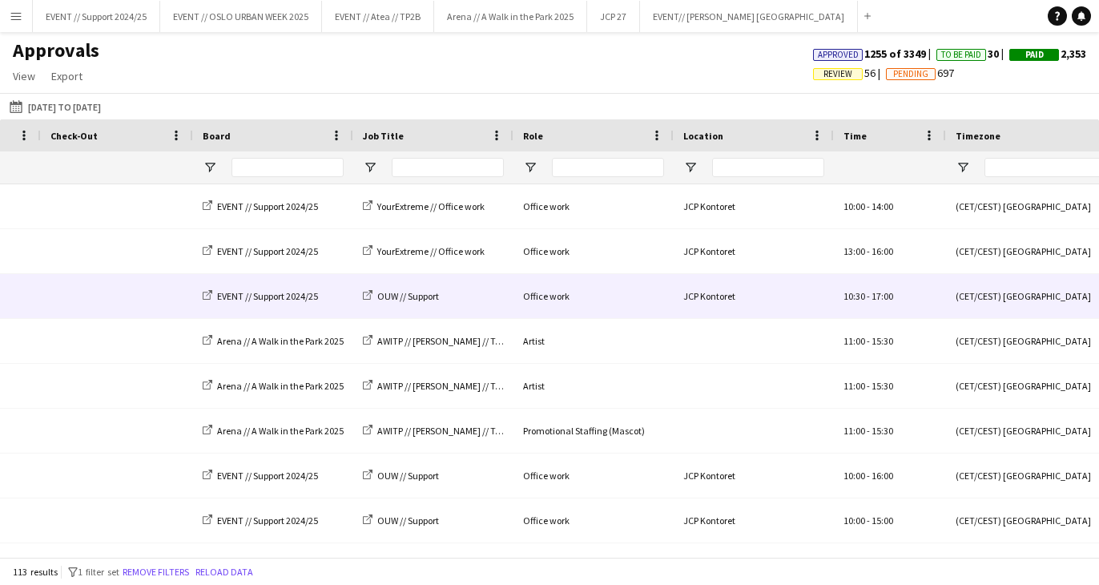
scroll to position [0, 502]
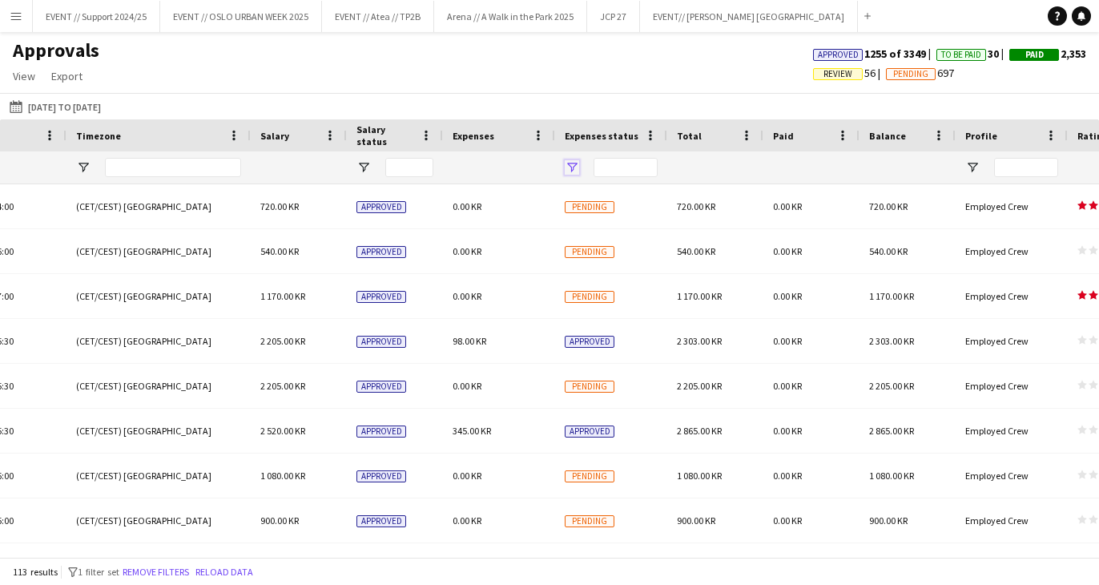
click at [571, 169] on span "Open Filter Menu" at bounding box center [572, 167] width 14 height 14
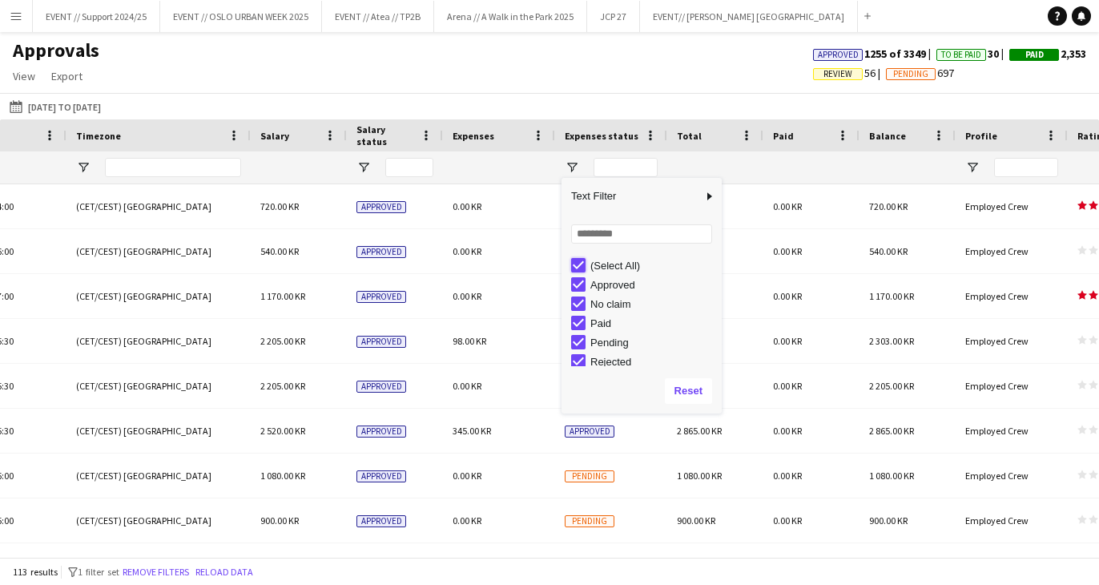
type input "***"
click at [365, 166] on span "Open Filter Menu" at bounding box center [364, 167] width 14 height 14
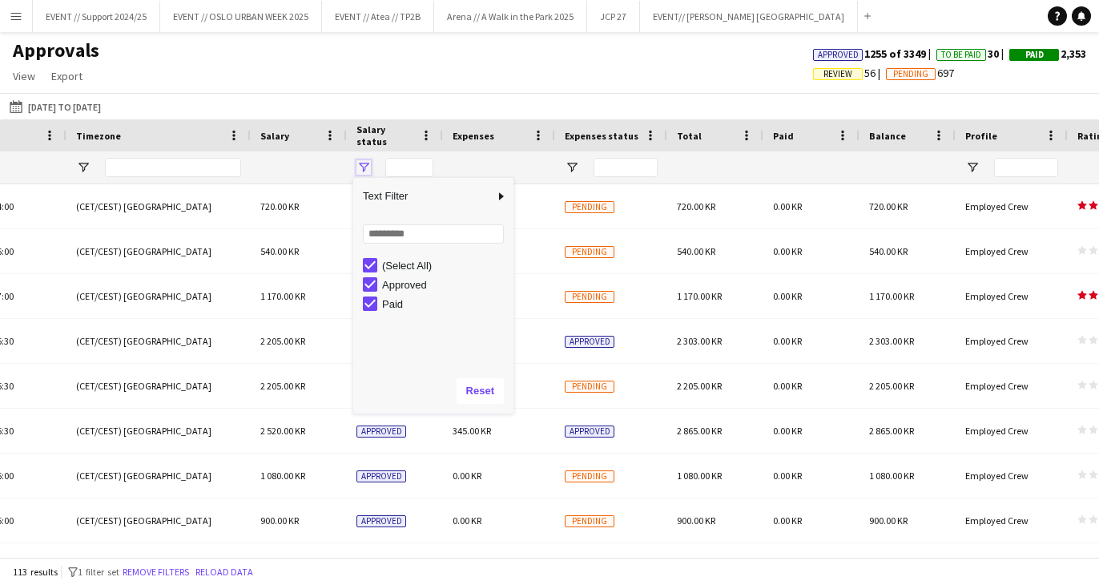
click at [365, 163] on span "Open Filter Menu" at bounding box center [364, 167] width 14 height 14
